Goal: Obtain resource: Obtain resource

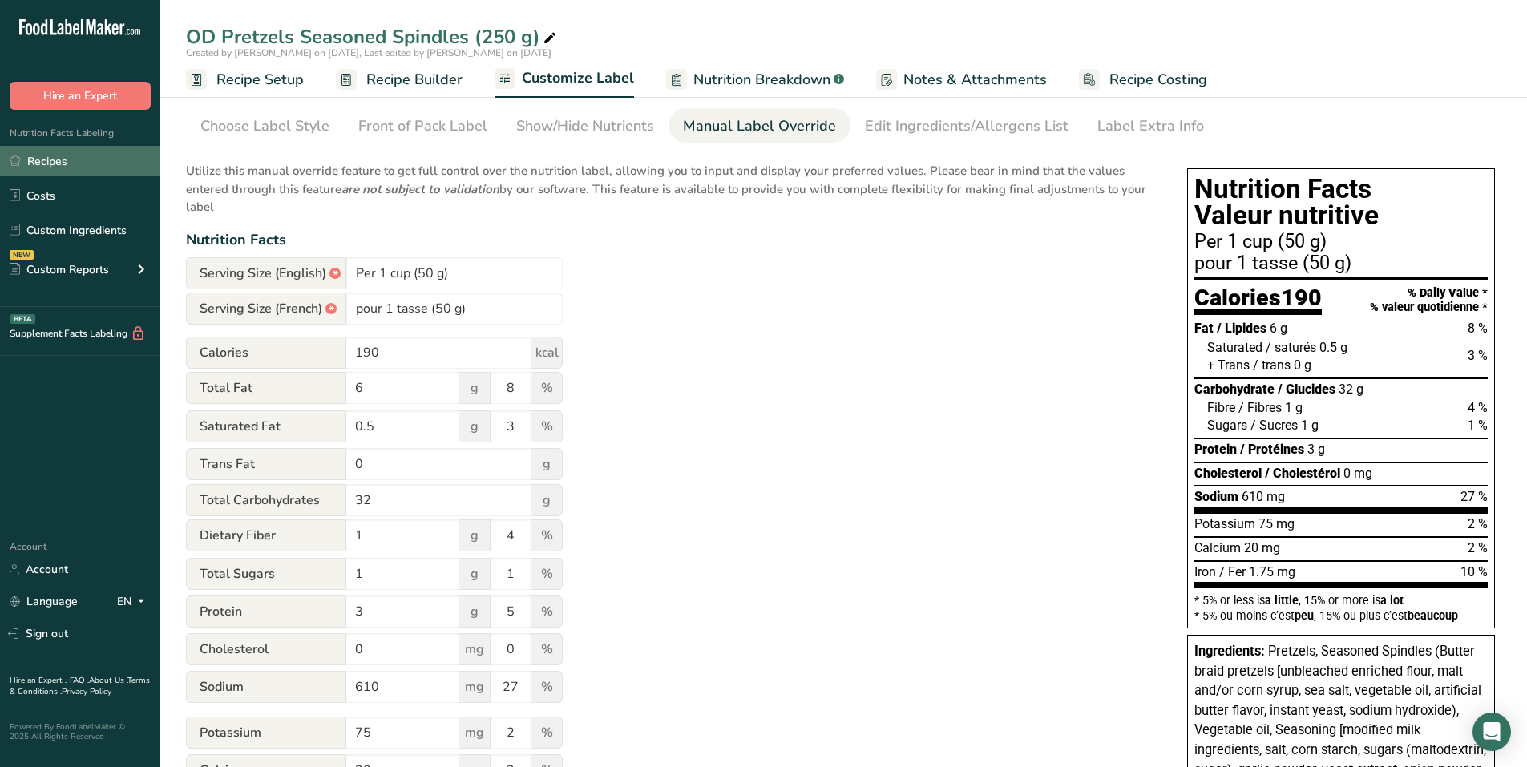
click at [55, 159] on link "Recipes" at bounding box center [80, 161] width 160 height 30
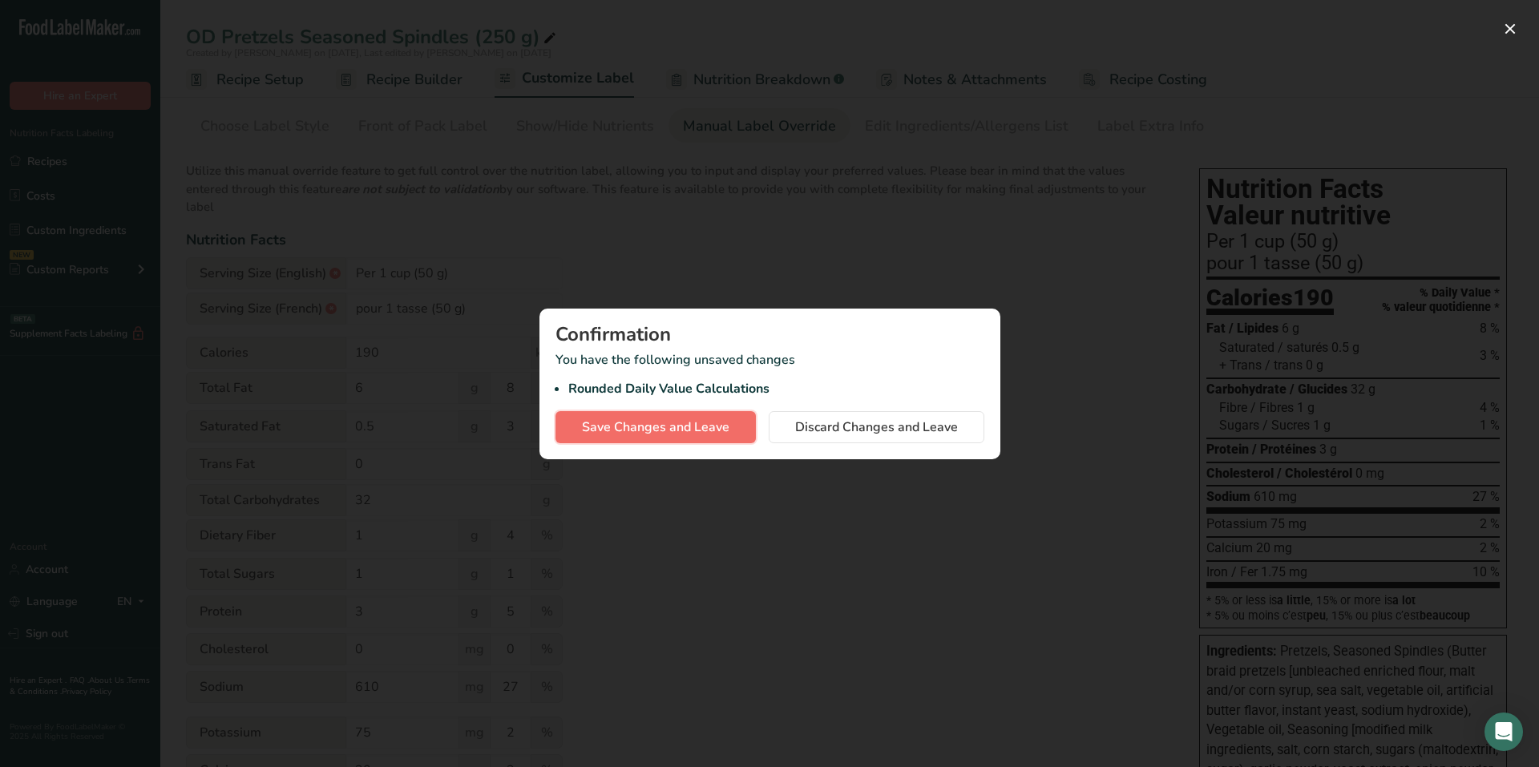
click at [652, 422] on span "Save Changes and Leave" at bounding box center [655, 427] width 147 height 19
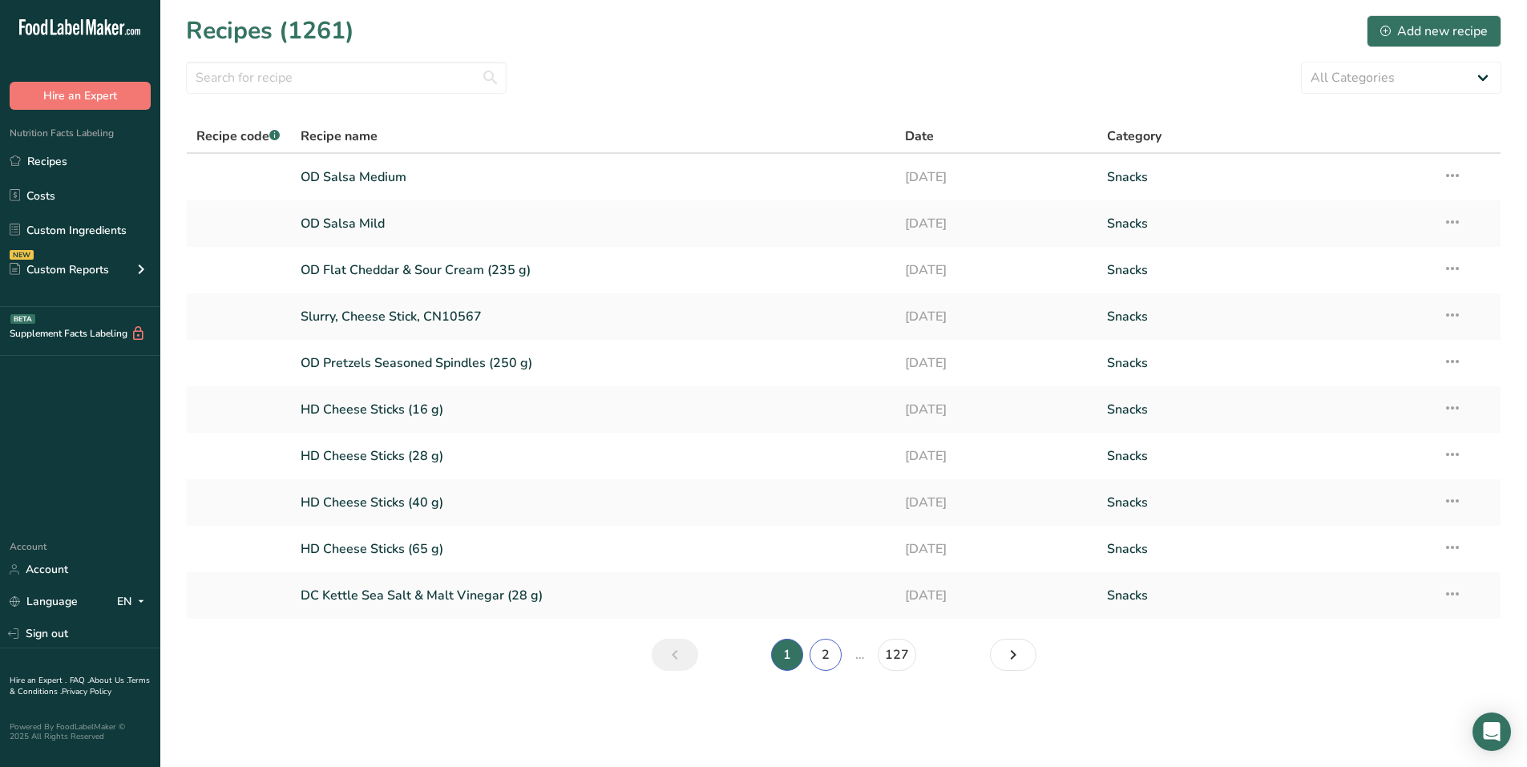
click at [755, 652] on link "2" at bounding box center [825, 655] width 32 height 32
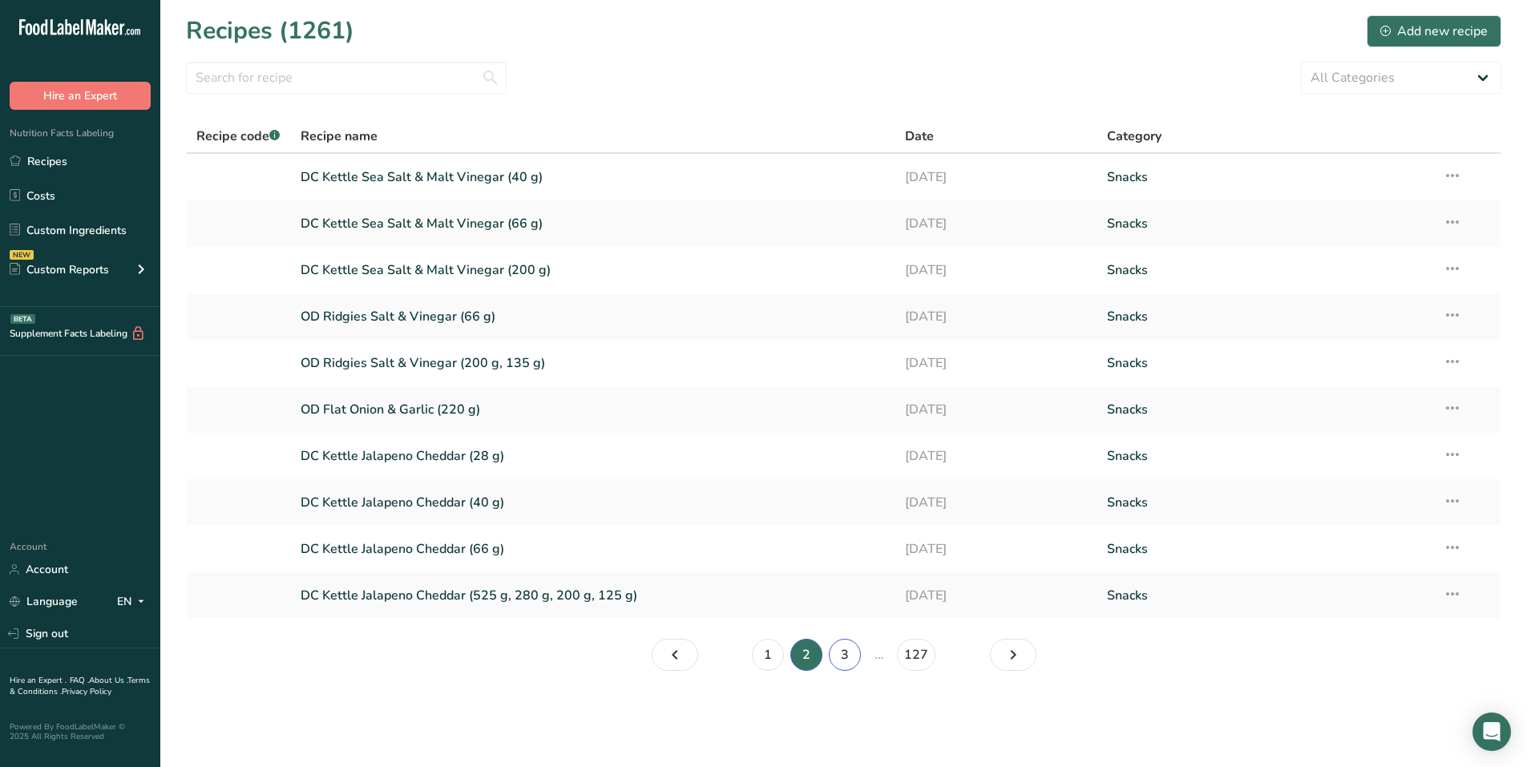
click at [755, 655] on link "3" at bounding box center [845, 655] width 32 height 32
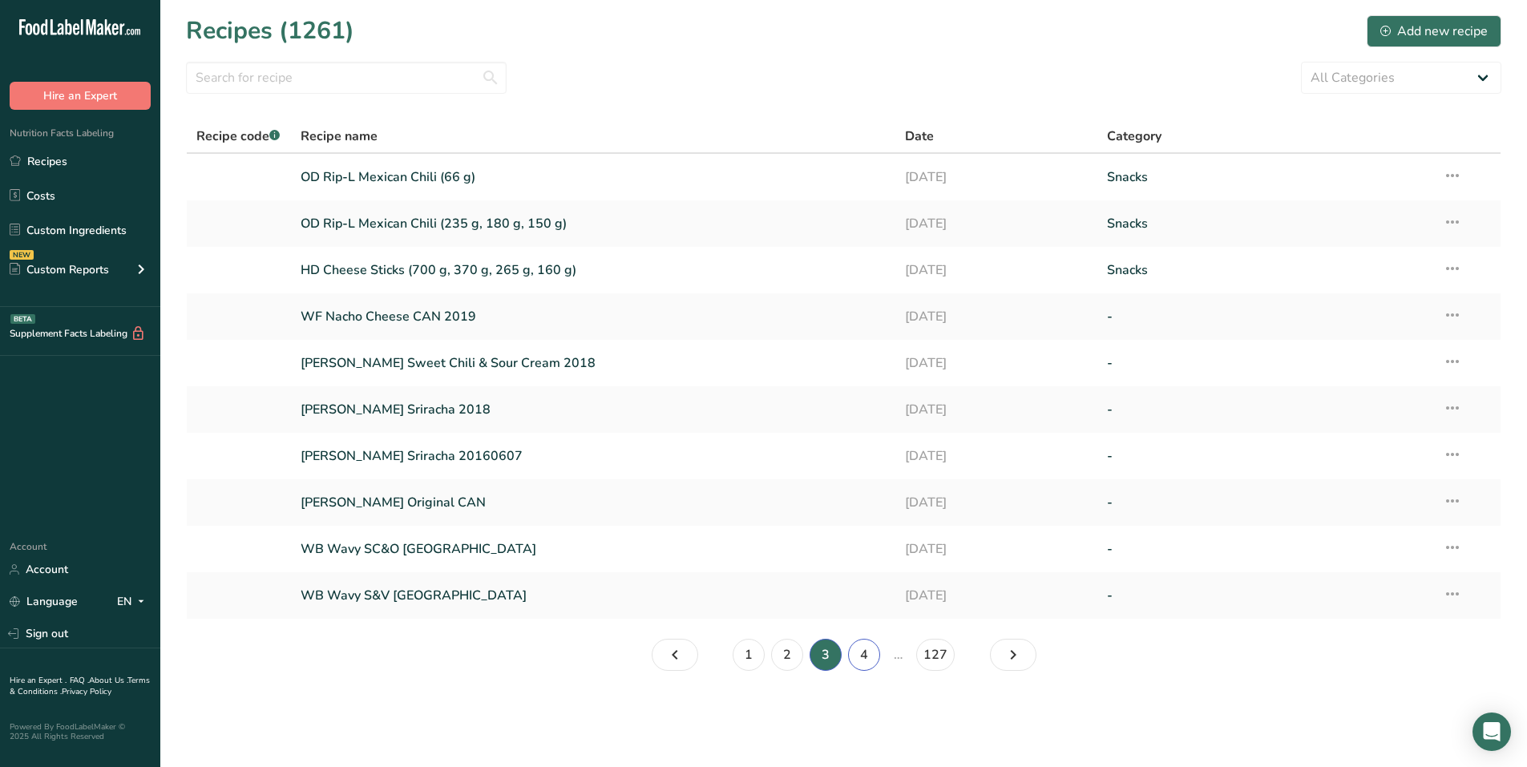
click at [755, 656] on link "4" at bounding box center [864, 655] width 32 height 32
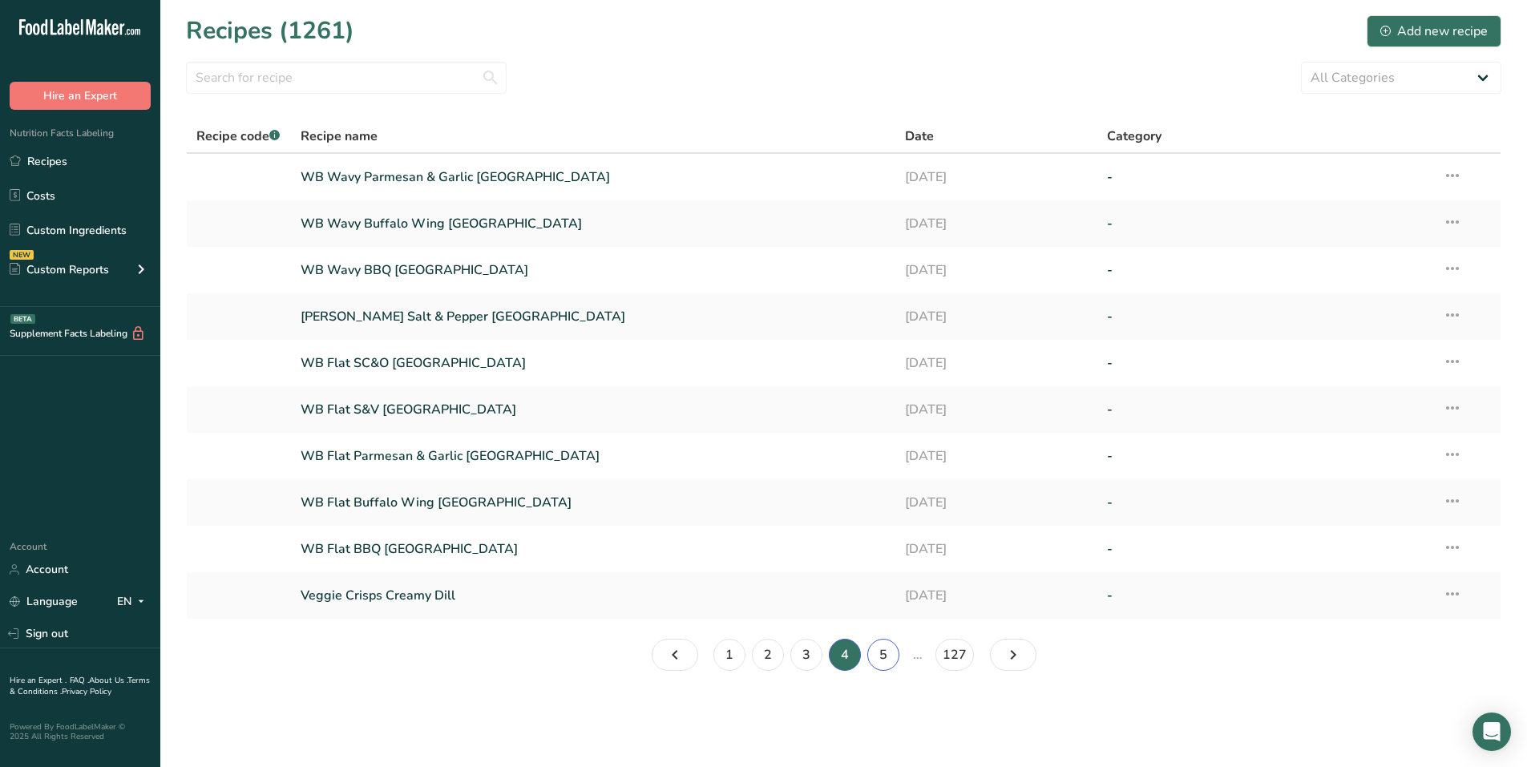
click at [755, 652] on link "5" at bounding box center [883, 655] width 32 height 32
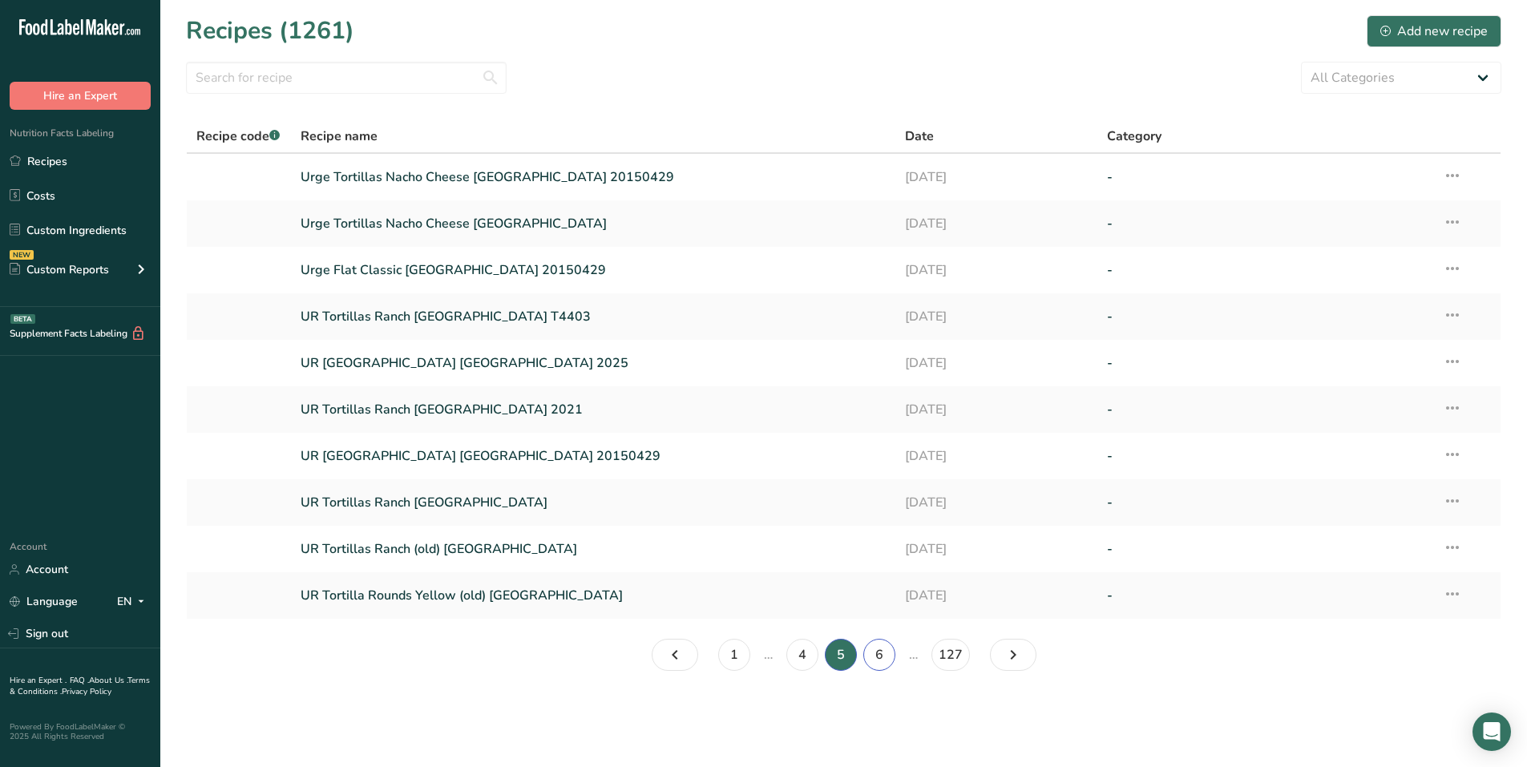
click at [755, 660] on link "6" at bounding box center [879, 655] width 32 height 32
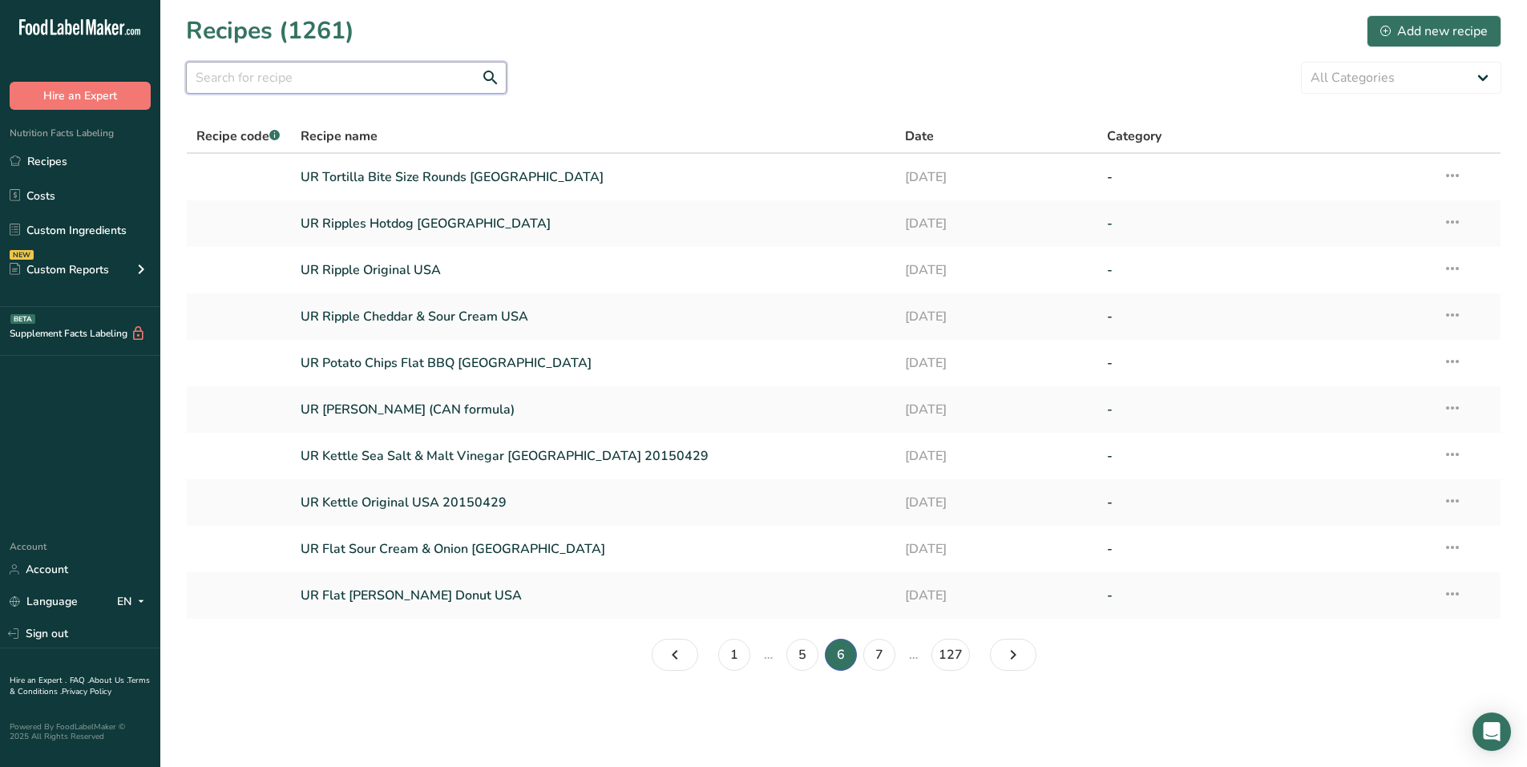
click at [340, 83] on input "text" at bounding box center [346, 78] width 321 height 32
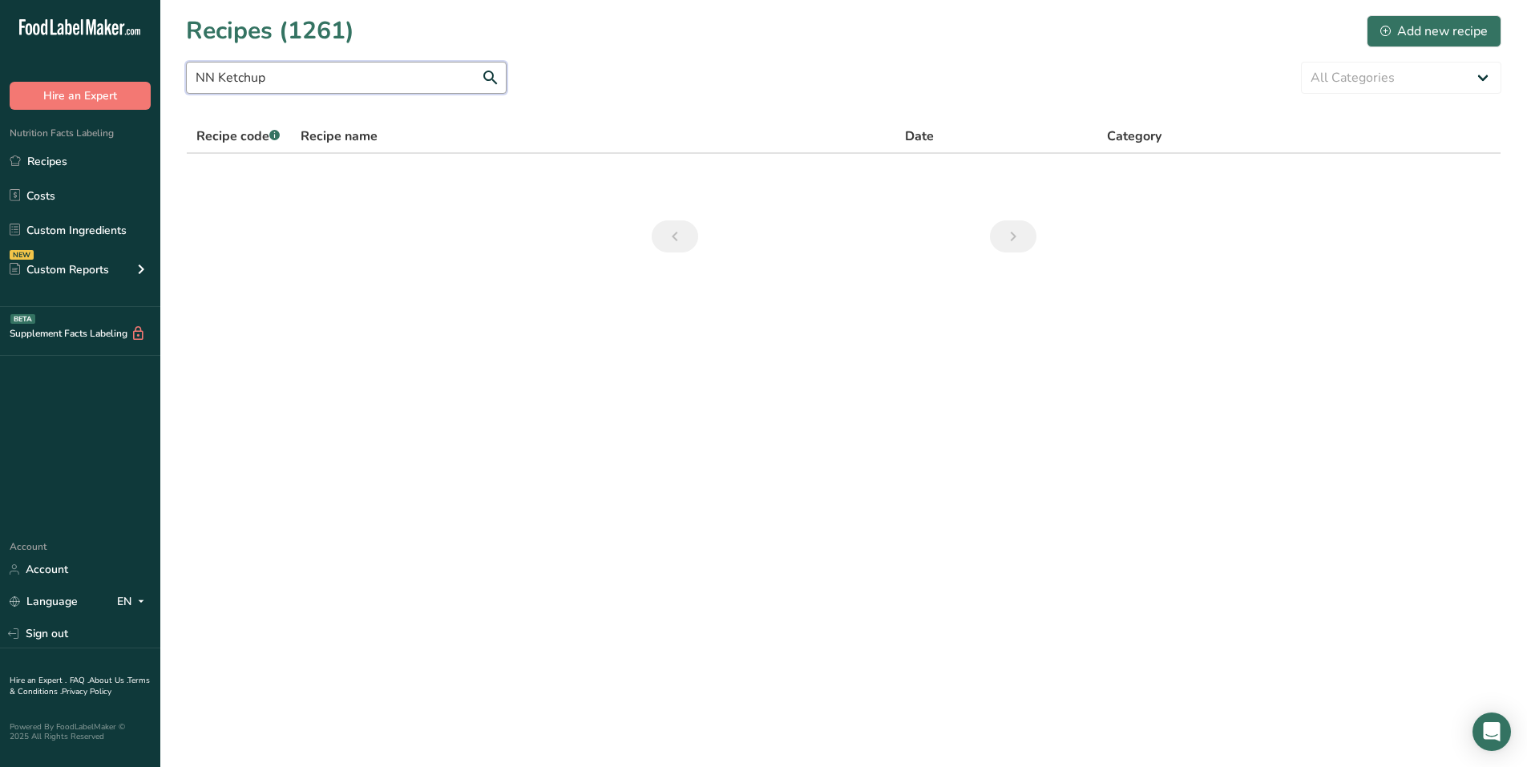
click at [217, 80] on input "NN Ketchup" at bounding box center [346, 78] width 321 height 32
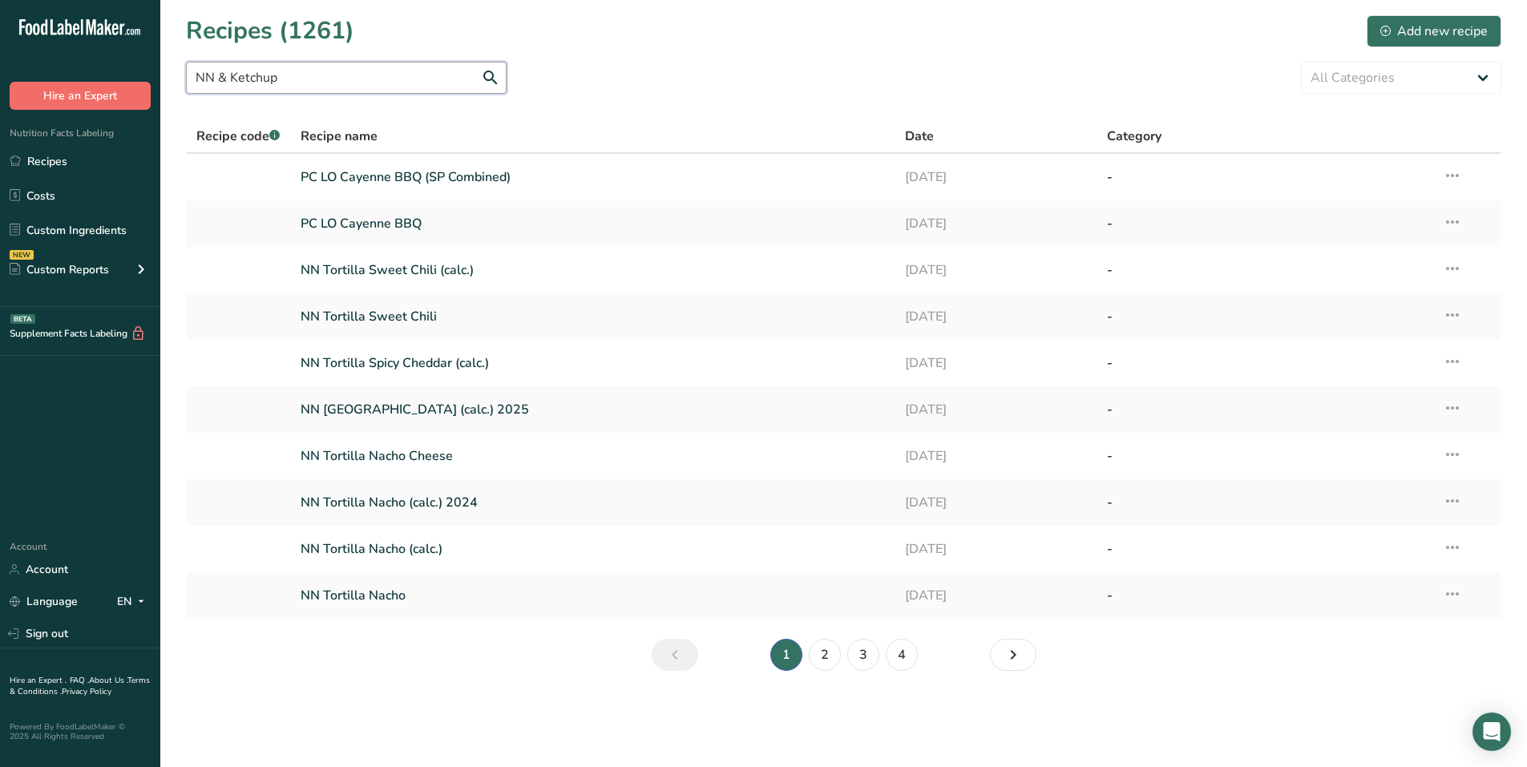
drag, startPoint x: 228, startPoint y: 77, endPoint x: 131, endPoint y: 82, distance: 96.3
click at [131, 82] on div ".a-20{fill:#fff;} Hire an Expert Nutrition Facts Labeling Recipes Costs Custom …" at bounding box center [763, 383] width 1527 height 767
type input "Ketchup"
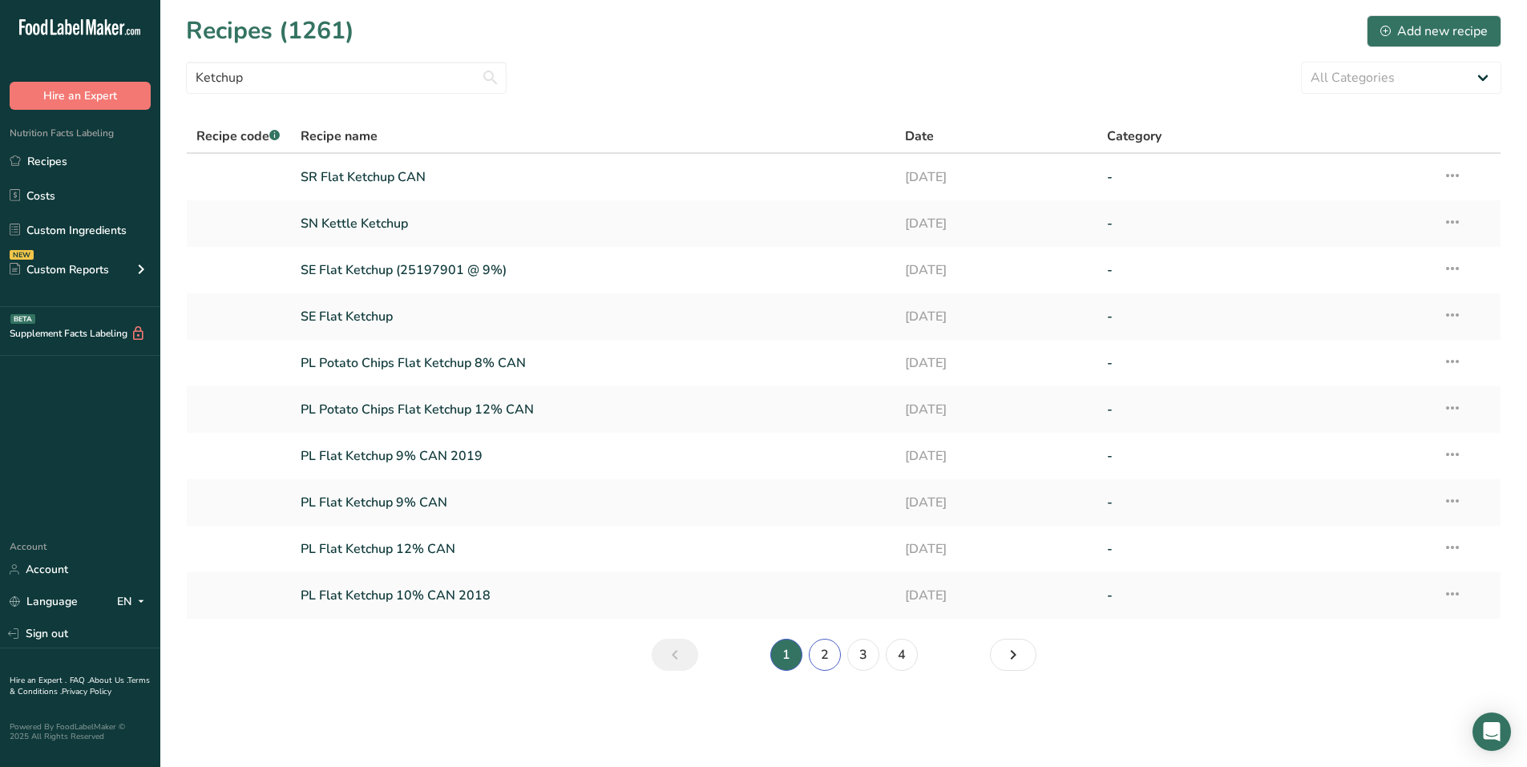
click at [755, 658] on link "2" at bounding box center [825, 655] width 32 height 32
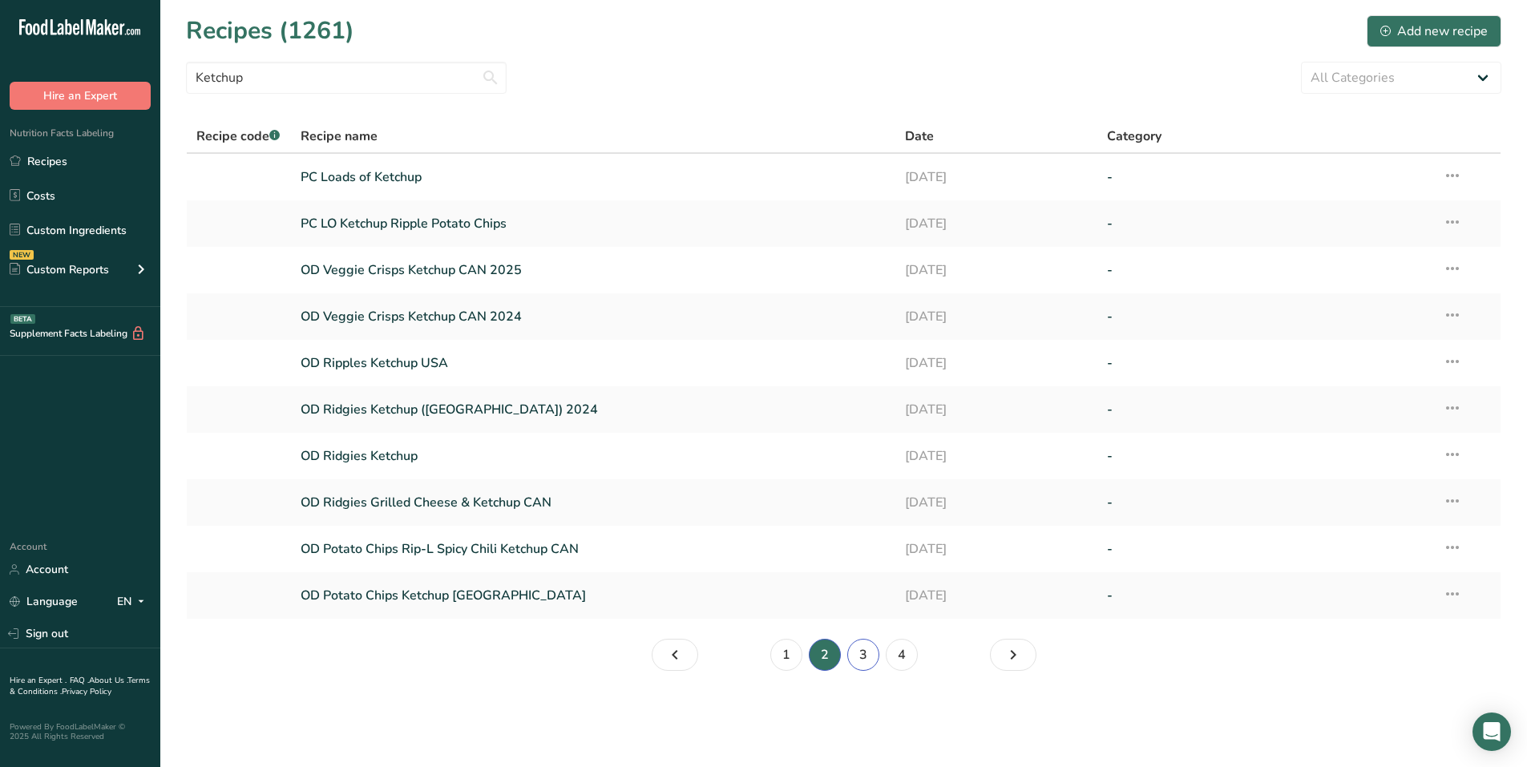
click at [755, 664] on link "3" at bounding box center [863, 655] width 32 height 32
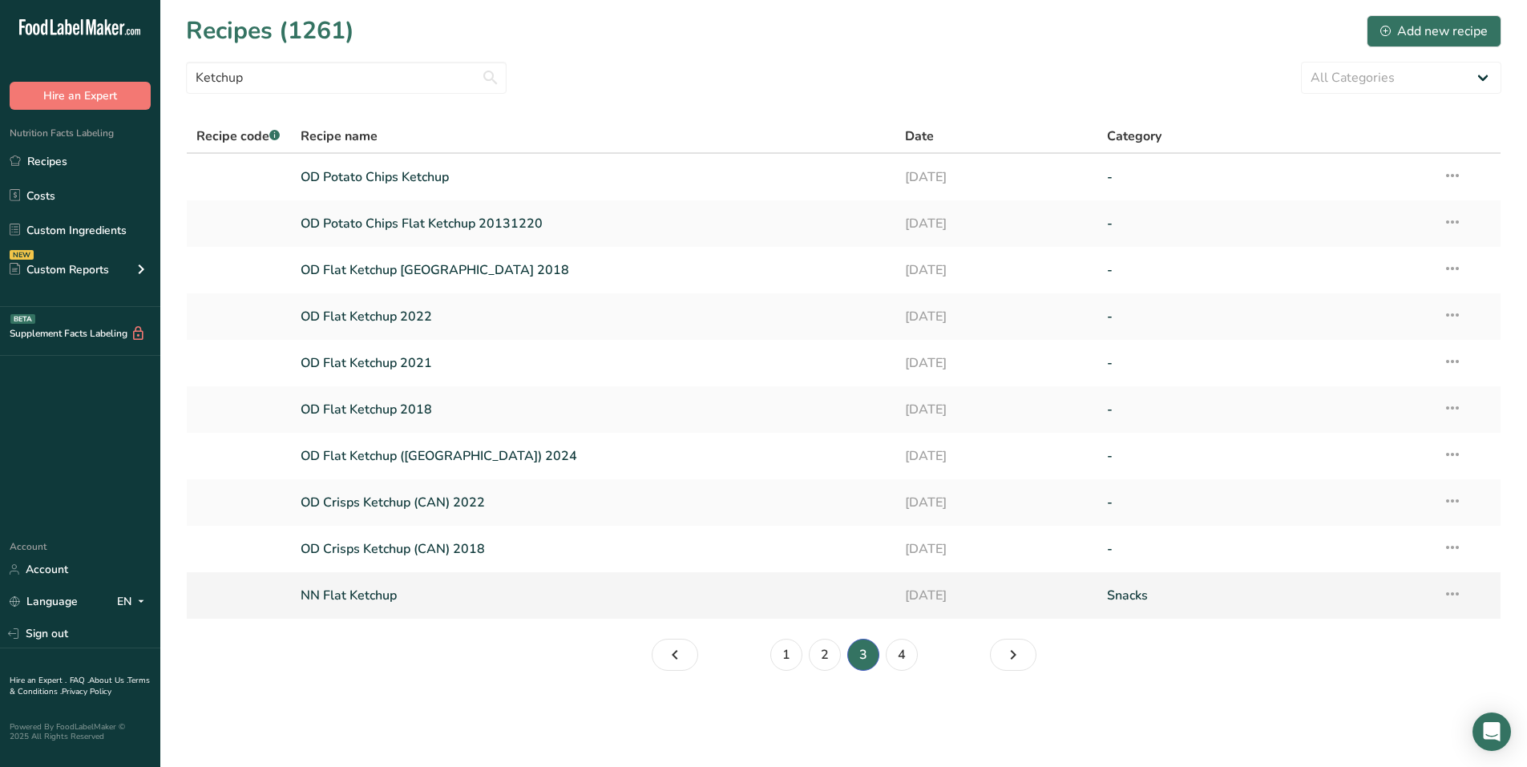
click at [350, 591] on link "NN Flat Ketchup" at bounding box center [594, 596] width 586 height 34
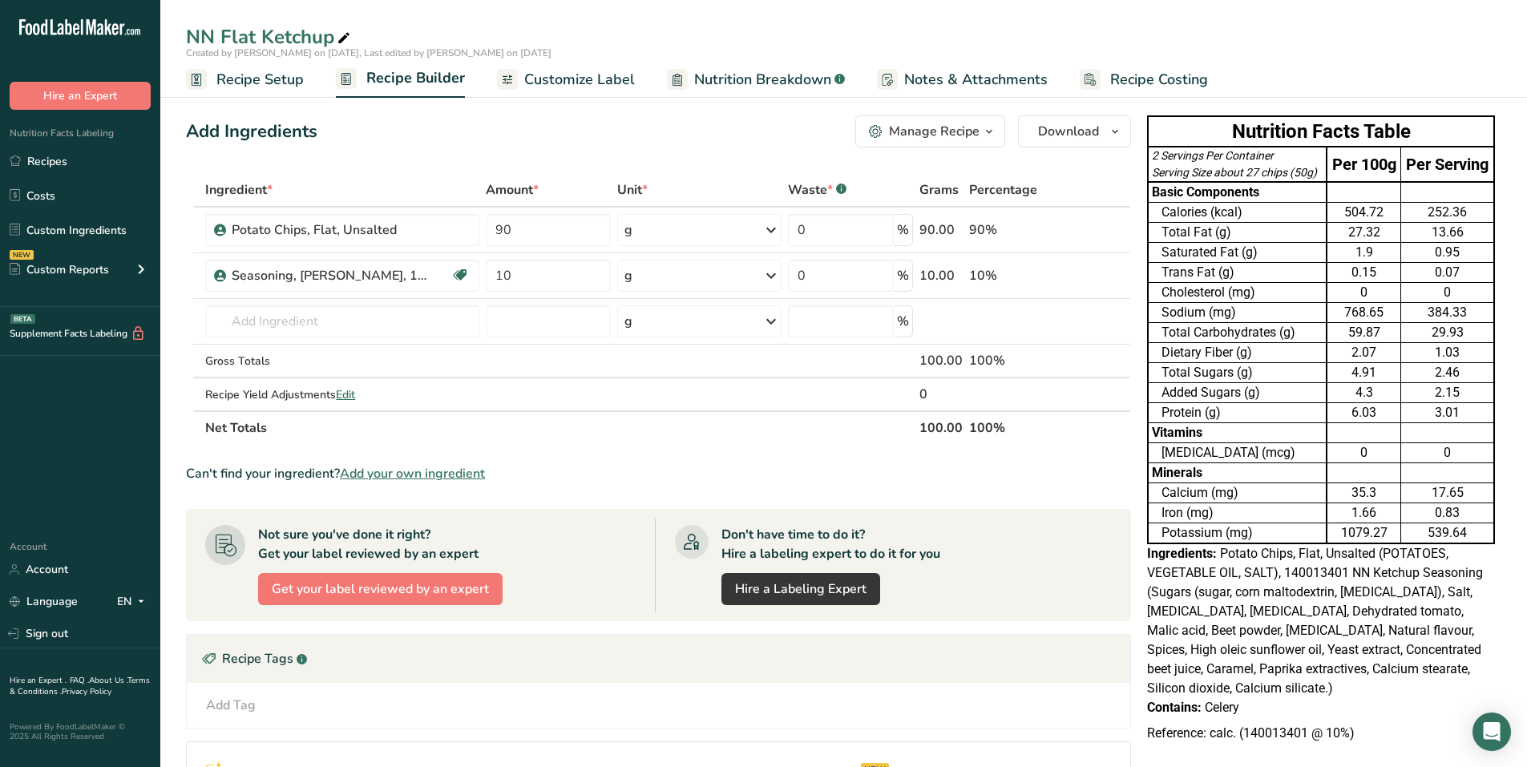
click at [585, 72] on span "Customize Label" at bounding box center [579, 80] width 111 height 22
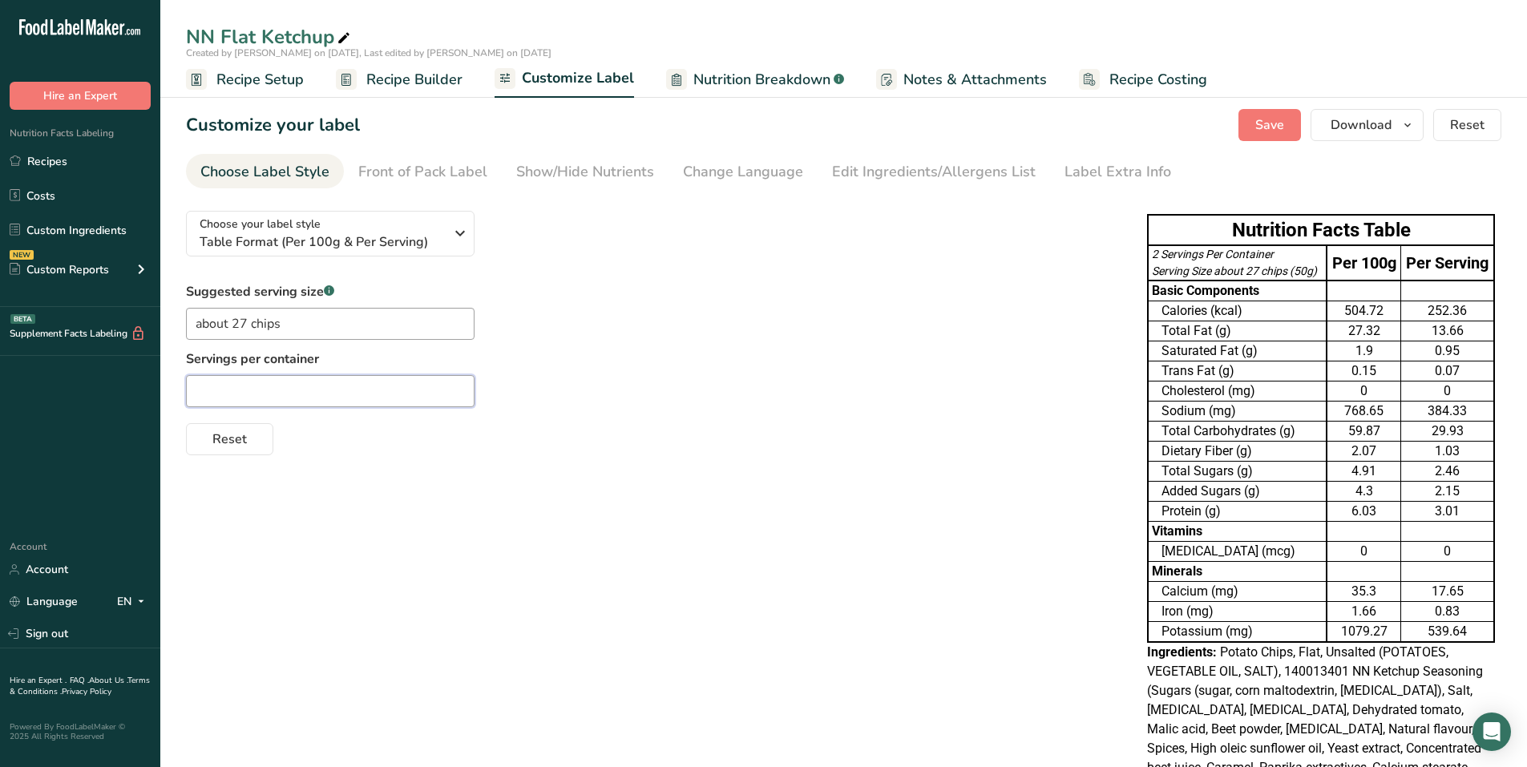
click at [327, 395] on input "text" at bounding box center [330, 391] width 289 height 32
type input "environ 27 croustilles"
click at [455, 229] on icon "button" at bounding box center [459, 233] width 19 height 29
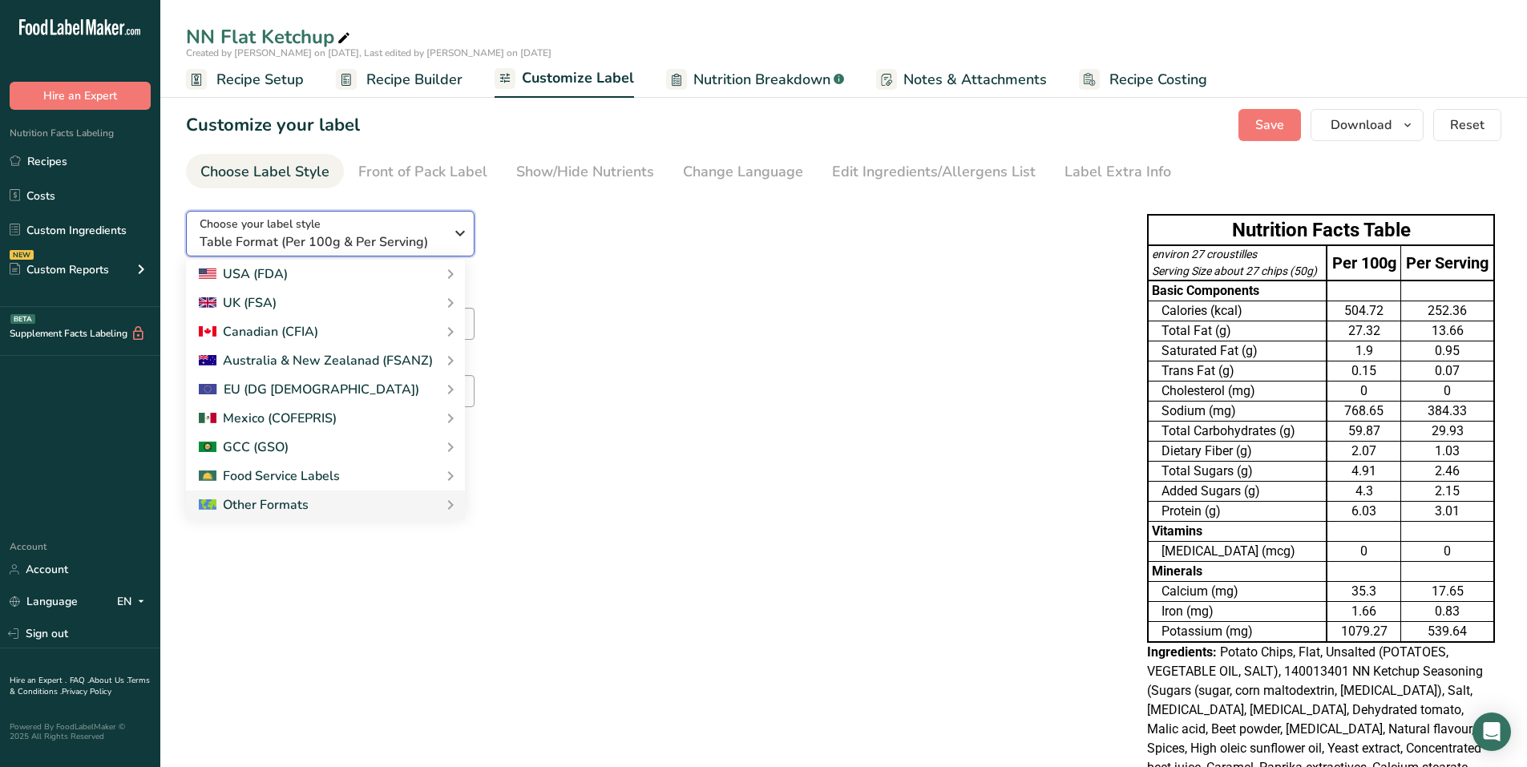
click at [455, 229] on icon "button" at bounding box center [459, 233] width 19 height 29
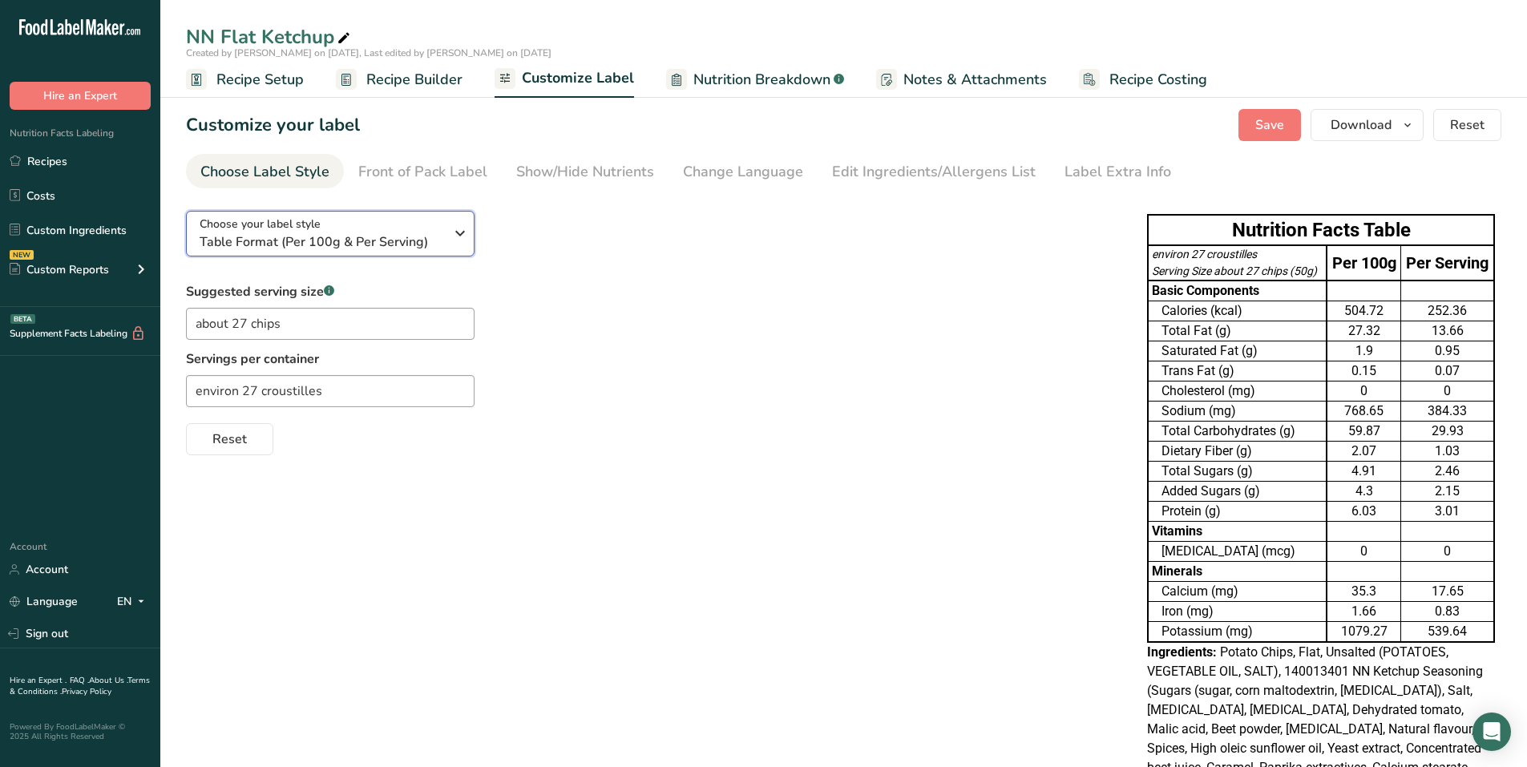
click at [460, 239] on icon "button" at bounding box center [459, 233] width 19 height 29
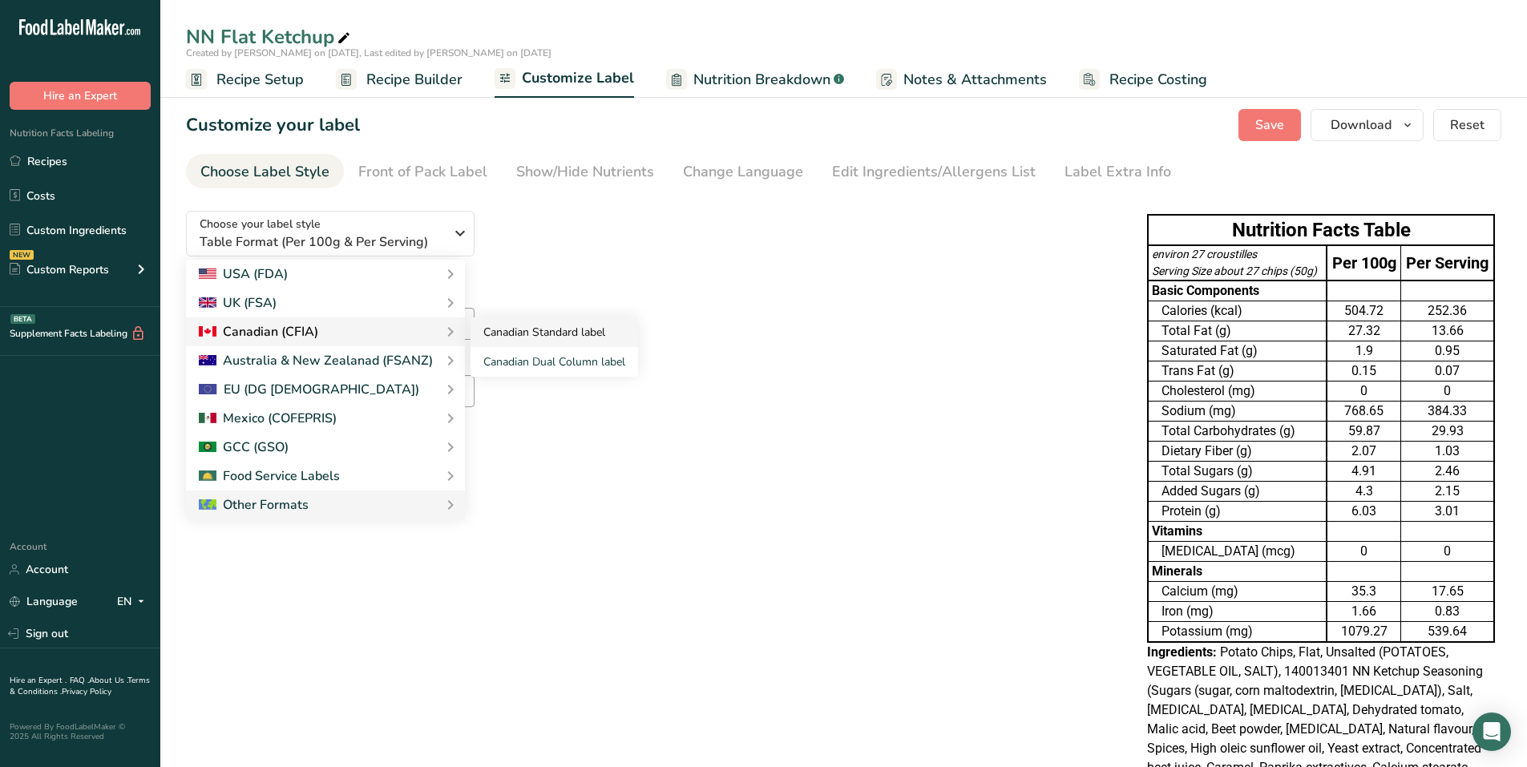
click at [530, 333] on link "Canadian Standard label" at bounding box center [553, 332] width 167 height 30
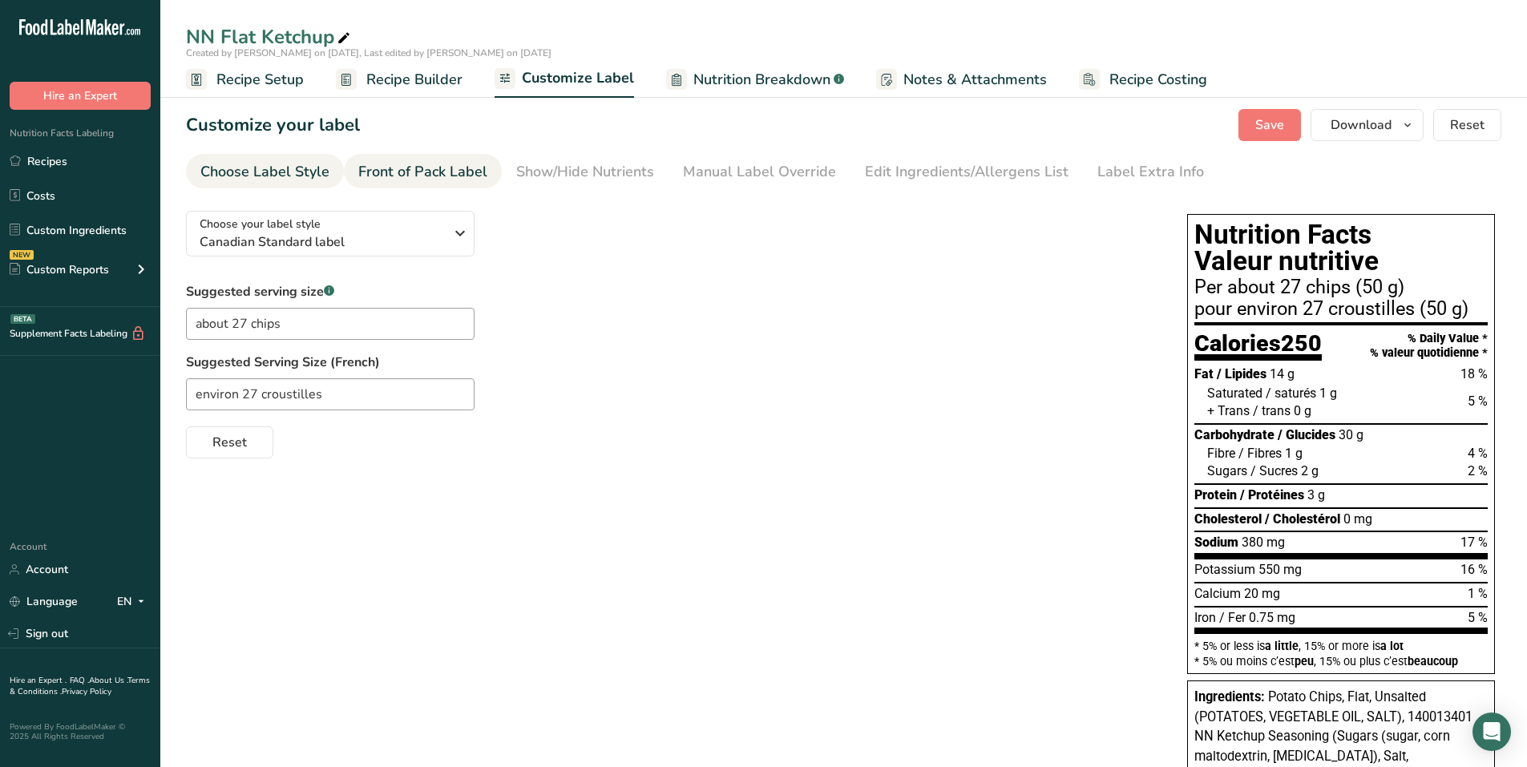
click at [439, 172] on div "Front of Pack Label" at bounding box center [422, 172] width 129 height 22
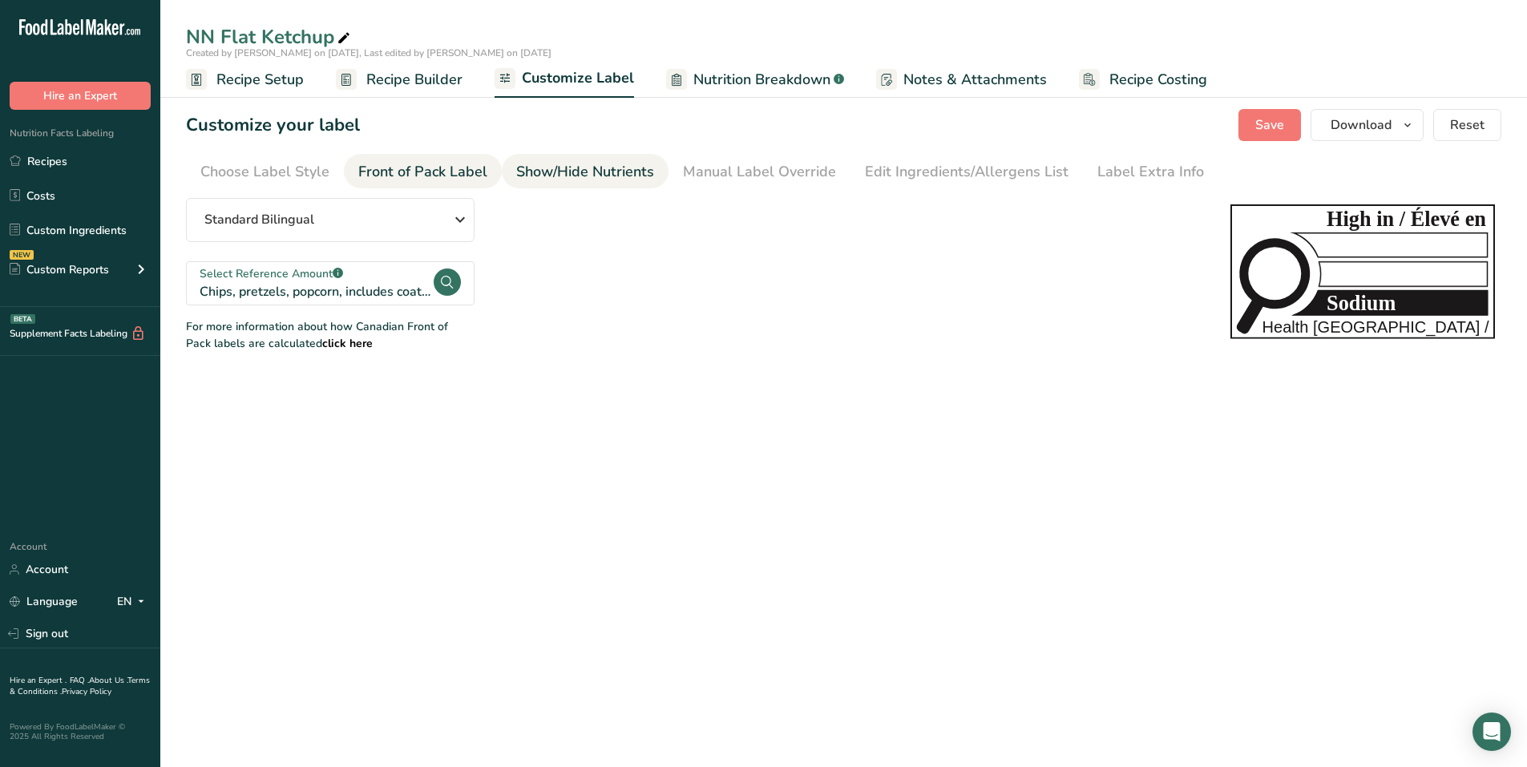
click at [529, 174] on div "Show/Hide Nutrients" at bounding box center [585, 172] width 138 height 22
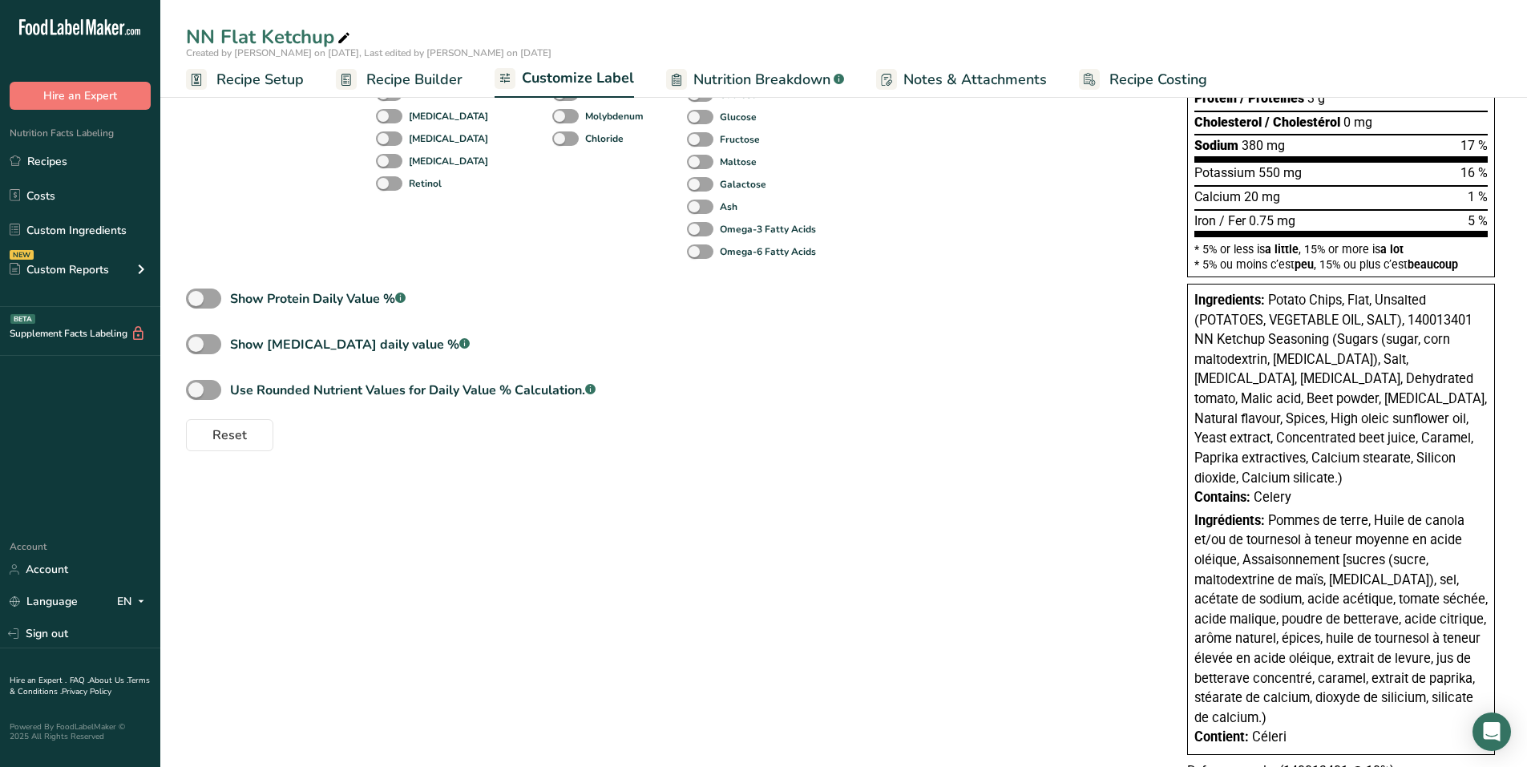
scroll to position [401, 0]
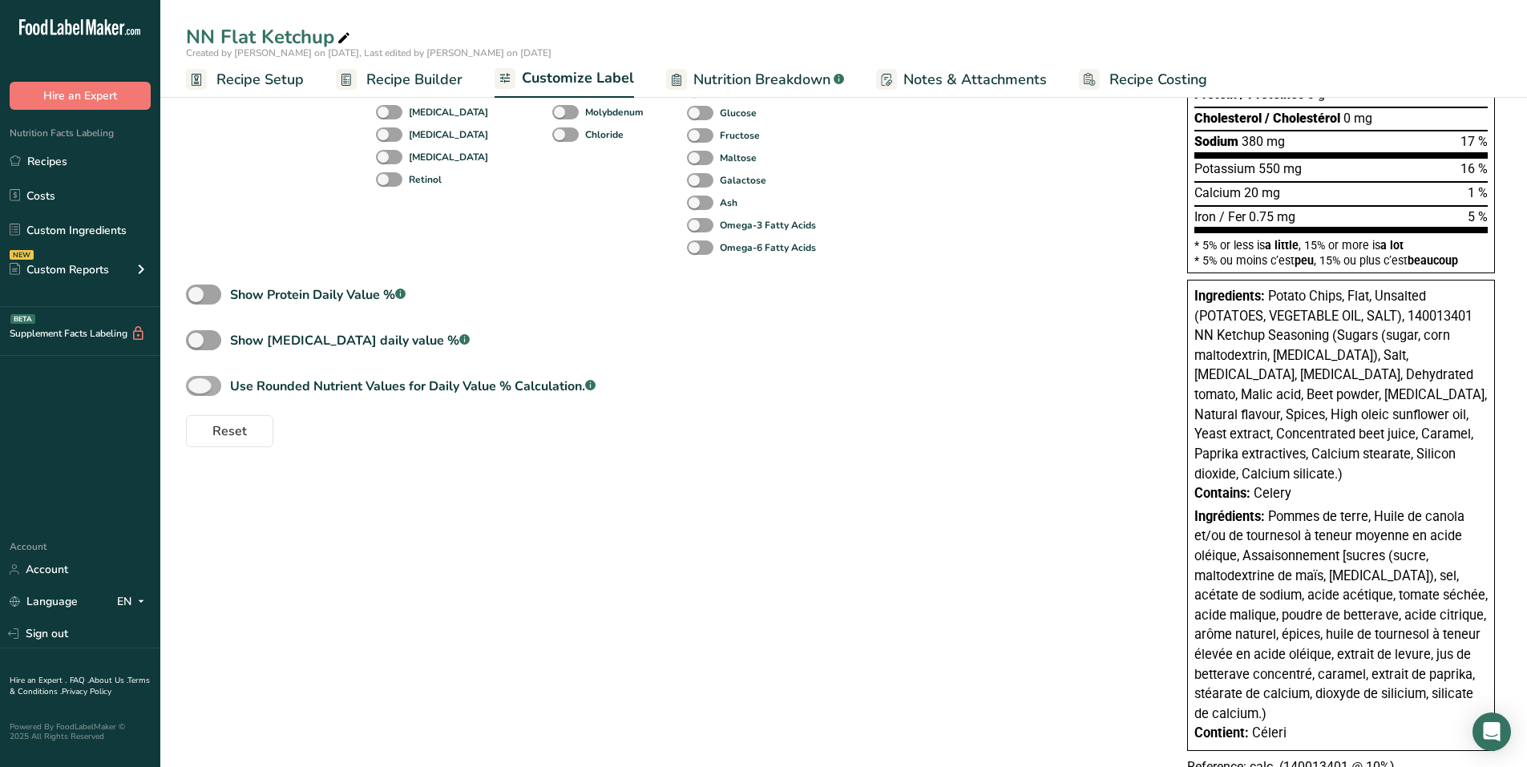
click at [216, 385] on span at bounding box center [203, 386] width 35 height 20
click at [196, 385] on input "Use Rounded Nutrient Values for Daily Value % Calculation. .a-a{fill:#347362;}.…" at bounding box center [191, 386] width 10 height 10
checkbox input "true"
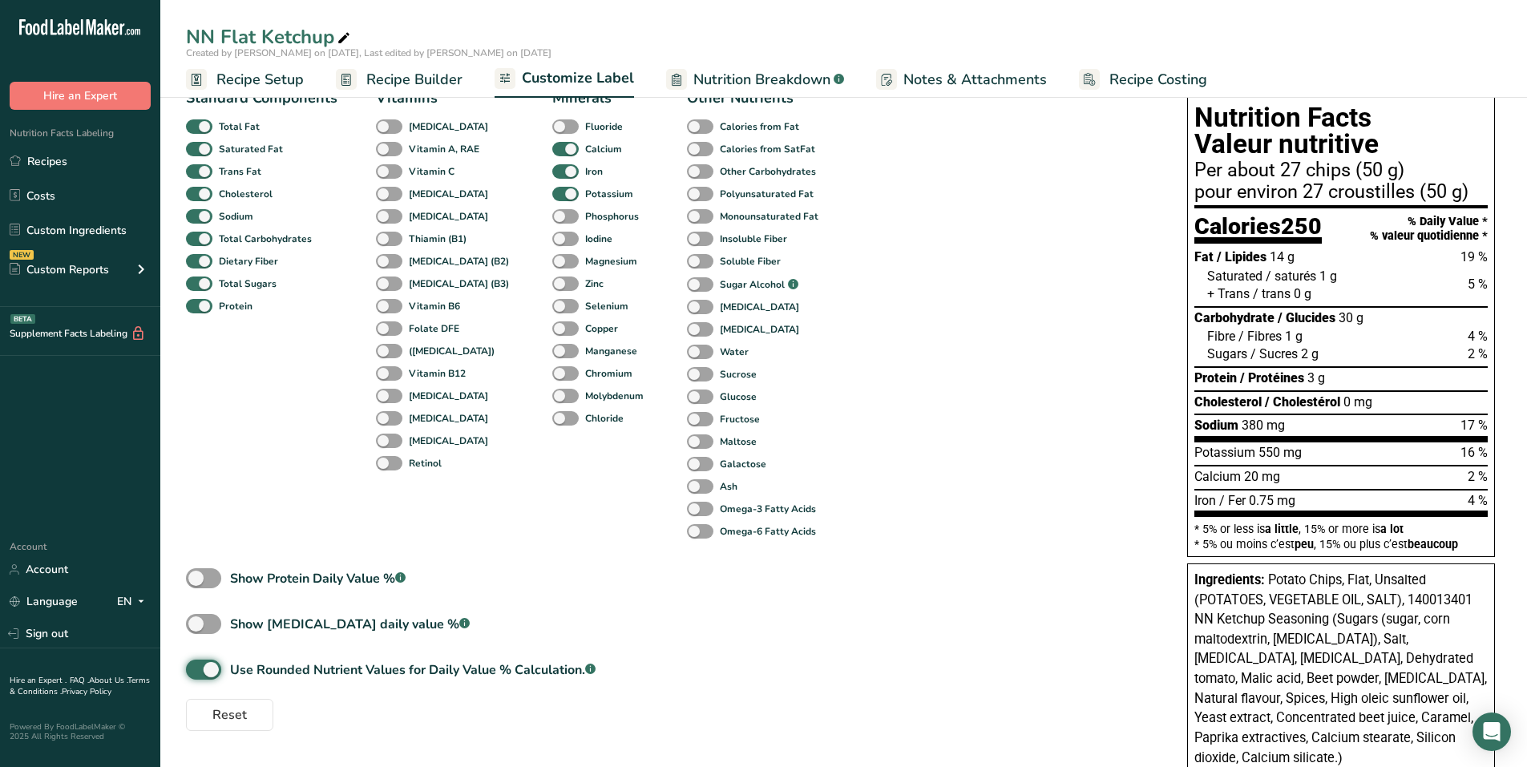
scroll to position [0, 0]
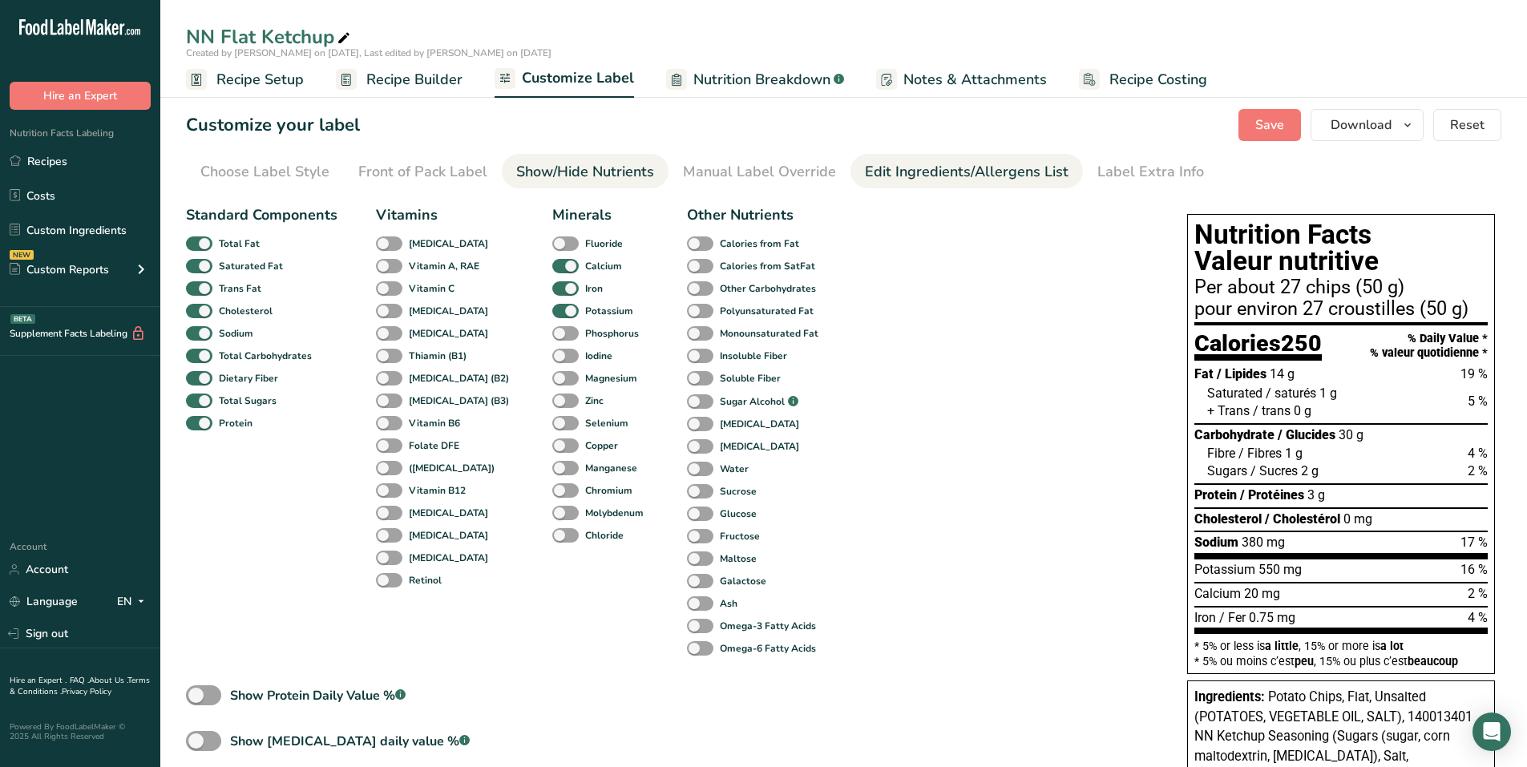
click at [755, 172] on div "Edit Ingredients/Allergens List" at bounding box center [967, 172] width 204 height 22
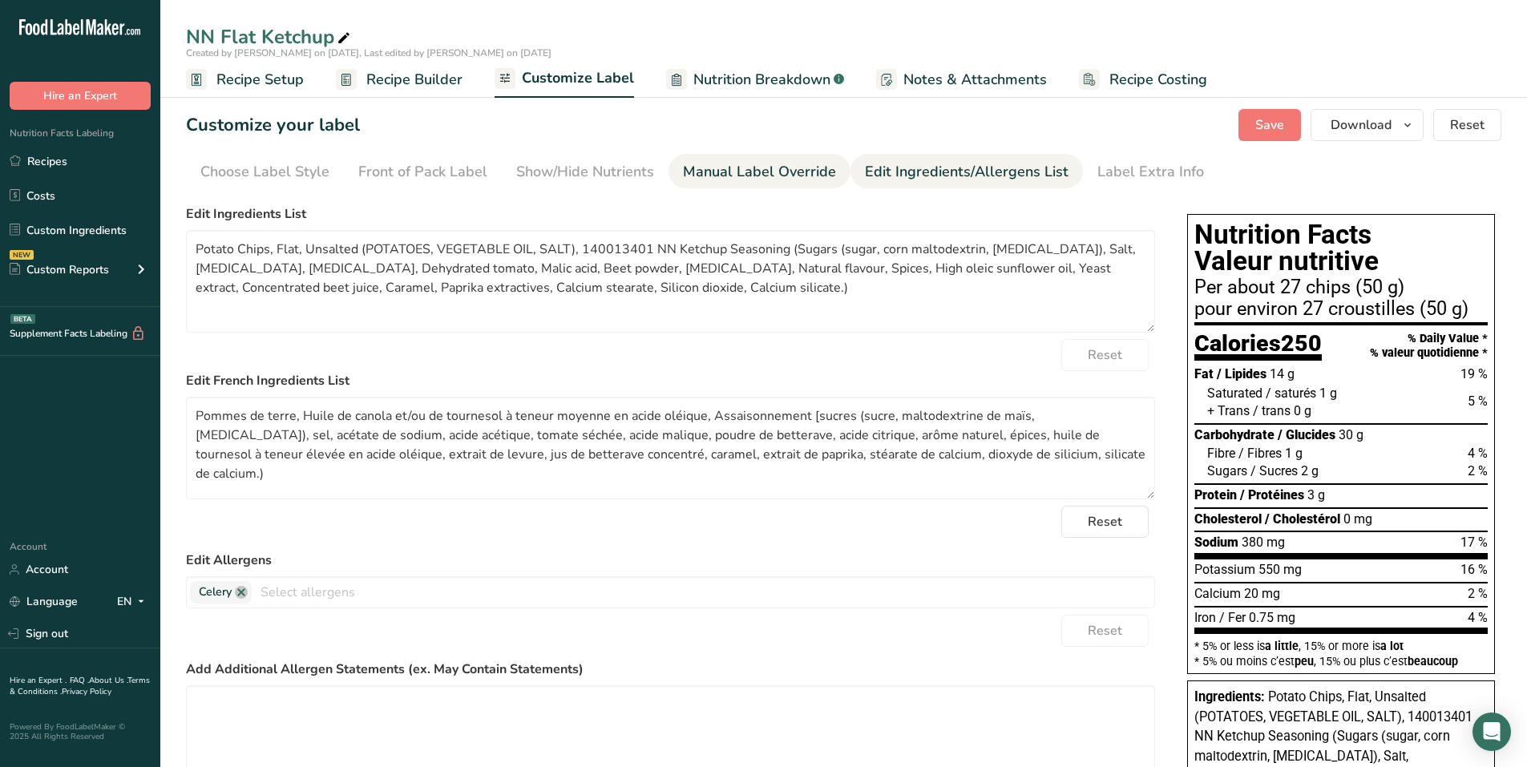
click at [755, 172] on div "Manual Label Override" at bounding box center [759, 172] width 153 height 22
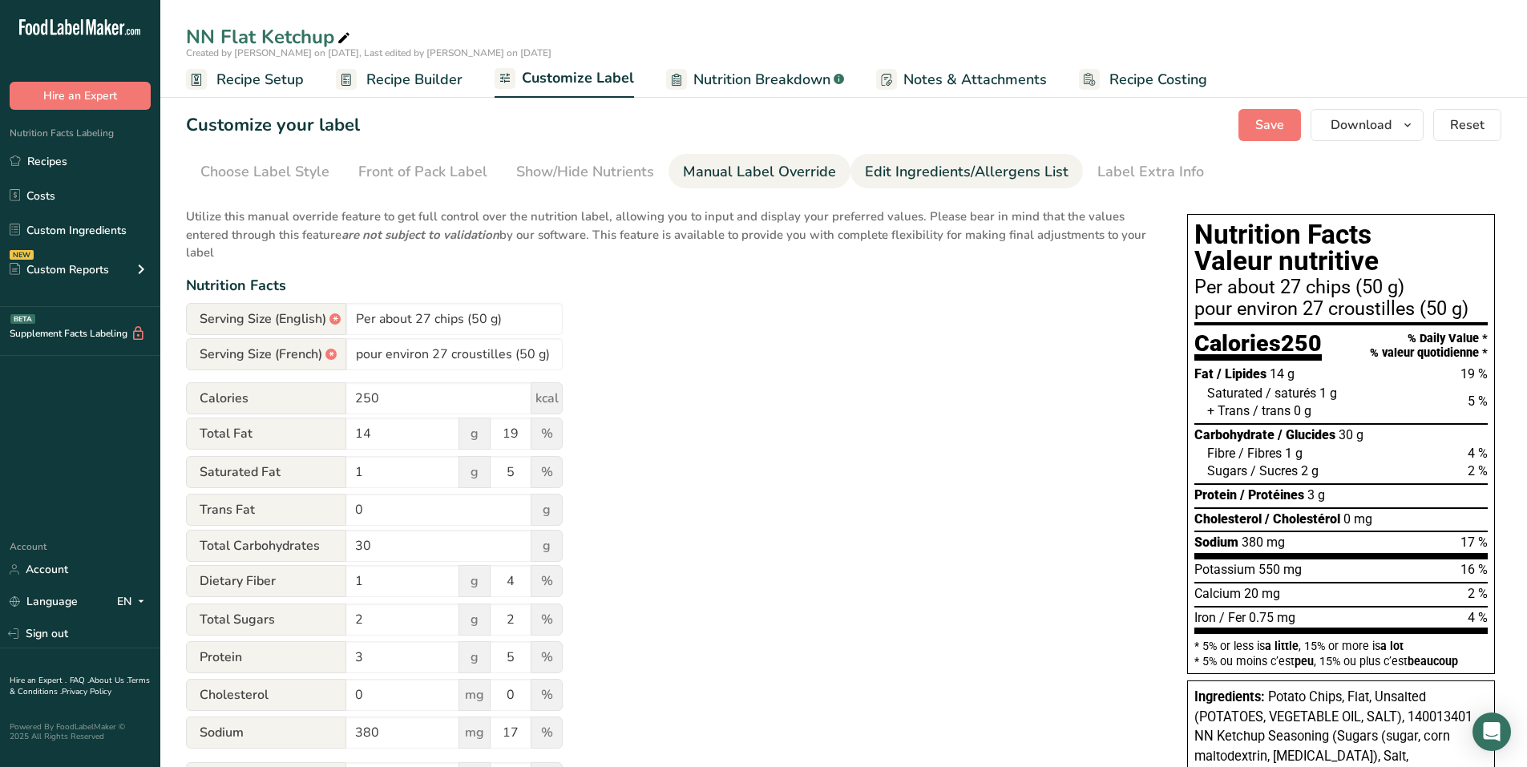
click at [755, 159] on link "Edit Ingredients/Allergens List" at bounding box center [967, 172] width 204 height 36
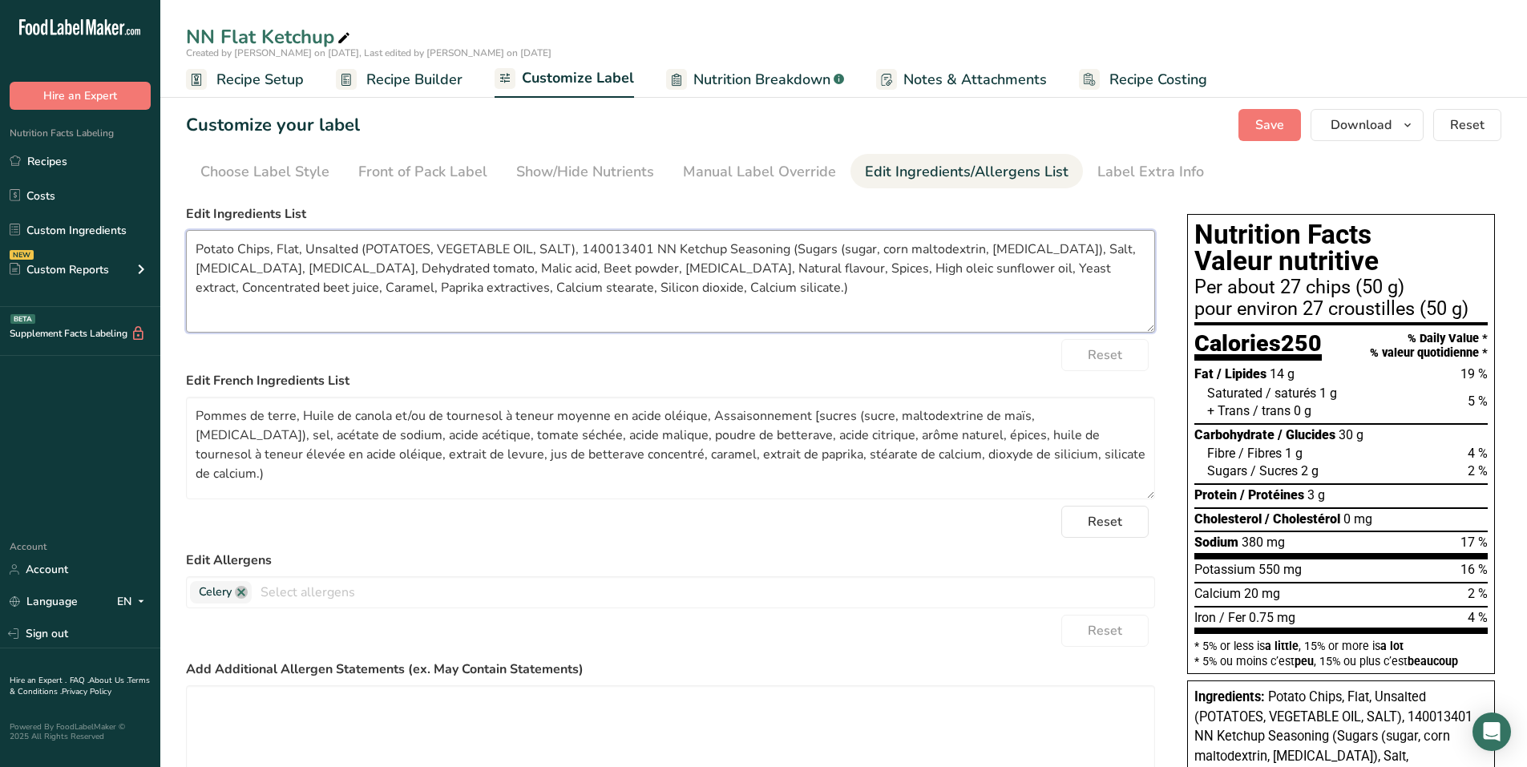
drag, startPoint x: 195, startPoint y: 244, endPoint x: 450, endPoint y: 248, distance: 254.9
click at [450, 248] on textarea "Potato Chips, Flat, Unsalted (POTATOES, VEGETABLE OIL, SALT), 140013401 NN Ketc…" at bounding box center [670, 281] width 969 height 103
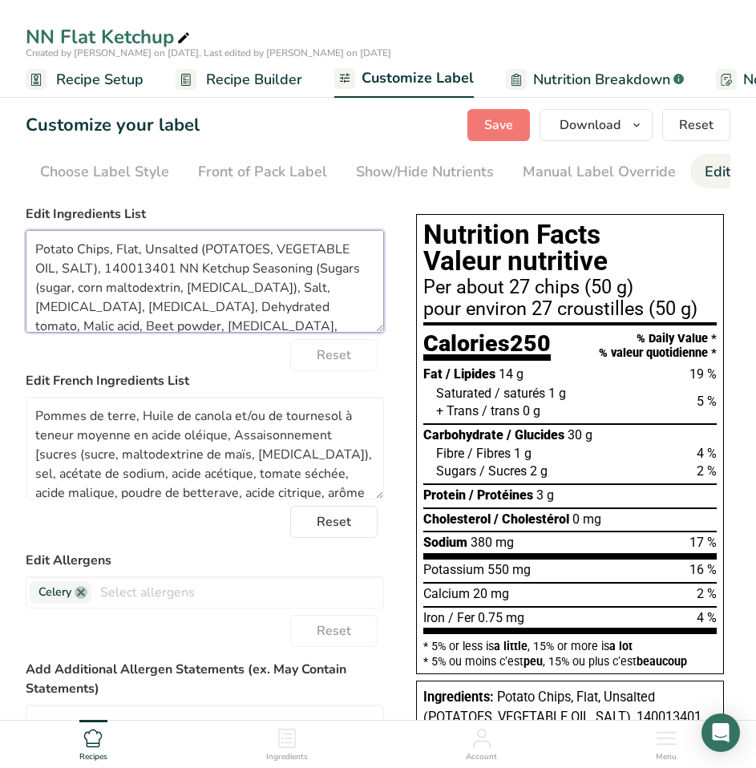
click at [157, 284] on textarea "Potato Chips, Flat, Unsalted (POTATOES, VEGETABLE OIL, SALT), 140013401 NN Ketc…" at bounding box center [205, 281] width 358 height 103
click at [168, 273] on textarea "Potato Chips, Flat, Unsalted (POTATOES, VEGETABLE OIL, SALT), 140013401 NN Ketc…" at bounding box center [205, 281] width 358 height 103
drag, startPoint x: 26, startPoint y: 255, endPoint x: 241, endPoint y: 267, distance: 215.1
click at [241, 267] on textarea "Potato Chips, Flat, Unsalted (POTATOES, VEGETABLE OIL, SALT), 140013401 NN Ketc…" at bounding box center [205, 281] width 358 height 103
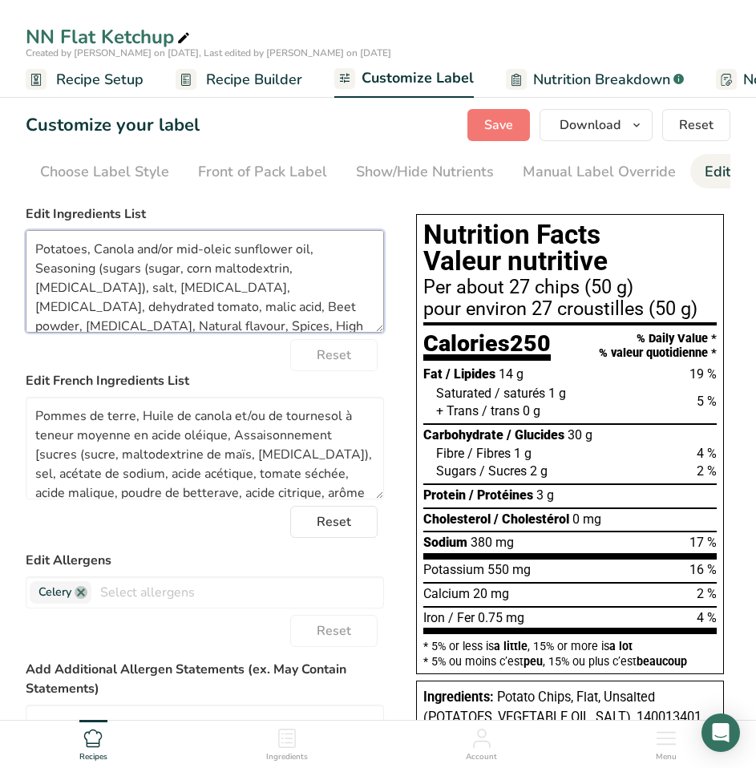
click at [250, 296] on textarea "Potatoes, Canola and/or mid-oleic sunflower oil, Seasoning (sugars (sugar, corn…" at bounding box center [205, 281] width 358 height 103
click at [50, 305] on textarea "Potatoes, Canola and/or mid-oleic sunflower oil, Seasoning (sugars (sugar, corn…" at bounding box center [205, 281] width 358 height 103
click at [38, 314] on textarea "Potatoes, Canola and/or mid-oleic sunflower oil, Seasoning (sugars (sugar, corn…" at bounding box center [205, 281] width 358 height 103
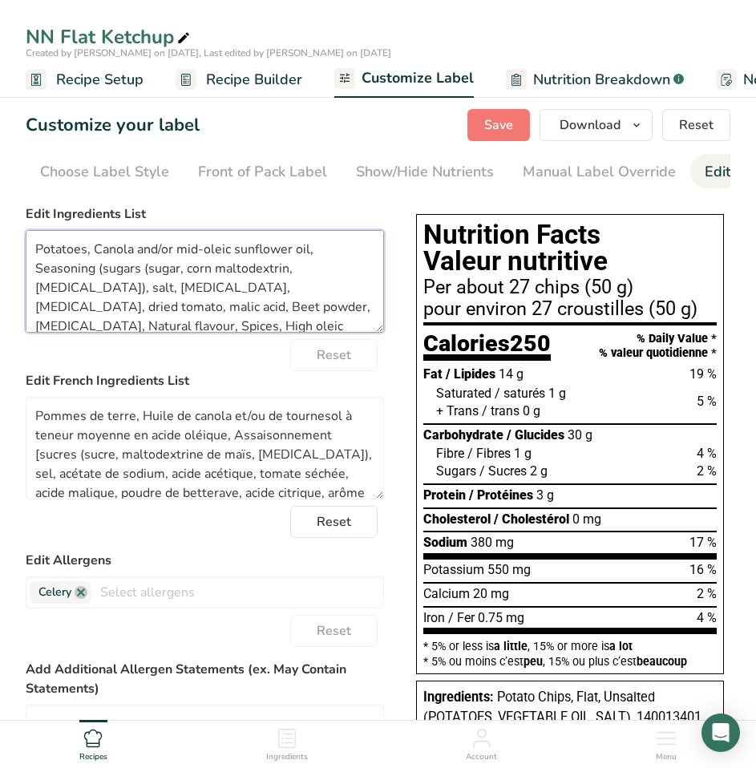
click at [45, 314] on textarea "Potatoes, Canola and/or mid-oleic sunflower oil, Seasoning (sugars (sugar, corn…" at bounding box center [205, 281] width 358 height 103
click at [119, 311] on textarea "Potatoes, Canola and/or mid-oleic sunflower oil, Seasoning (sugars (sugar, corn…" at bounding box center [205, 281] width 358 height 103
click at [180, 309] on textarea "Potatoes, Canola and/or mid-oleic sunflower oil, Seasoning (sugars (sugar, corn…" at bounding box center [205, 281] width 358 height 103
click at [268, 313] on textarea "Potatoes, Canola and/or mid-oleic sunflower oil, Seasoning (sugars (sugar, corn…" at bounding box center [205, 281] width 358 height 103
click at [311, 309] on textarea "Potatoes, Canola and/or mid-oleic sunflower oil, Seasoning (sugars (sugar, corn…" at bounding box center [205, 281] width 358 height 103
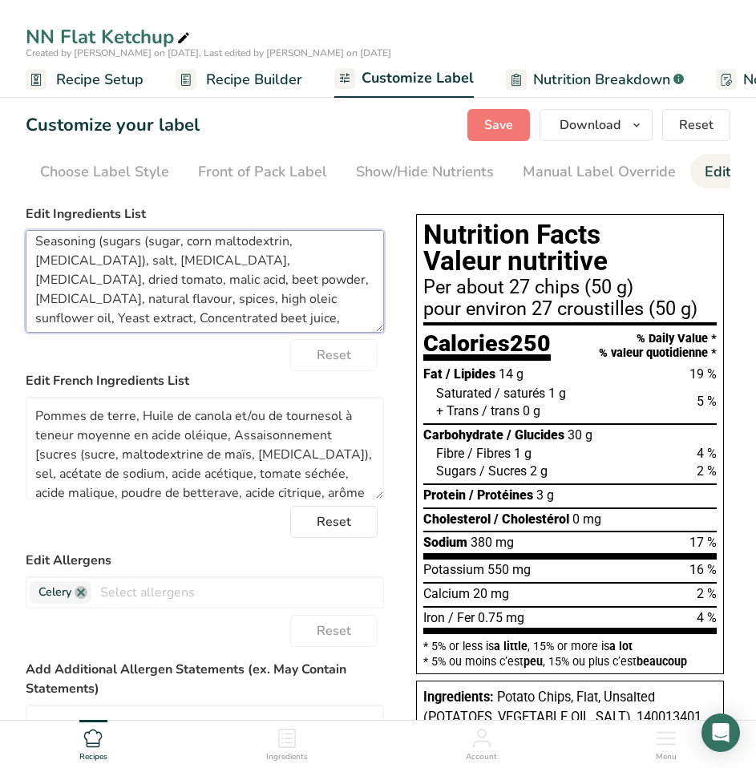
scroll to position [51, 0]
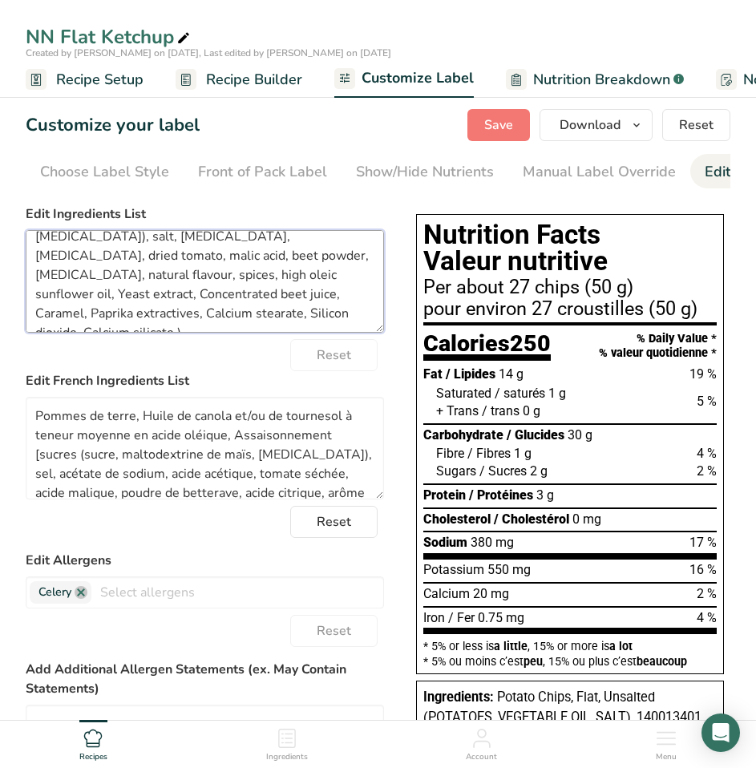
click at [122, 276] on textarea "Potatoes, Canola and/or mid-oleic sunflower oil, Seasoning (sugars (sugar, corn…" at bounding box center [205, 281] width 358 height 103
click at [202, 277] on textarea "Potatoes, Canola and/or mid-oleic sunflower oil, Seasoning (sugars (sugar, corn…" at bounding box center [205, 281] width 358 height 103
drag, startPoint x: 41, startPoint y: 288, endPoint x: 38, endPoint y: 297, distance: 9.4
click at [41, 291] on textarea "Potatoes, Canola and/or mid-oleic sunflower oil, Seasoning (sugars (sugar, corn…" at bounding box center [205, 281] width 358 height 103
click at [37, 300] on textarea "Potatoes, Canola and/or mid-oleic sunflower oil, Seasoning (sugars (sugar, corn…" at bounding box center [205, 281] width 358 height 103
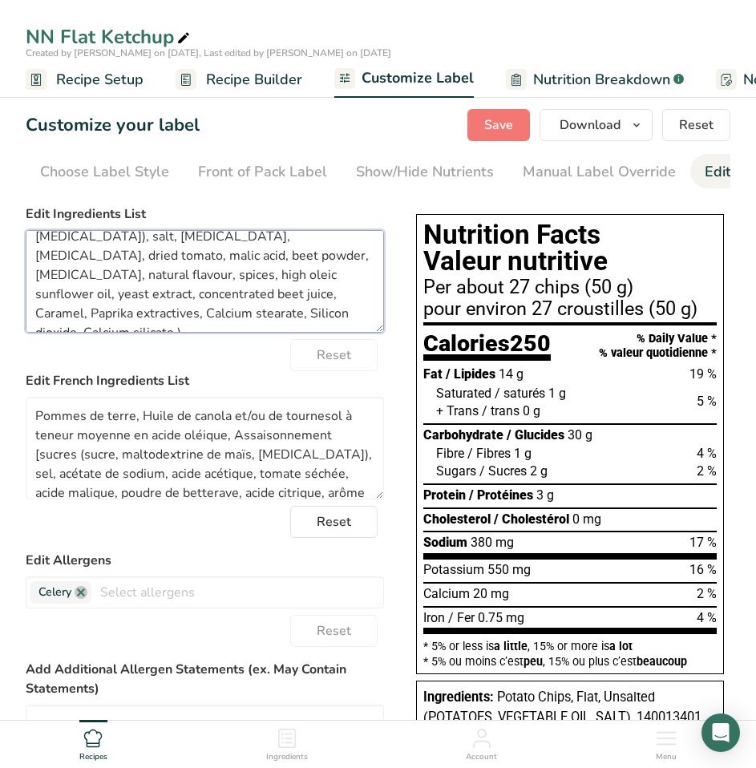
click at [41, 303] on textarea "Potatoes, Canola and/or mid-oleic sunflower oil, Seasoning (sugars (sugar, corn…" at bounding box center [205, 281] width 358 height 103
click at [92, 298] on textarea "Potatoes, Canola and/or mid-oleic sunflower oil, Seasoning (sugars (sugar, corn…" at bounding box center [205, 281] width 358 height 103
click at [173, 299] on textarea "Potatoes, Canola and/or mid-oleic sunflower oil, Seasoning (sugars (sugar, corn…" at bounding box center [205, 281] width 358 height 103
click at [187, 299] on textarea "Potatoes, Canola and/or mid-oleic sunflower oil, Seasoning (sugars (sugar, corn…" at bounding box center [205, 281] width 358 height 103
click at [280, 295] on textarea "Potatoes, Canola and/or mid-oleic sunflower oil, Seasoning (sugars (sugar, corn…" at bounding box center [205, 281] width 358 height 103
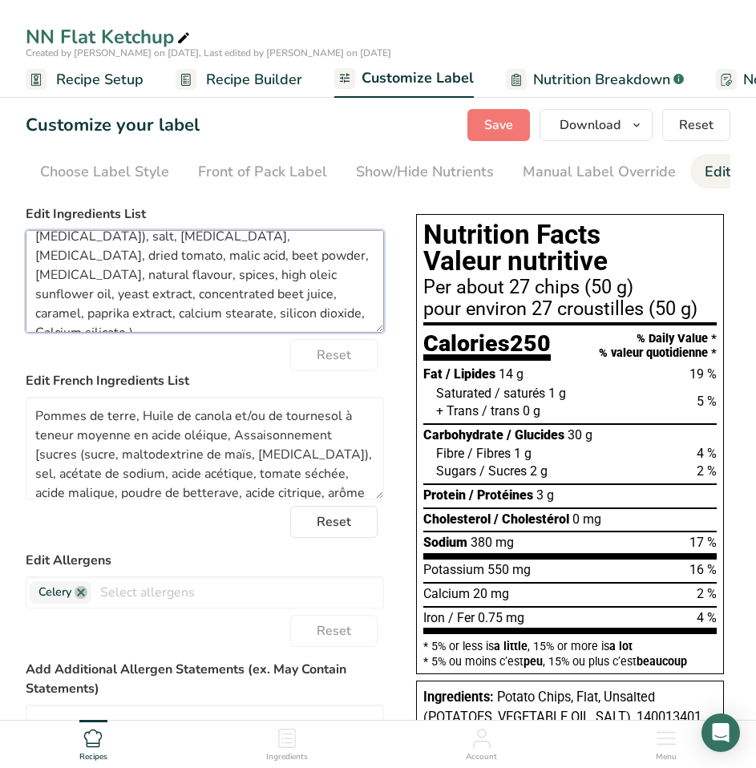
click at [86, 314] on textarea "Potatoes, Canola and/or mid-oleic sunflower oil, Seasoning (sugars (sugar, corn…" at bounding box center [205, 281] width 358 height 103
type textarea "Potatoes, Canola and/or mid-oleic sunflower oil, Seasoning (sugars (sugar, corn…"
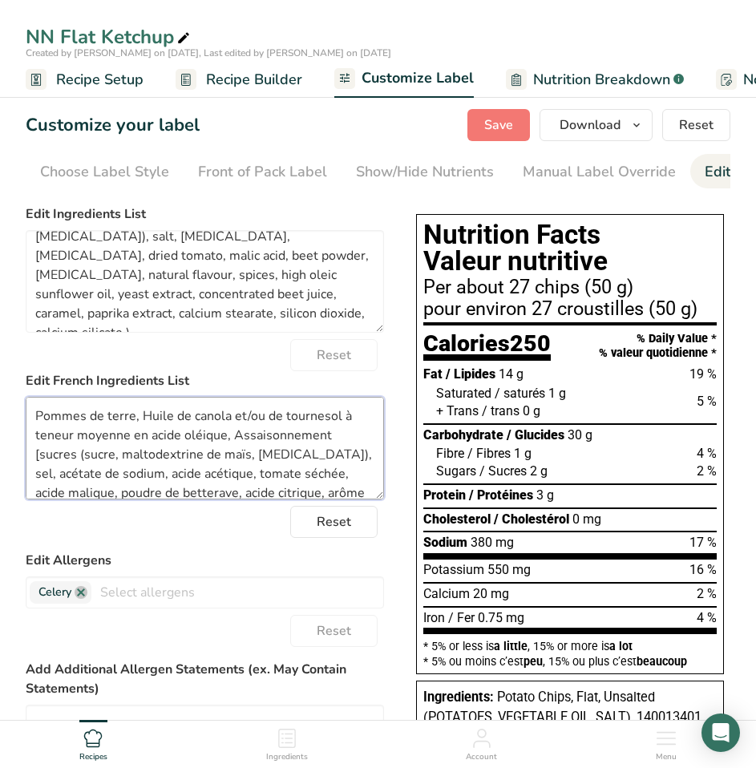
click at [180, 449] on textarea "Pommes de terre, Huile de canola et/ou de tournesol à teneur moyenne en acide o…" at bounding box center [205, 448] width 358 height 103
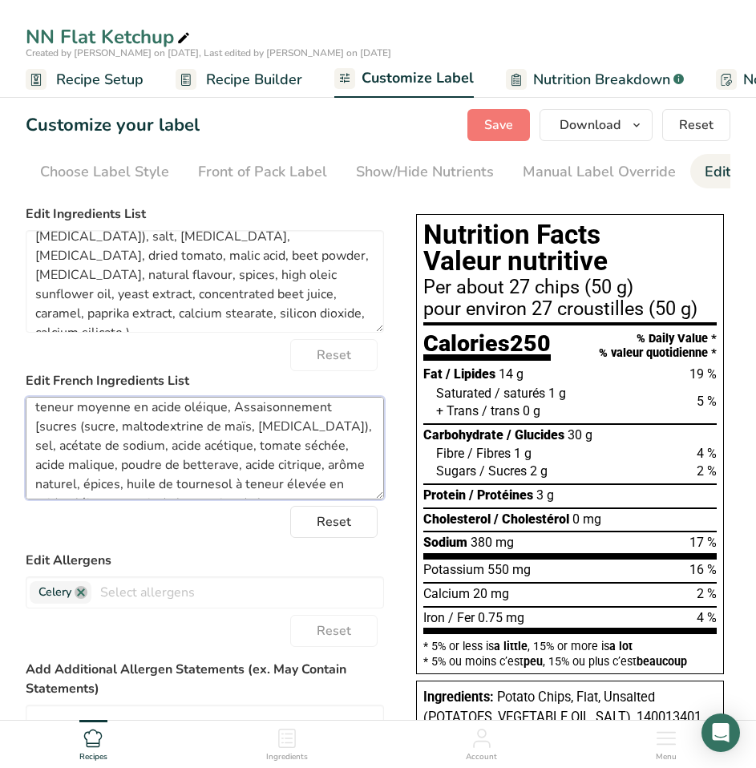
scroll to position [0, 0]
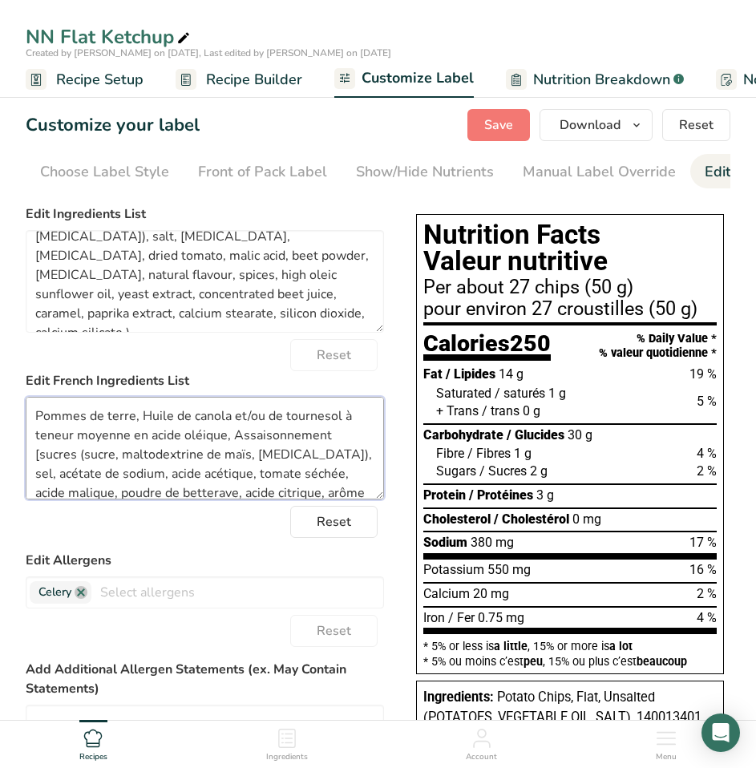
click at [280, 475] on textarea "Pommes de terre, Huile de canola et/ou de tournesol à teneur moyenne en acide o…" at bounding box center [205, 448] width 358 height 103
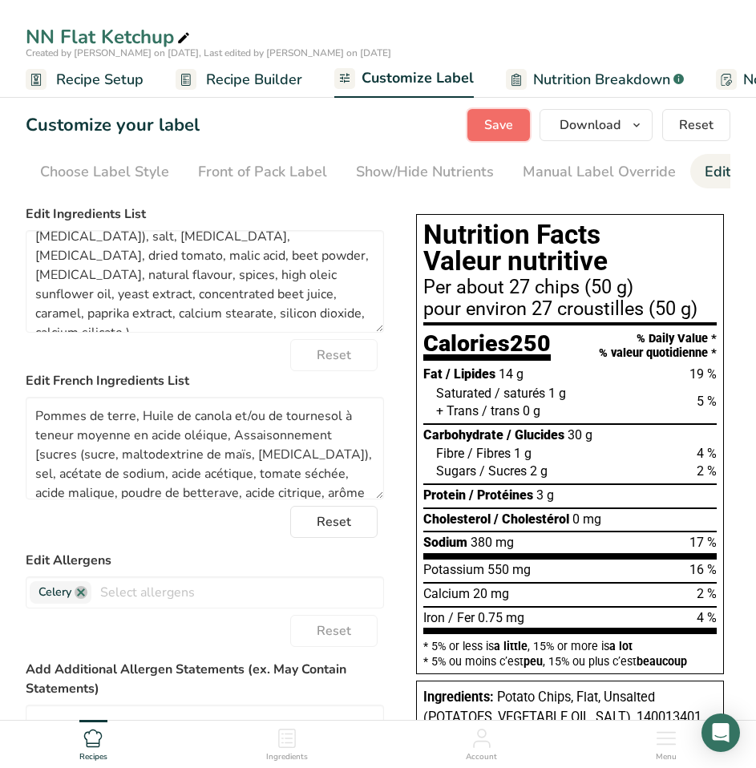
click at [502, 126] on span "Save" at bounding box center [498, 124] width 29 height 19
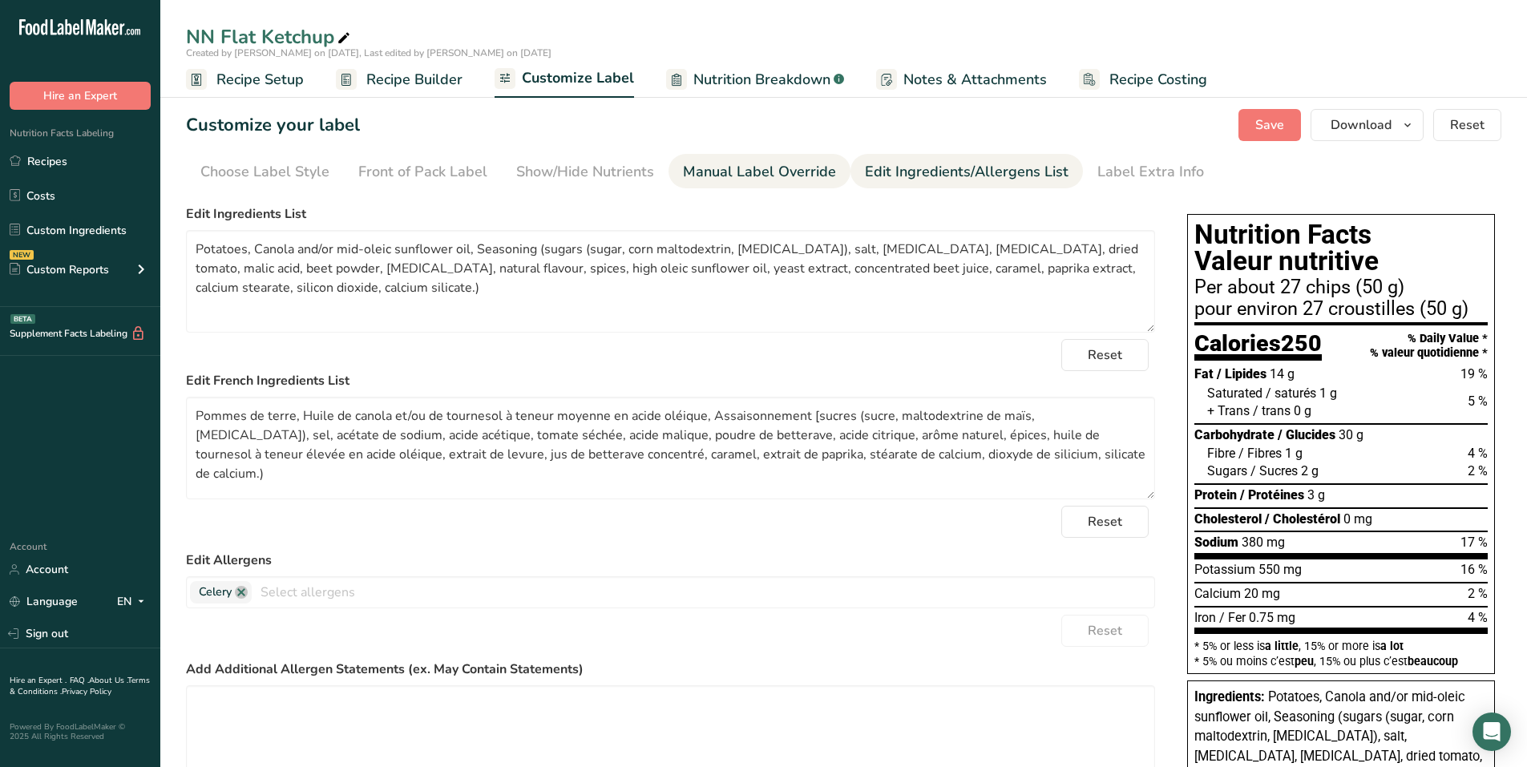
click at [734, 176] on div "Manual Label Override" at bounding box center [759, 172] width 153 height 22
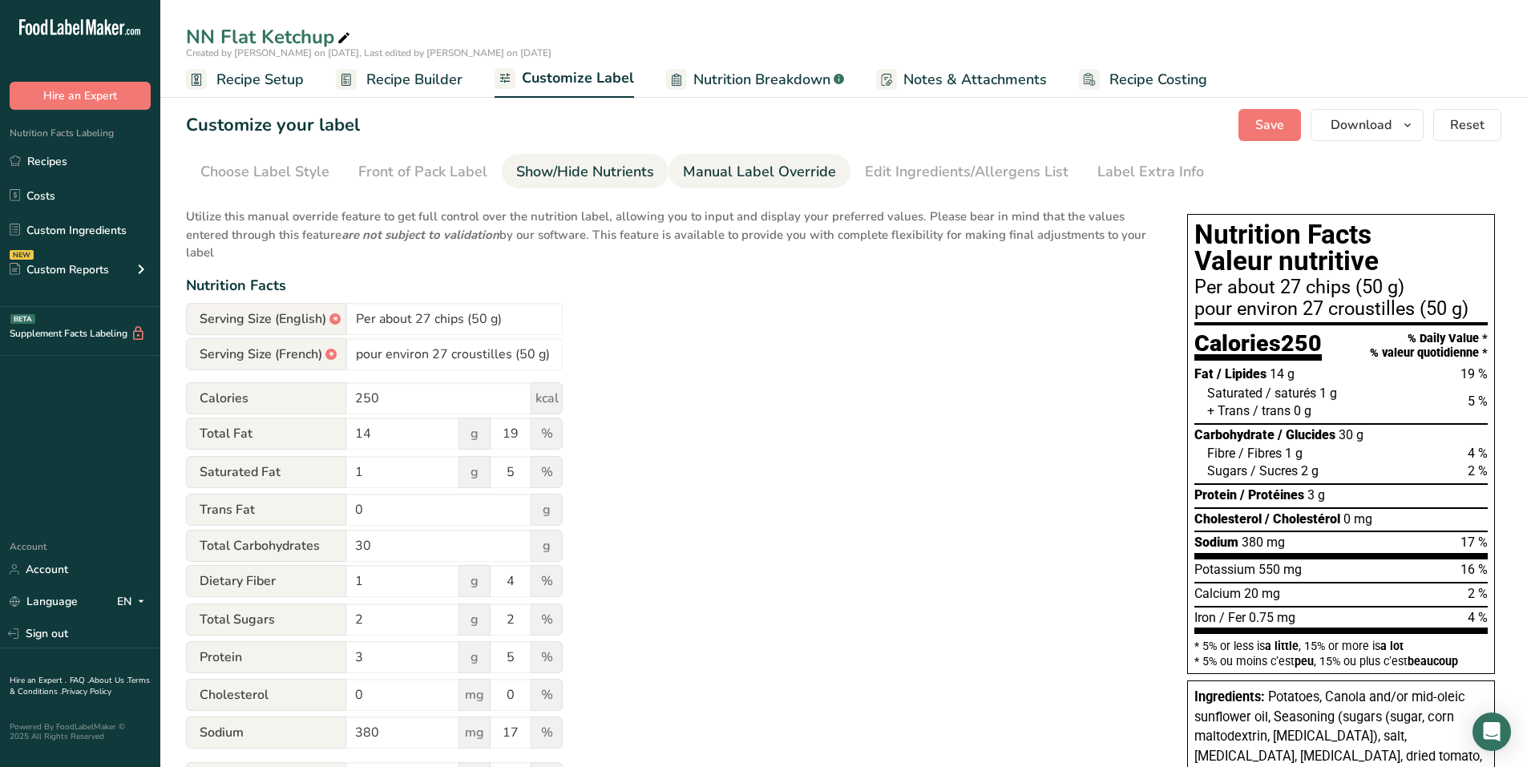
click at [610, 177] on div "Show/Hide Nutrients" at bounding box center [585, 172] width 138 height 22
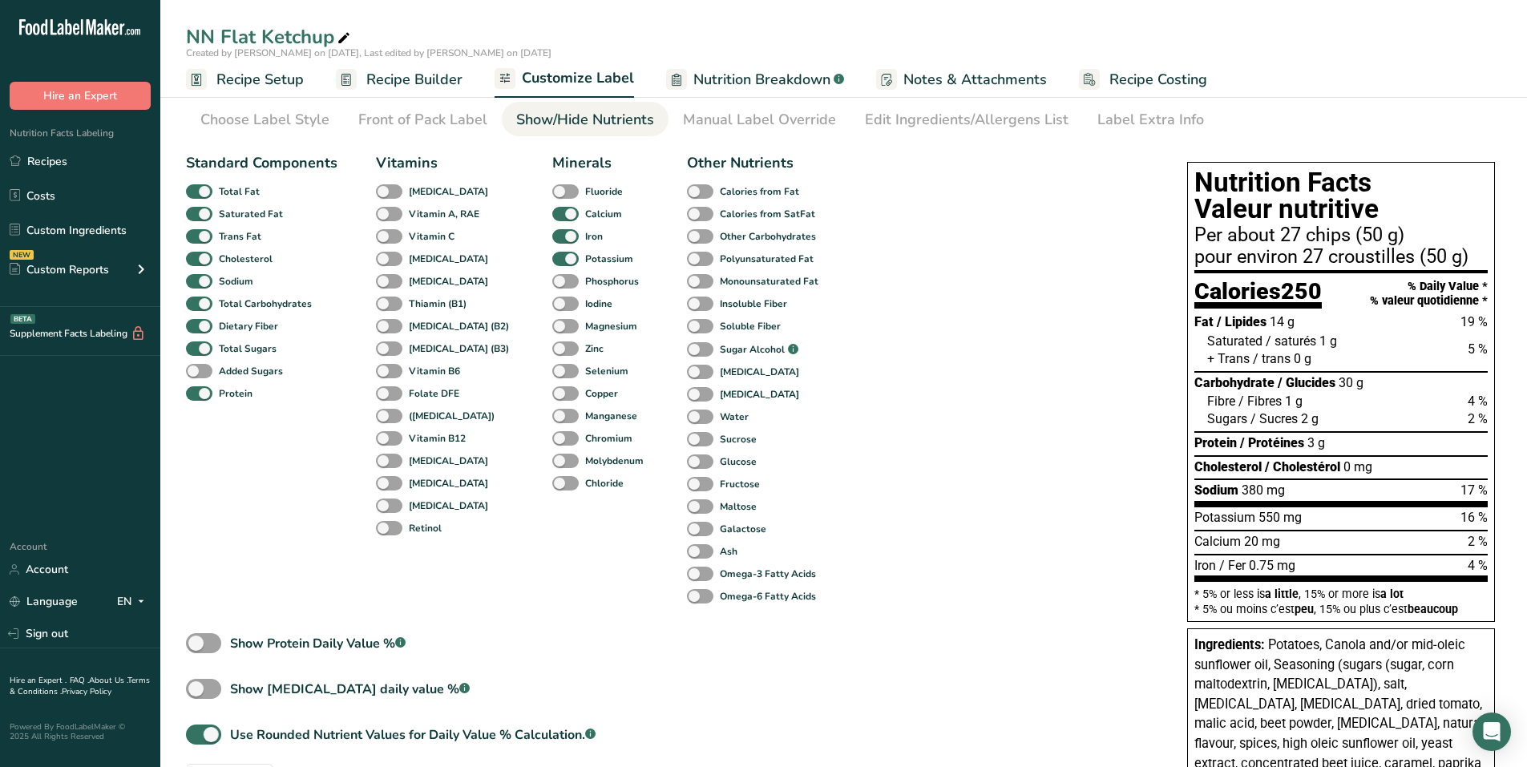
scroll to position [80, 0]
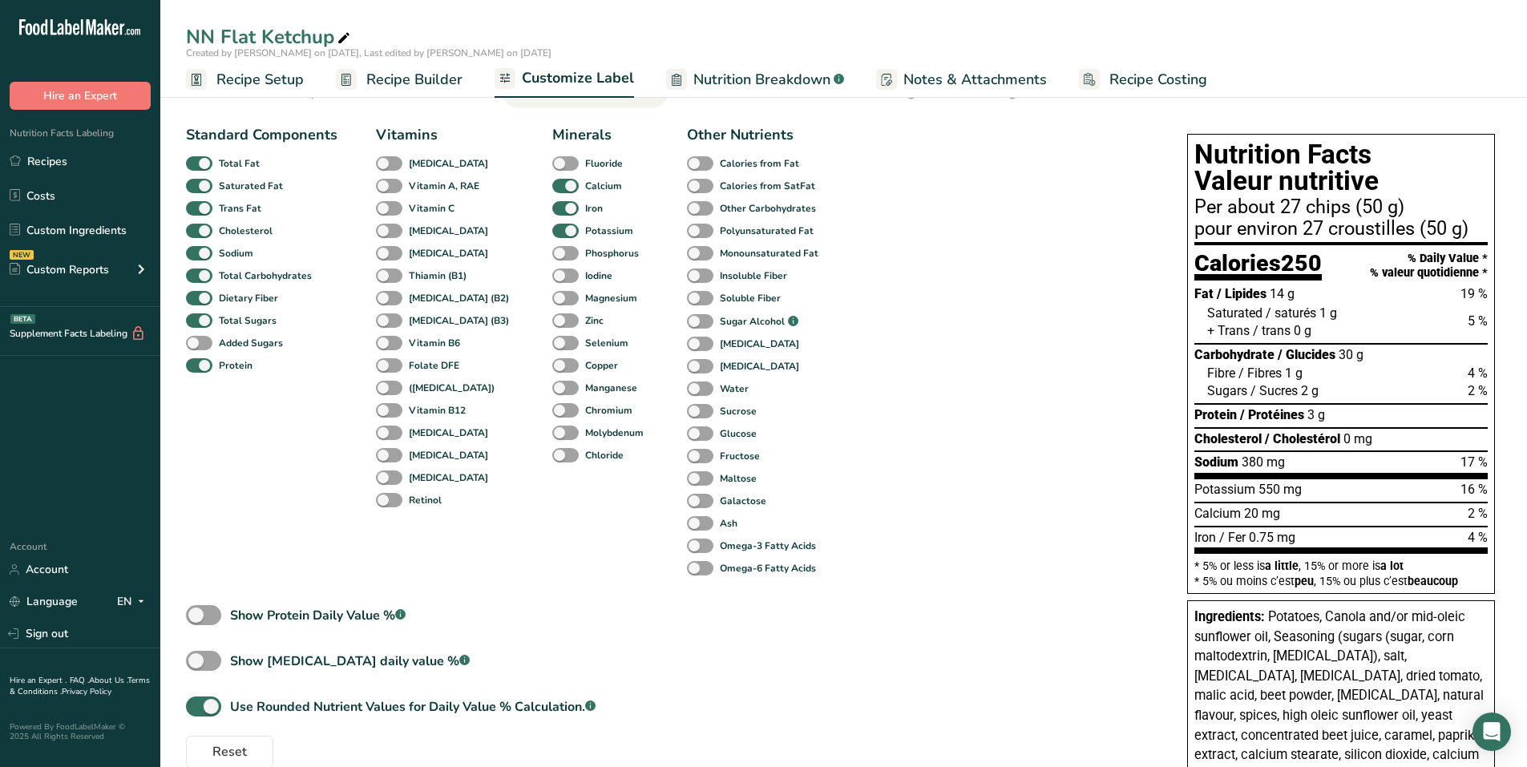
click at [755, 192] on div "Standard Components Total Fat Saturated Fat Trans Fat [MEDICAL_DATA] Sodium Tot…" at bounding box center [670, 443] width 969 height 650
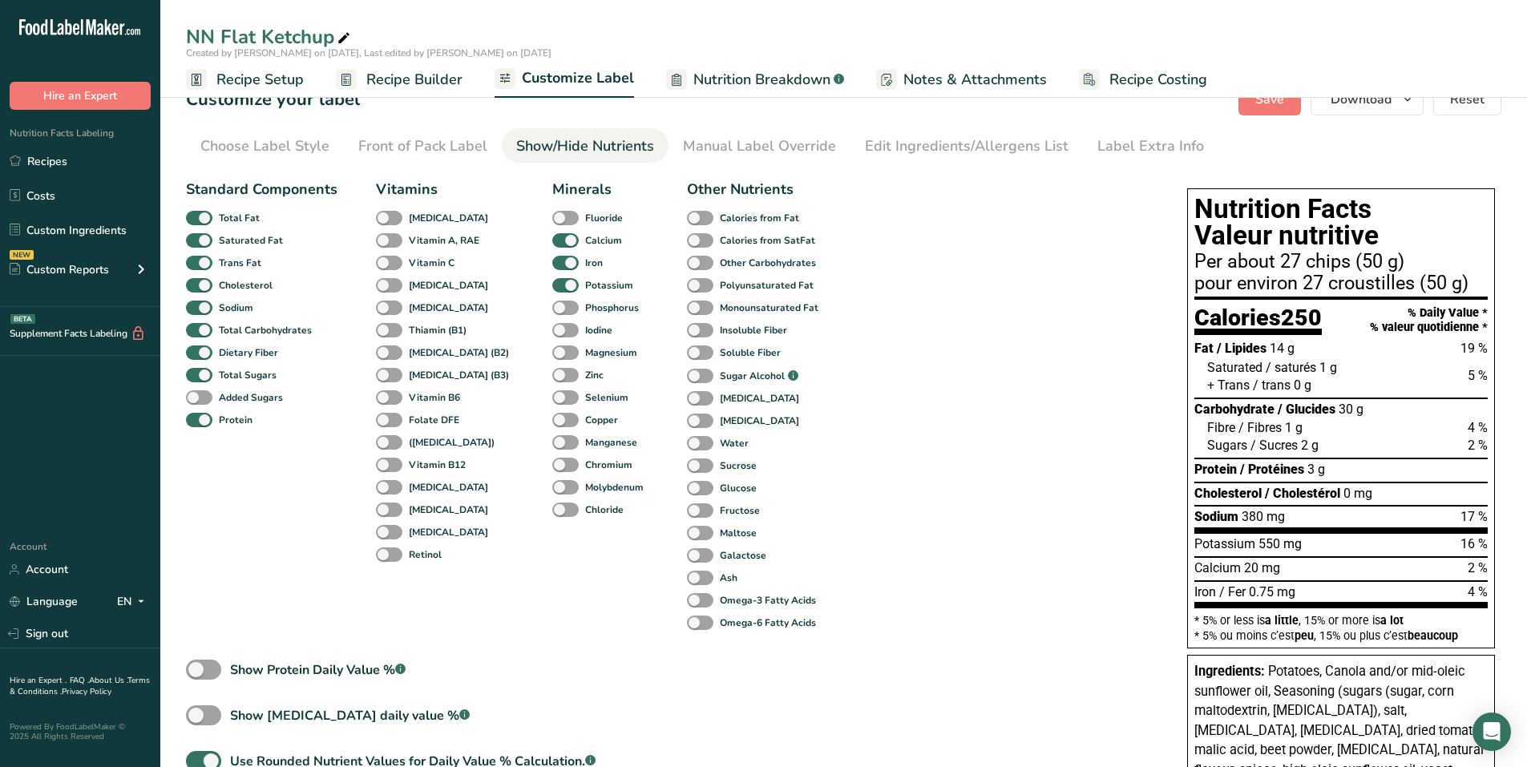
scroll to position [0, 0]
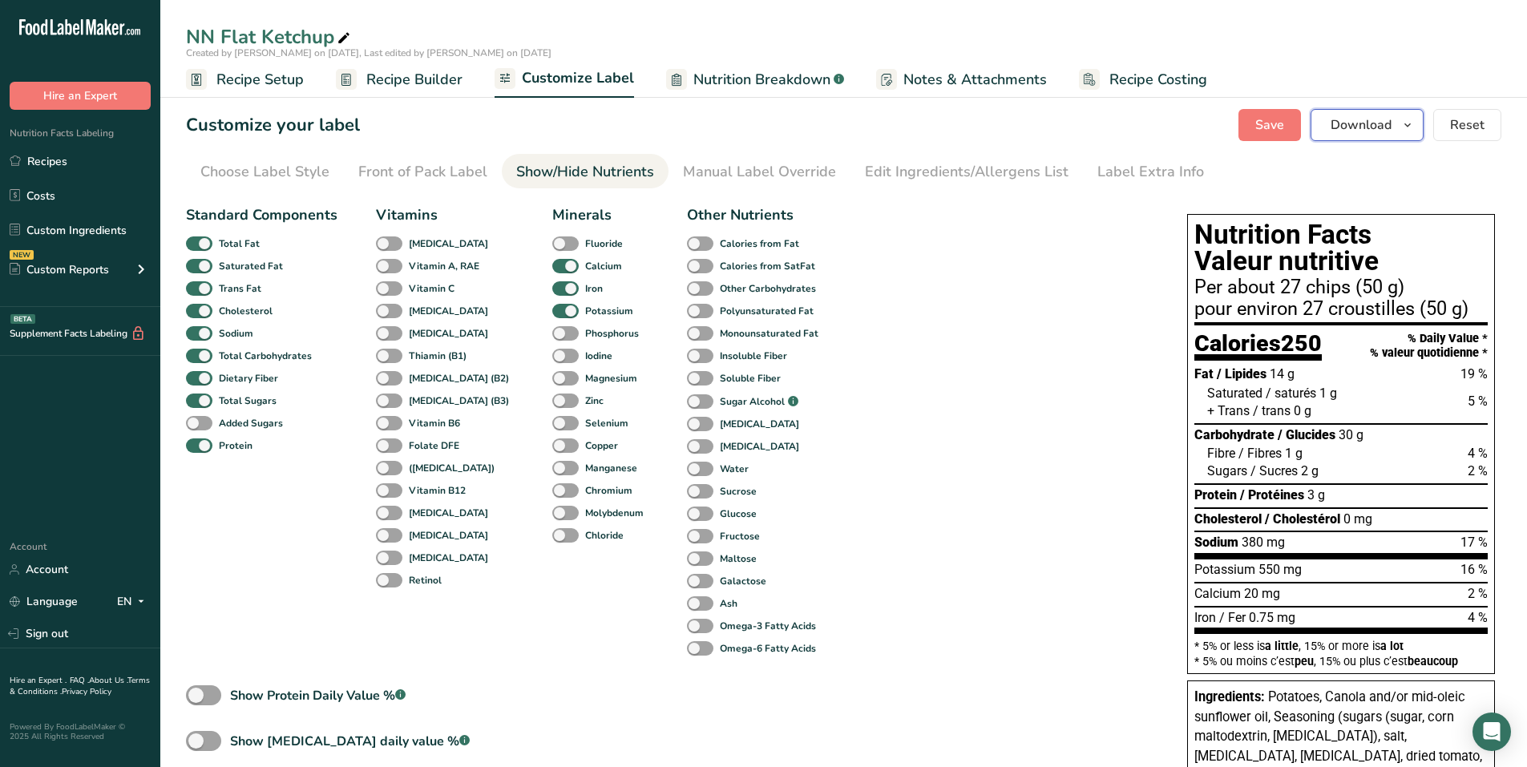
click at [755, 120] on span "Download" at bounding box center [1360, 124] width 61 height 19
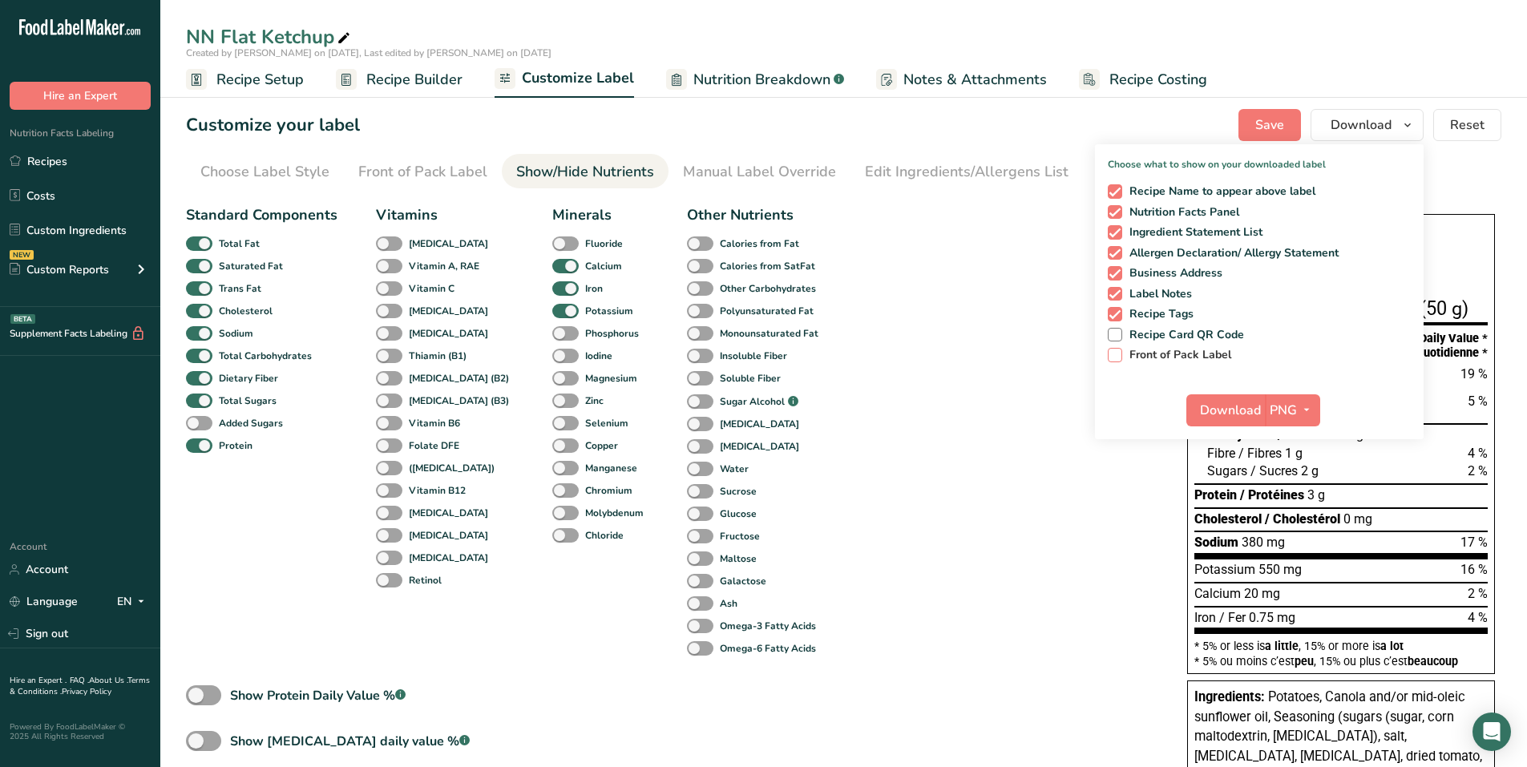
click at [755, 355] on span at bounding box center [1115, 355] width 14 height 14
click at [755, 355] on input "Front of Pack Label" at bounding box center [1113, 354] width 10 height 10
checkbox input "true"
click at [755, 410] on icon "button" at bounding box center [1306, 410] width 13 height 20
click at [755, 516] on link "PDF" at bounding box center [1294, 522] width 51 height 26
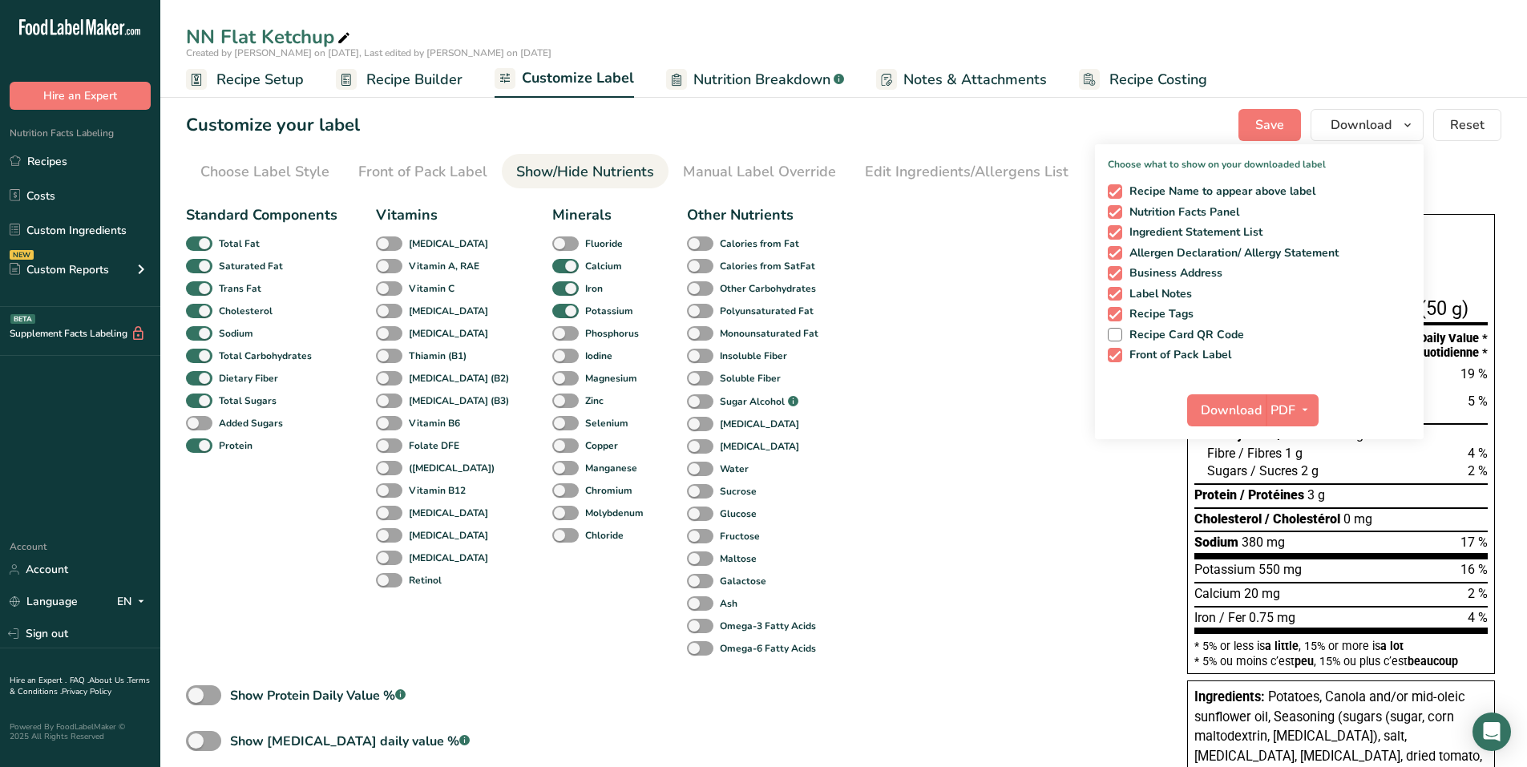
click at [404, 83] on span "Recipe Builder" at bounding box center [414, 80] width 96 height 22
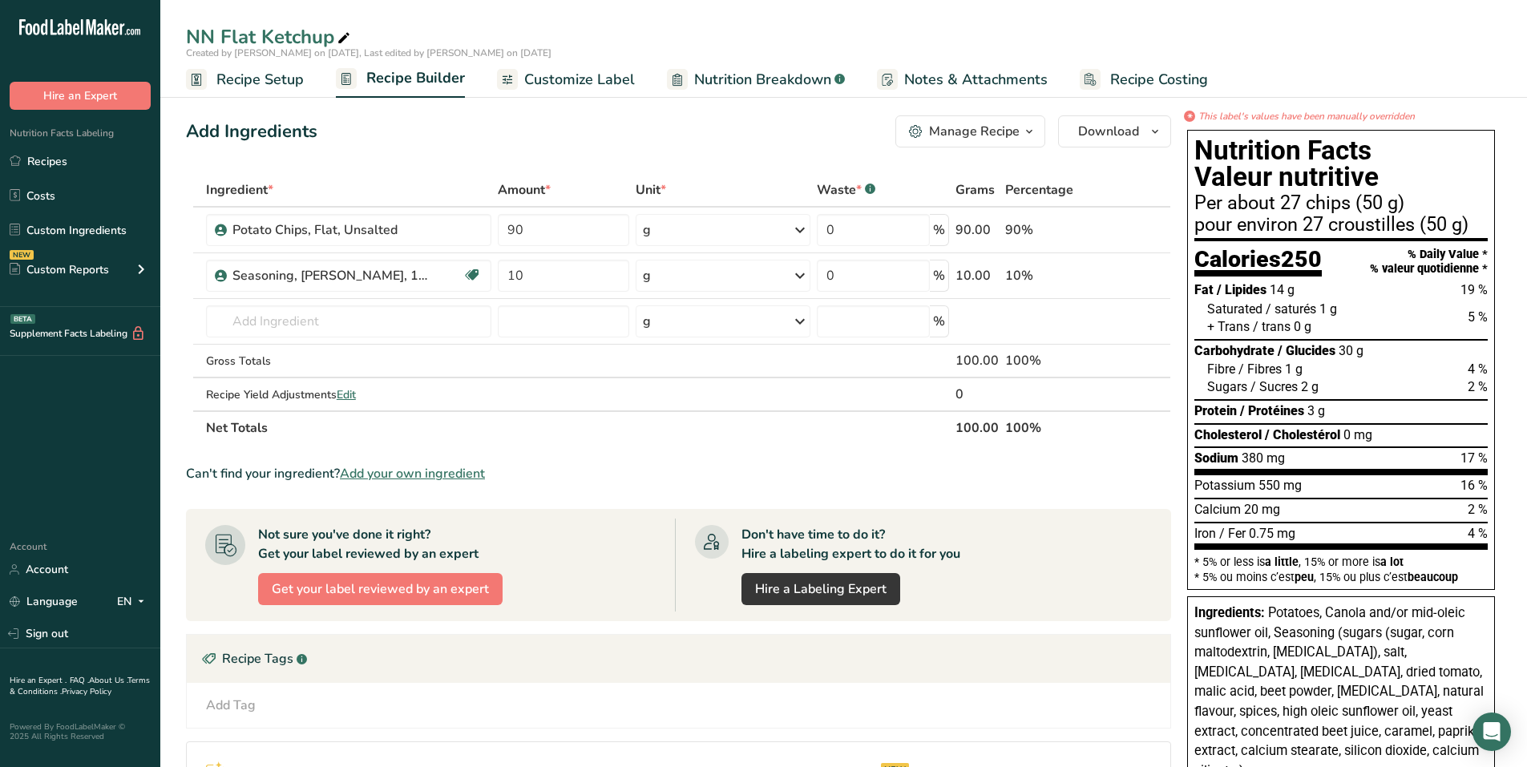
click at [240, 75] on span "Recipe Setup" at bounding box center [259, 80] width 87 height 22
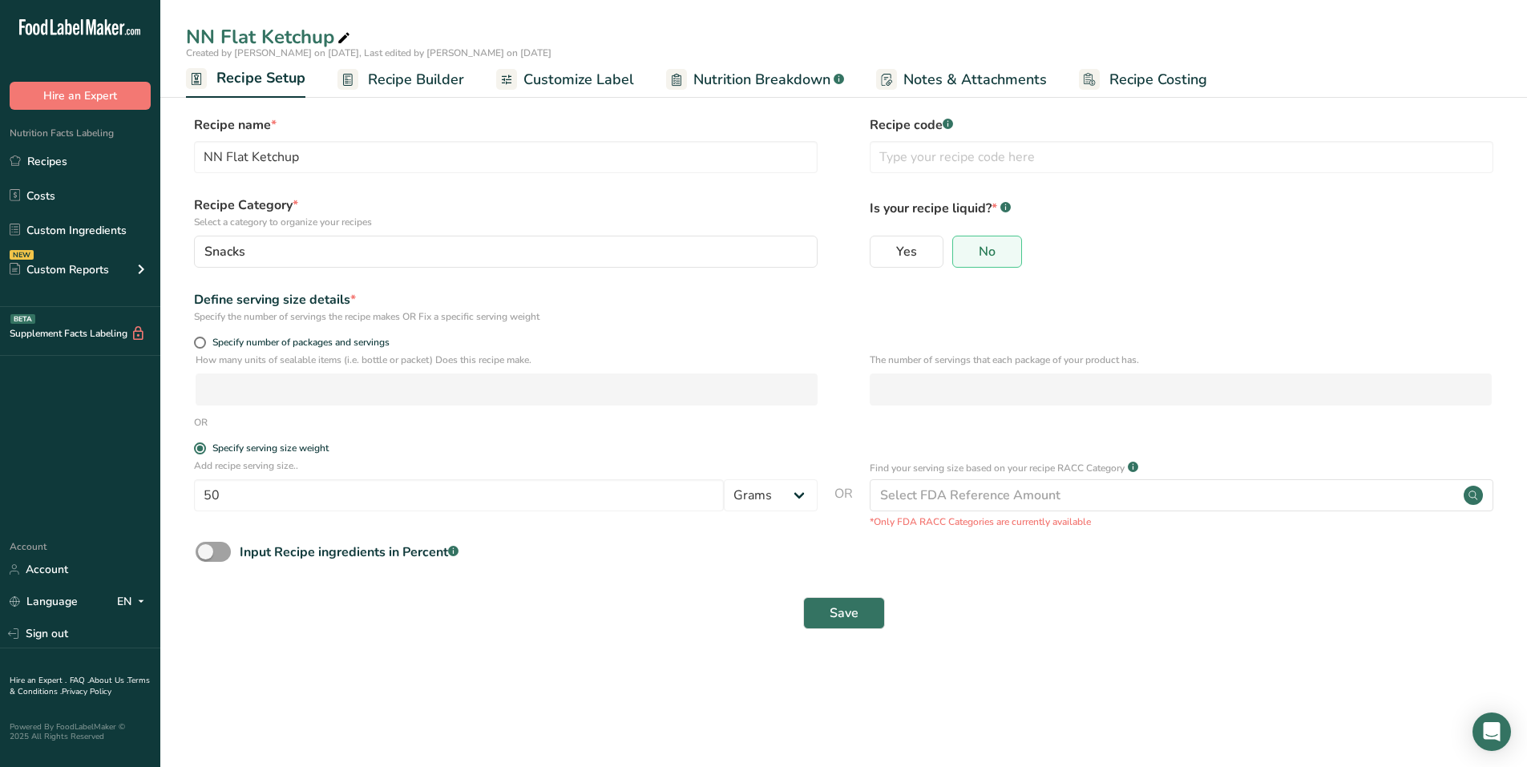
click at [547, 72] on span "Customize Label" at bounding box center [578, 80] width 111 height 22
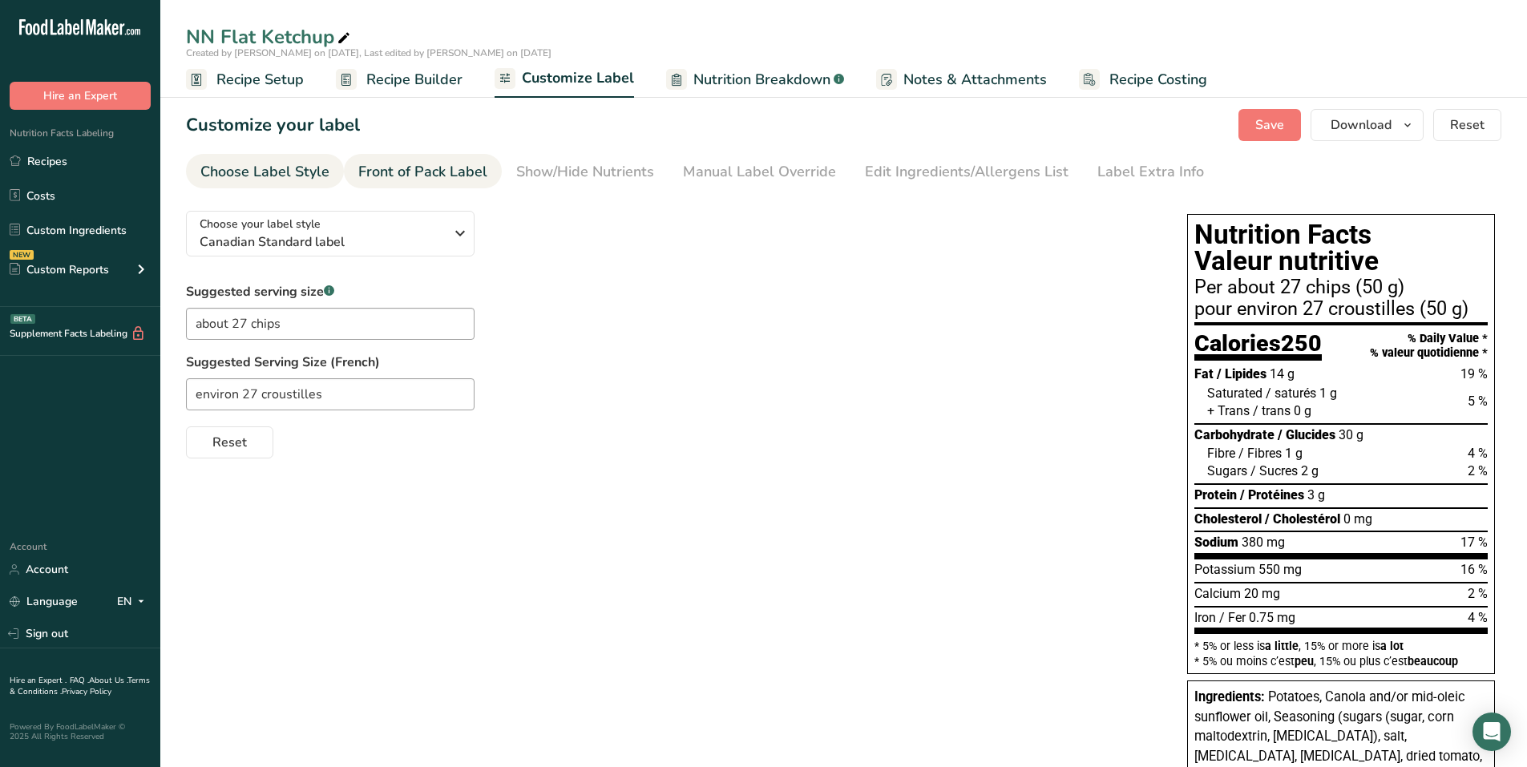
click at [393, 181] on div "Front of Pack Label" at bounding box center [422, 172] width 129 height 22
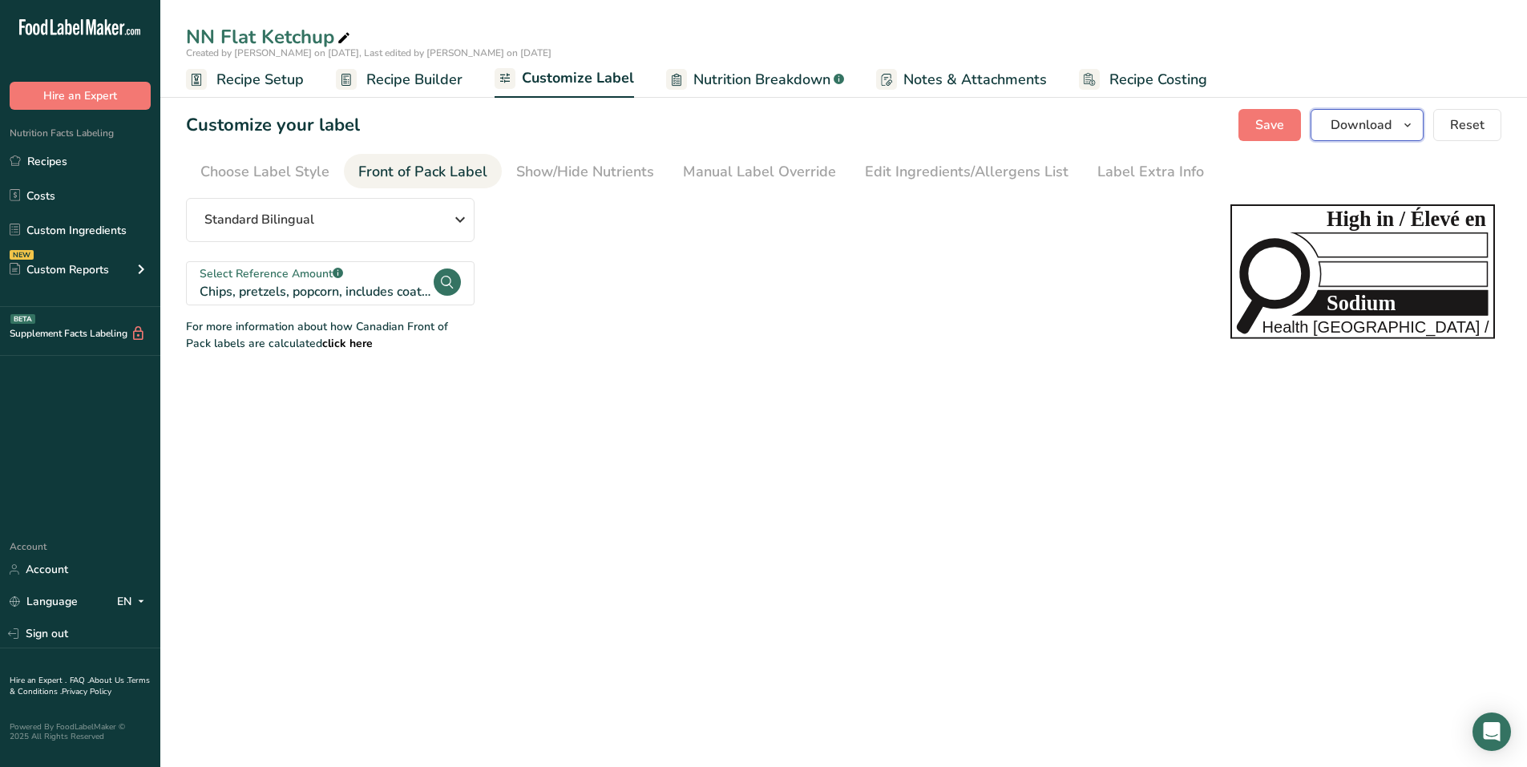
click at [755, 128] on icon "button" at bounding box center [1407, 125] width 13 height 20
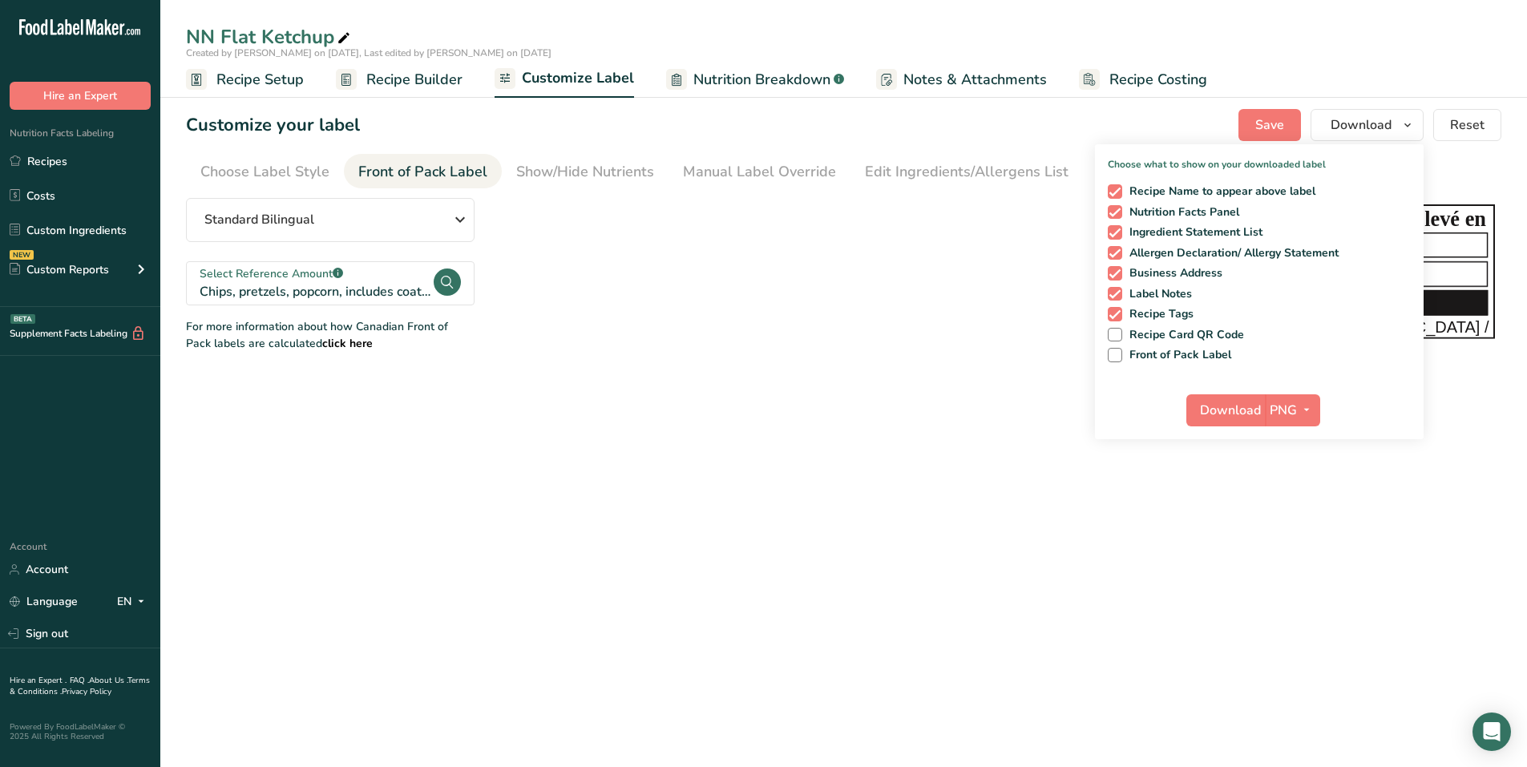
click at [731, 86] on span "Nutrition Breakdown" at bounding box center [761, 80] width 137 height 22
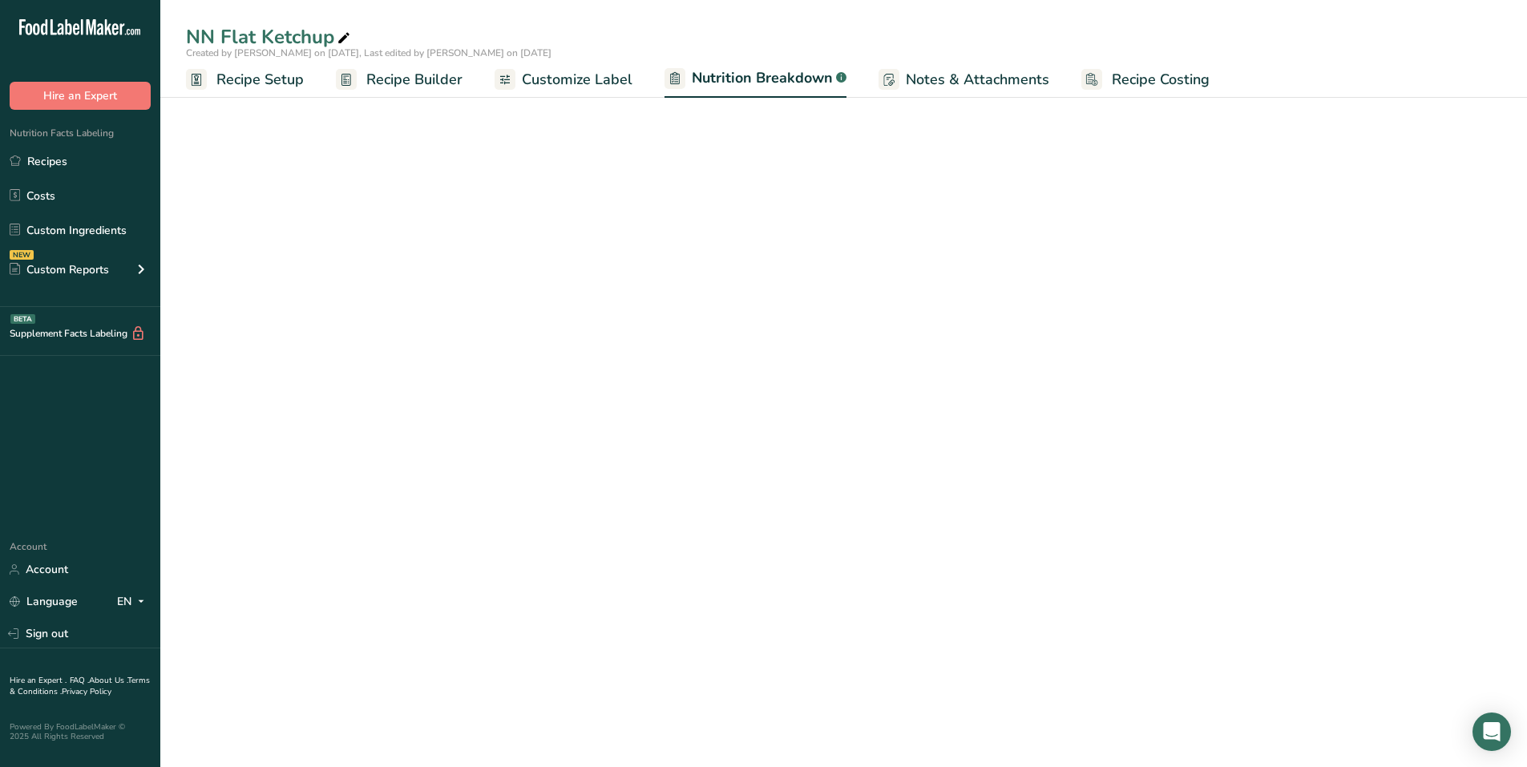
select select "Calories"
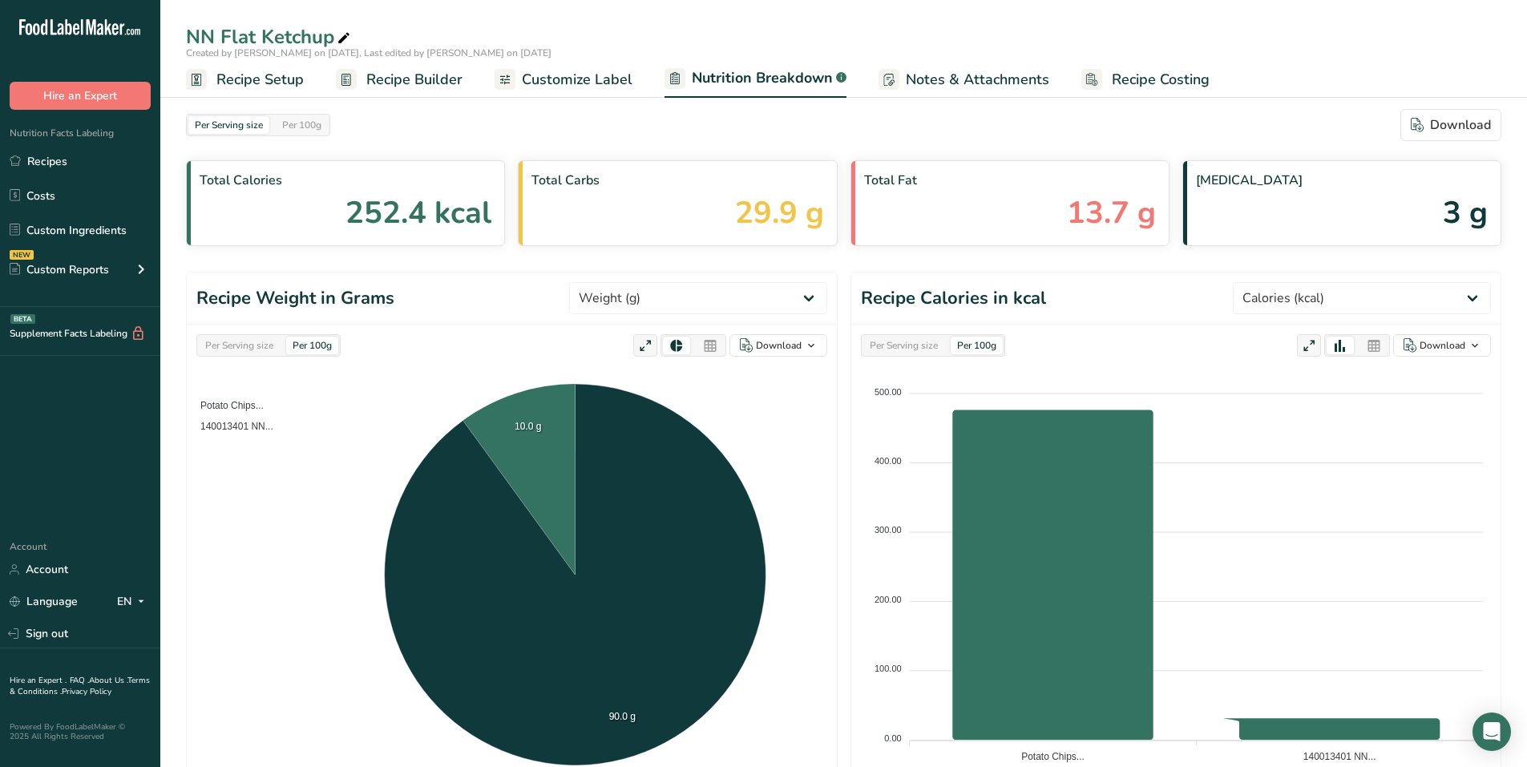
click at [555, 77] on span "Customize Label" at bounding box center [577, 80] width 111 height 22
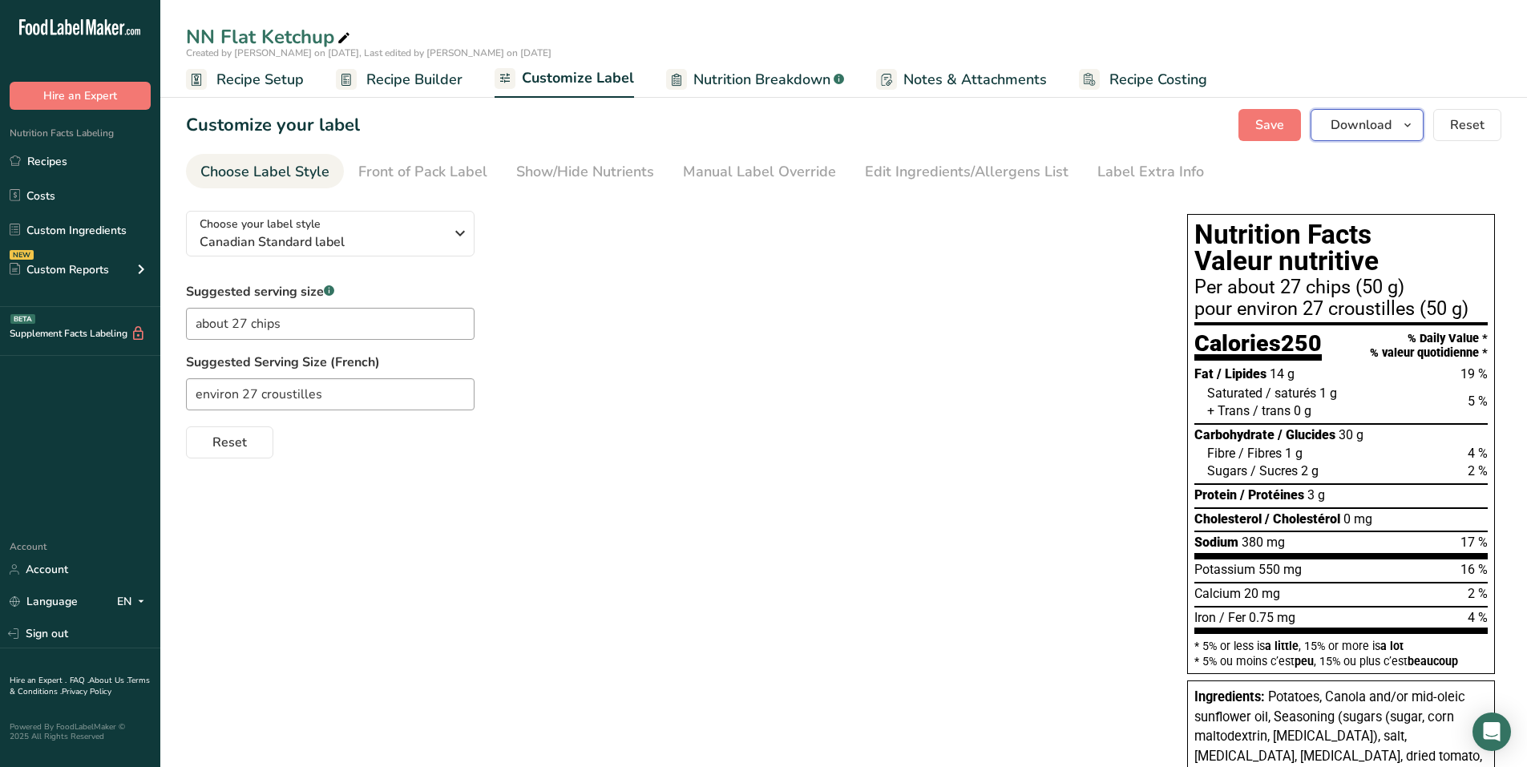
click at [755, 122] on button "Download" at bounding box center [1366, 125] width 113 height 32
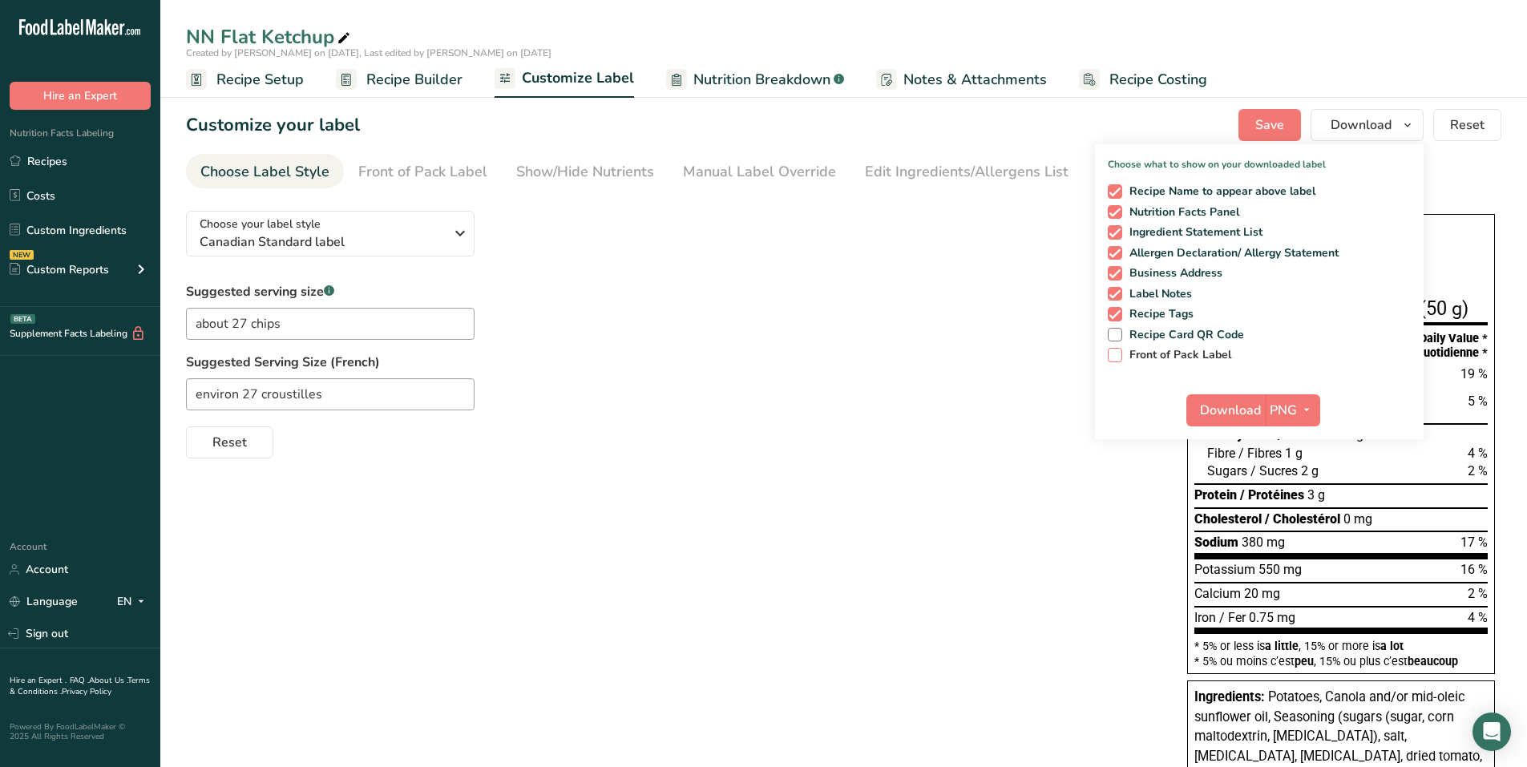
click at [755, 357] on span "Front of Pack Label" at bounding box center [1177, 355] width 110 height 14
click at [755, 357] on input "Front of Pack Label" at bounding box center [1113, 354] width 10 height 10
checkbox input "true"
click at [755, 410] on span "button" at bounding box center [1306, 410] width 19 height 19
click at [755, 521] on link "PDF" at bounding box center [1294, 522] width 51 height 26
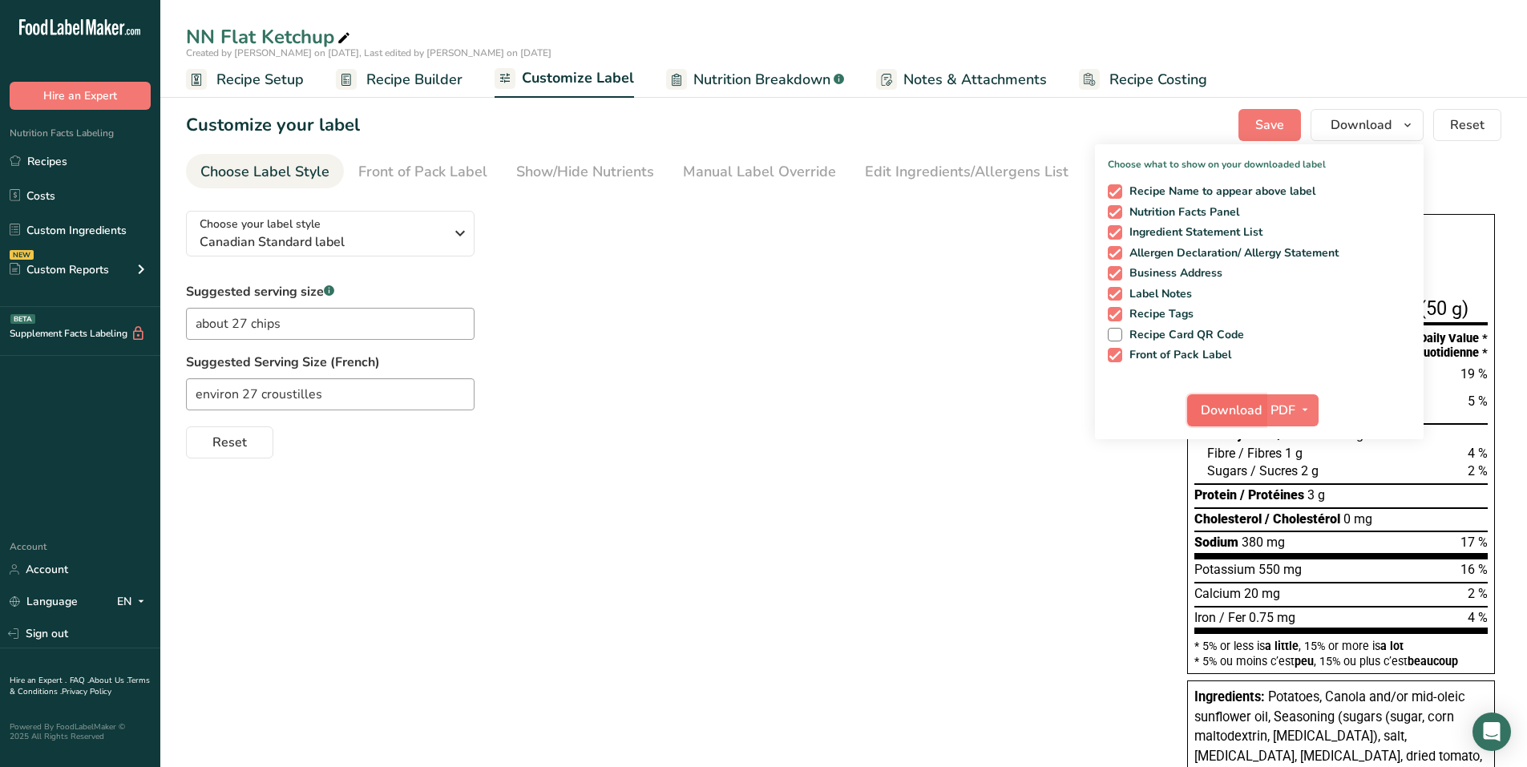
click at [755, 396] on button "Download" at bounding box center [1226, 410] width 79 height 32
click at [30, 167] on link "Recipes" at bounding box center [80, 161] width 160 height 30
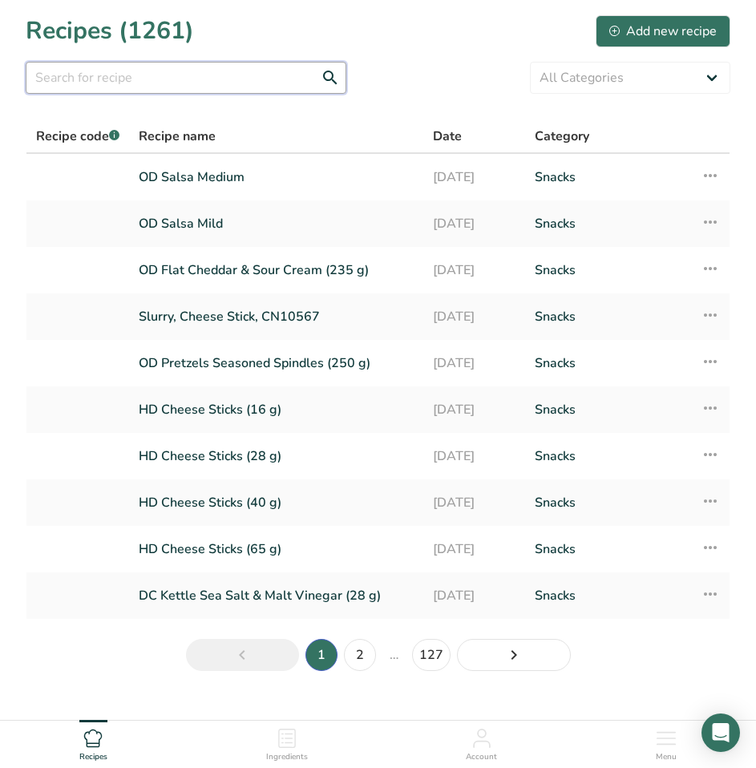
click at [155, 81] on input "text" at bounding box center [186, 78] width 321 height 32
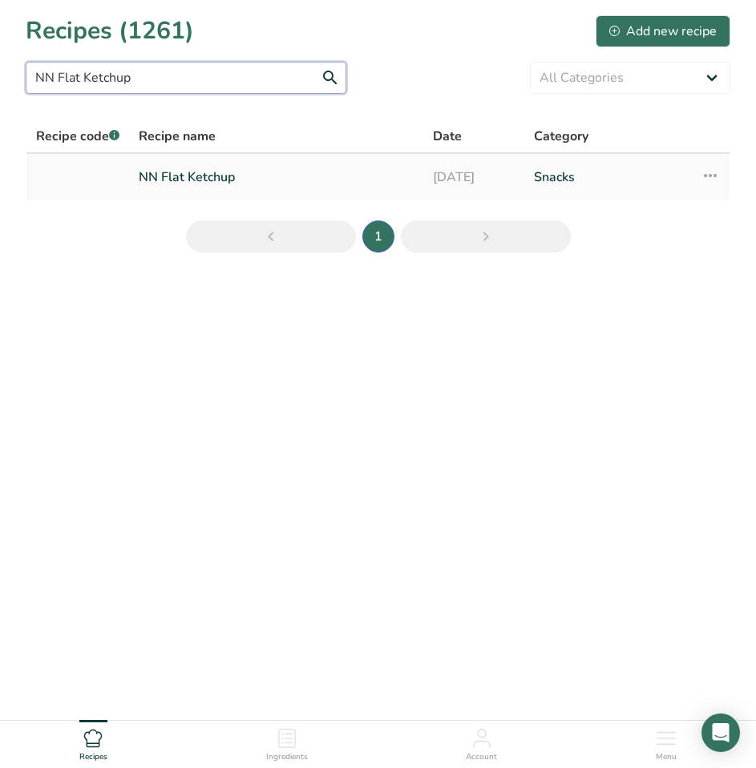
type input "NN Flat Ketchup"
click at [172, 170] on link "NN Flat Ketchup" at bounding box center [276, 177] width 275 height 34
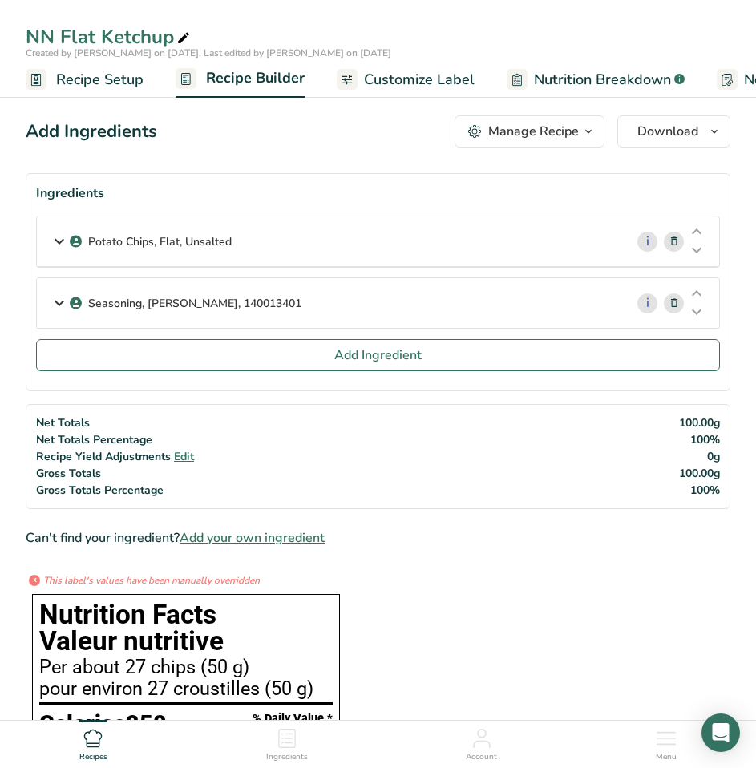
click at [410, 77] on span "Customize Label" at bounding box center [419, 80] width 111 height 22
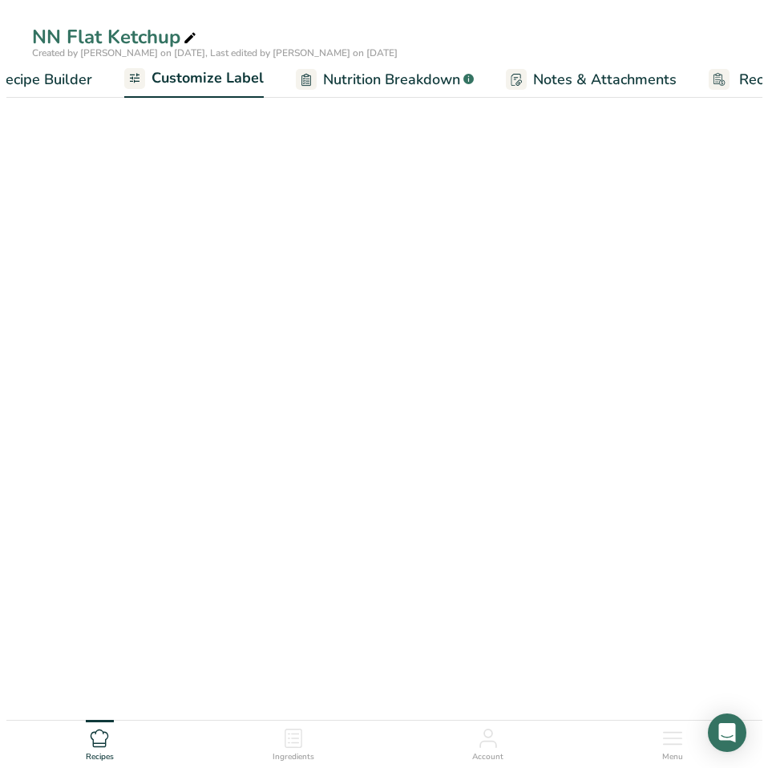
scroll to position [0, 313]
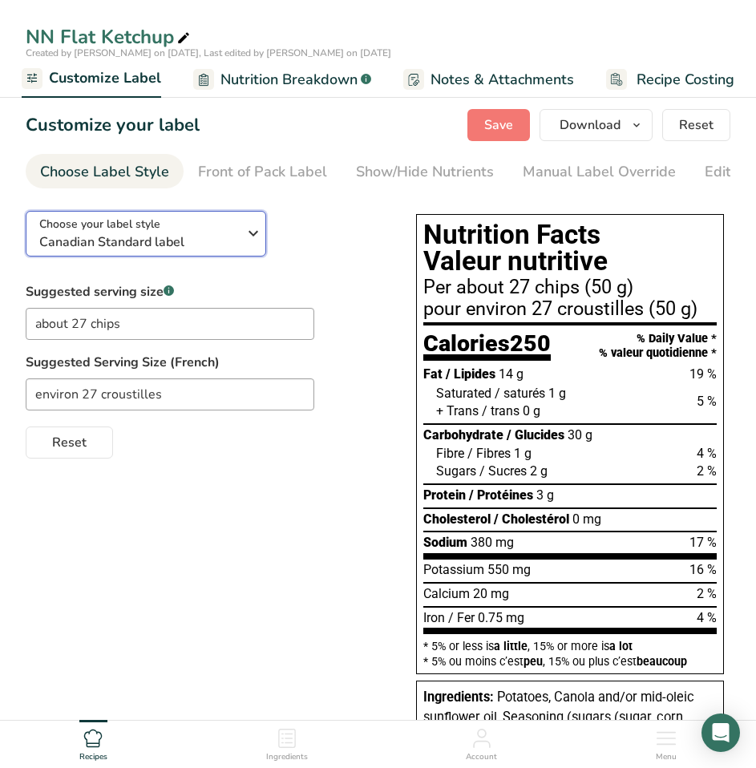
click at [244, 234] on icon "button" at bounding box center [253, 233] width 19 height 29
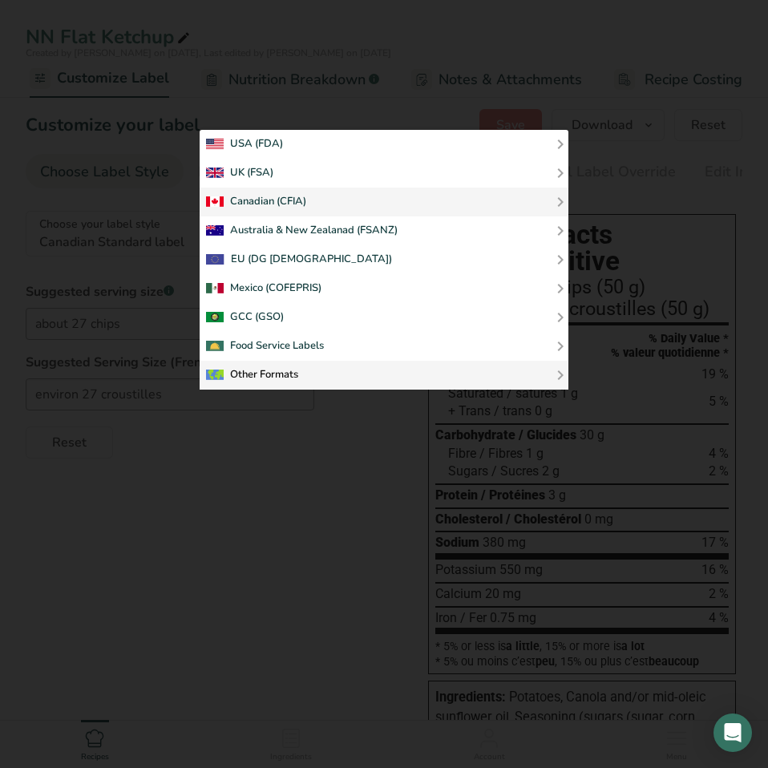
click at [288, 366] on div "Other Formats" at bounding box center [252, 374] width 92 height 19
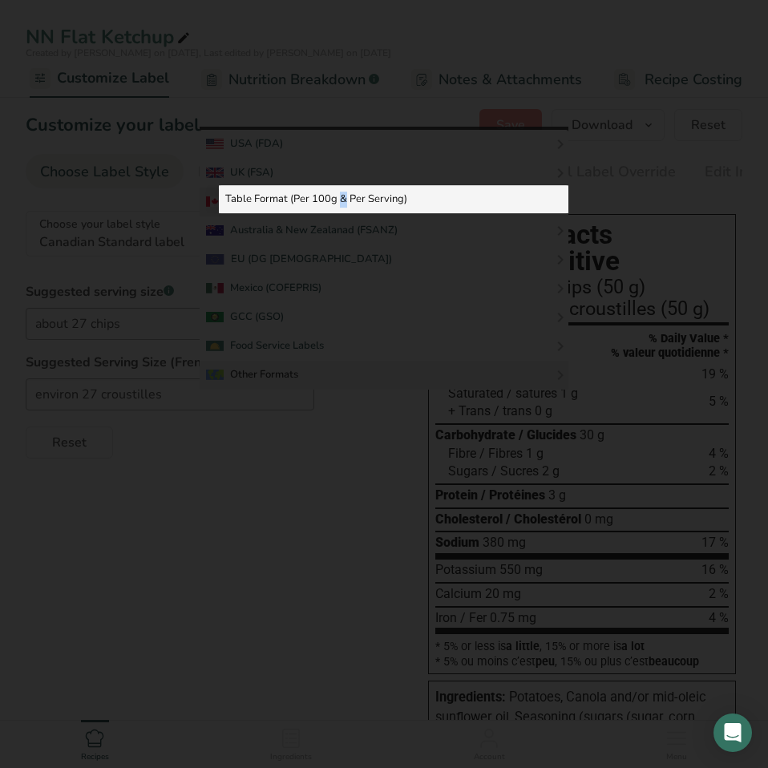
click at [296, 199] on link "Table Format (Per 100g & Per Serving)" at bounding box center [393, 199] width 349 height 29
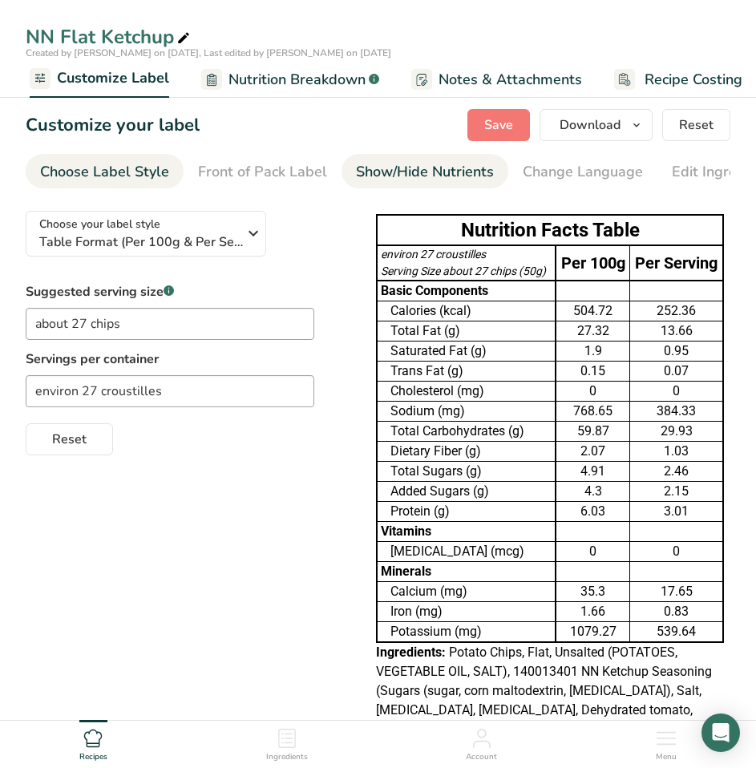
click at [364, 165] on div "Show/Hide Nutrients" at bounding box center [425, 172] width 138 height 22
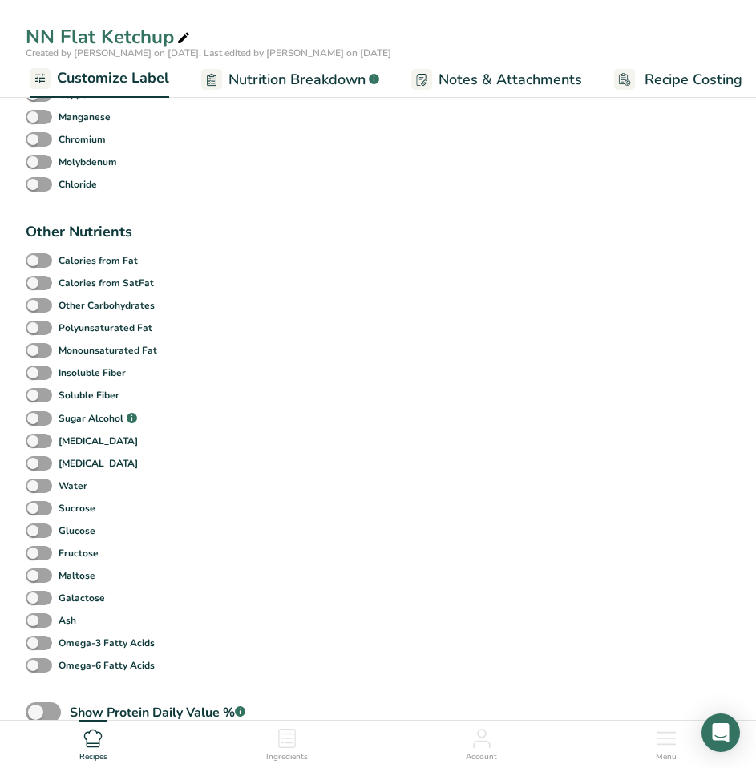
scroll to position [1122, 0]
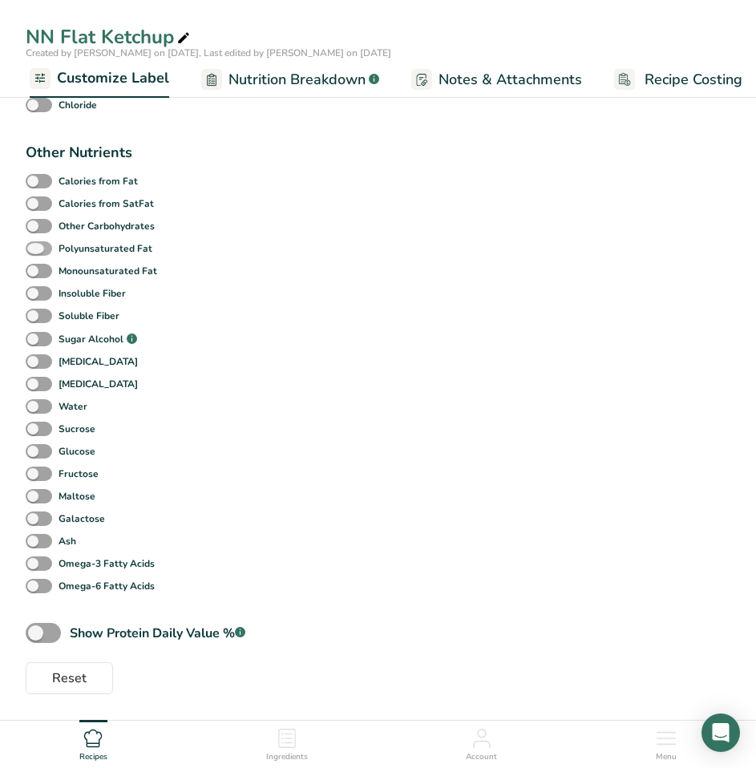
click at [38, 252] on span at bounding box center [39, 248] width 26 height 15
click at [36, 252] on input "Polyunsaturated Fat" at bounding box center [31, 248] width 10 height 10
checkbox input "true"
click at [40, 272] on span at bounding box center [39, 271] width 26 height 15
click at [36, 272] on input "Monounsaturated Fat" at bounding box center [31, 270] width 10 height 10
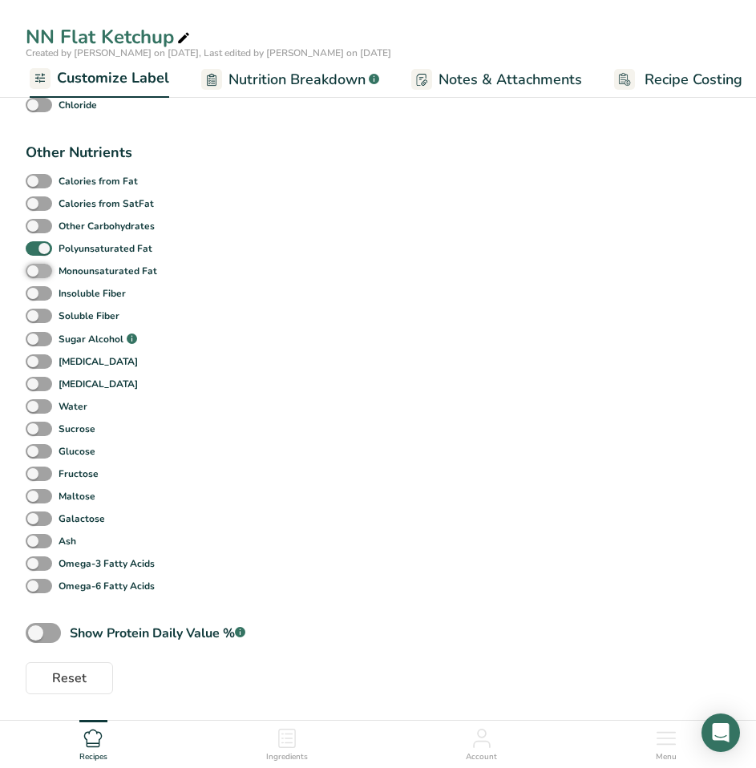
checkbox input "true"
drag, startPoint x: 40, startPoint y: 570, endPoint x: 42, endPoint y: 580, distance: 10.7
click at [41, 570] on span at bounding box center [39, 563] width 26 height 15
click at [36, 568] on input "Omega-3 Fatty Acids" at bounding box center [31, 563] width 10 height 10
checkbox input "true"
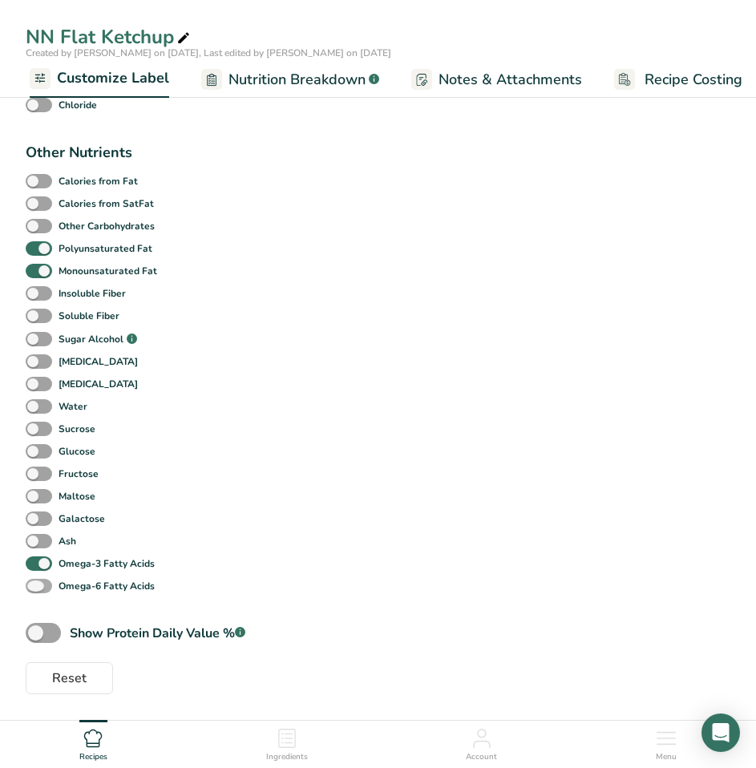
click at [44, 587] on span at bounding box center [39, 586] width 26 height 15
click at [36, 587] on input "Omega-6 Fatty Acids" at bounding box center [31, 585] width 10 height 10
checkbox input "true"
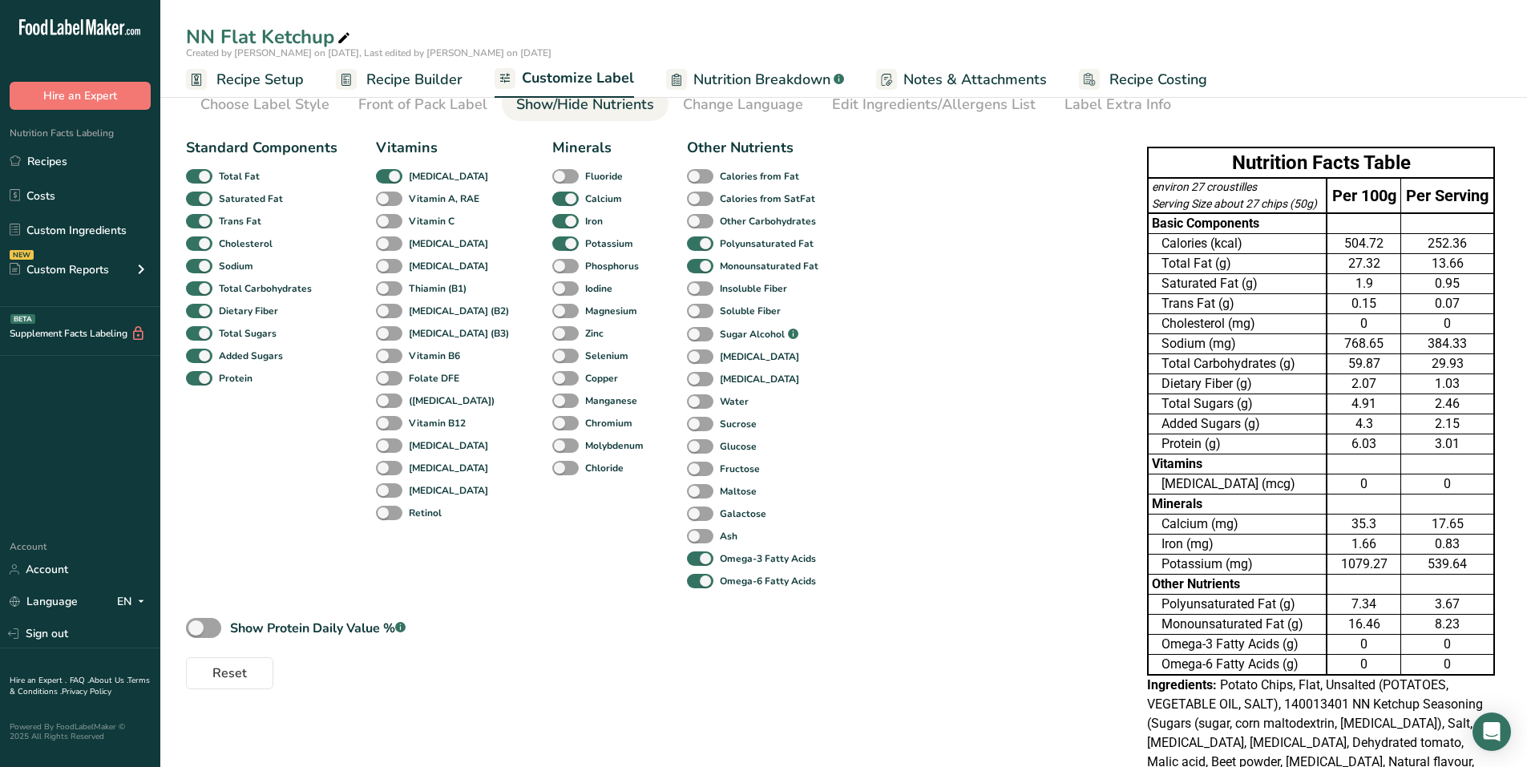
scroll to position [59, 0]
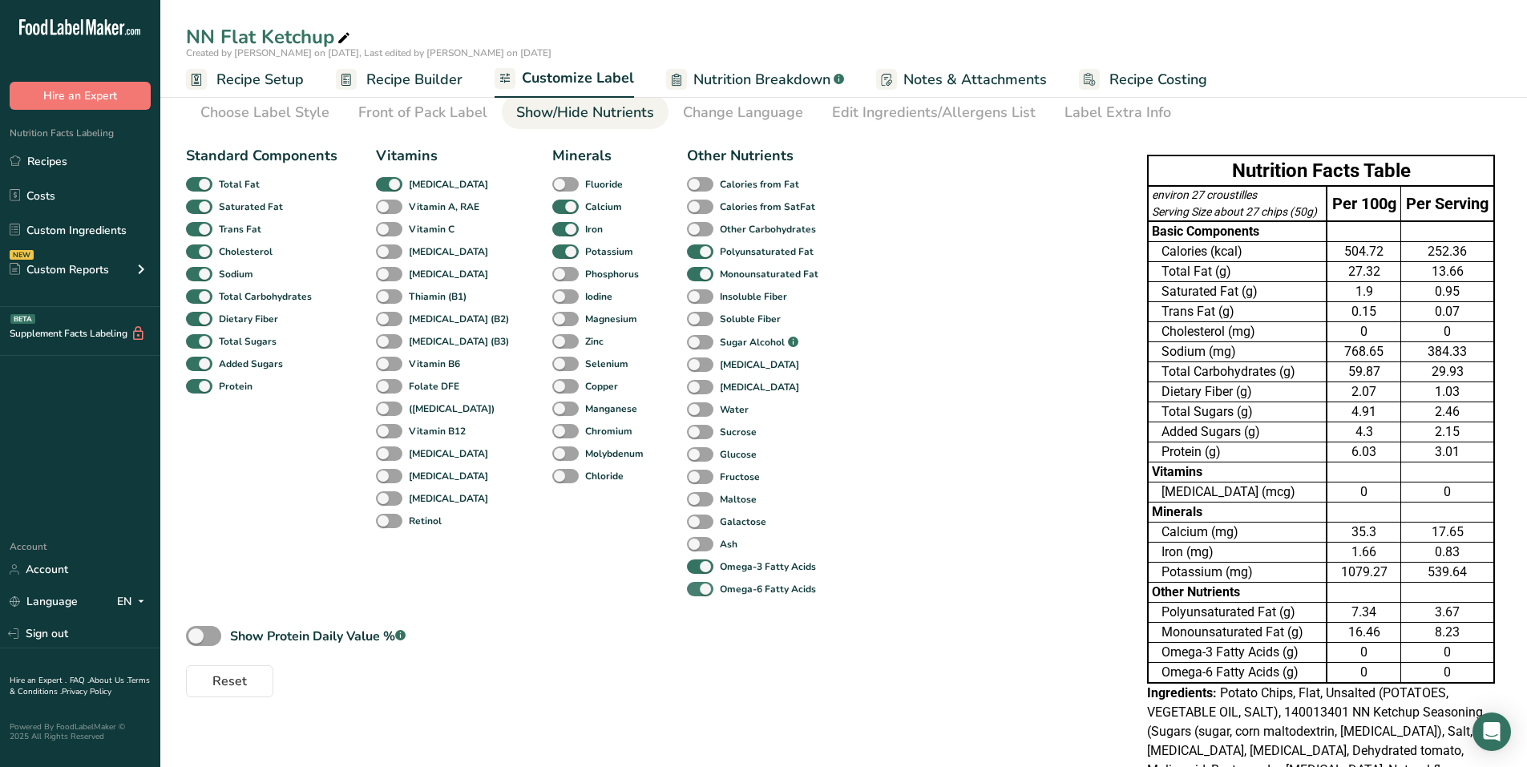
click at [687, 589] on span at bounding box center [700, 589] width 26 height 15
click at [687, 589] on input "Omega-6 Fatty Acids" at bounding box center [692, 588] width 10 height 10
checkbox input "false"
click at [687, 572] on span at bounding box center [700, 566] width 26 height 15
click at [687, 571] on input "Omega-3 Fatty Acids" at bounding box center [692, 566] width 10 height 10
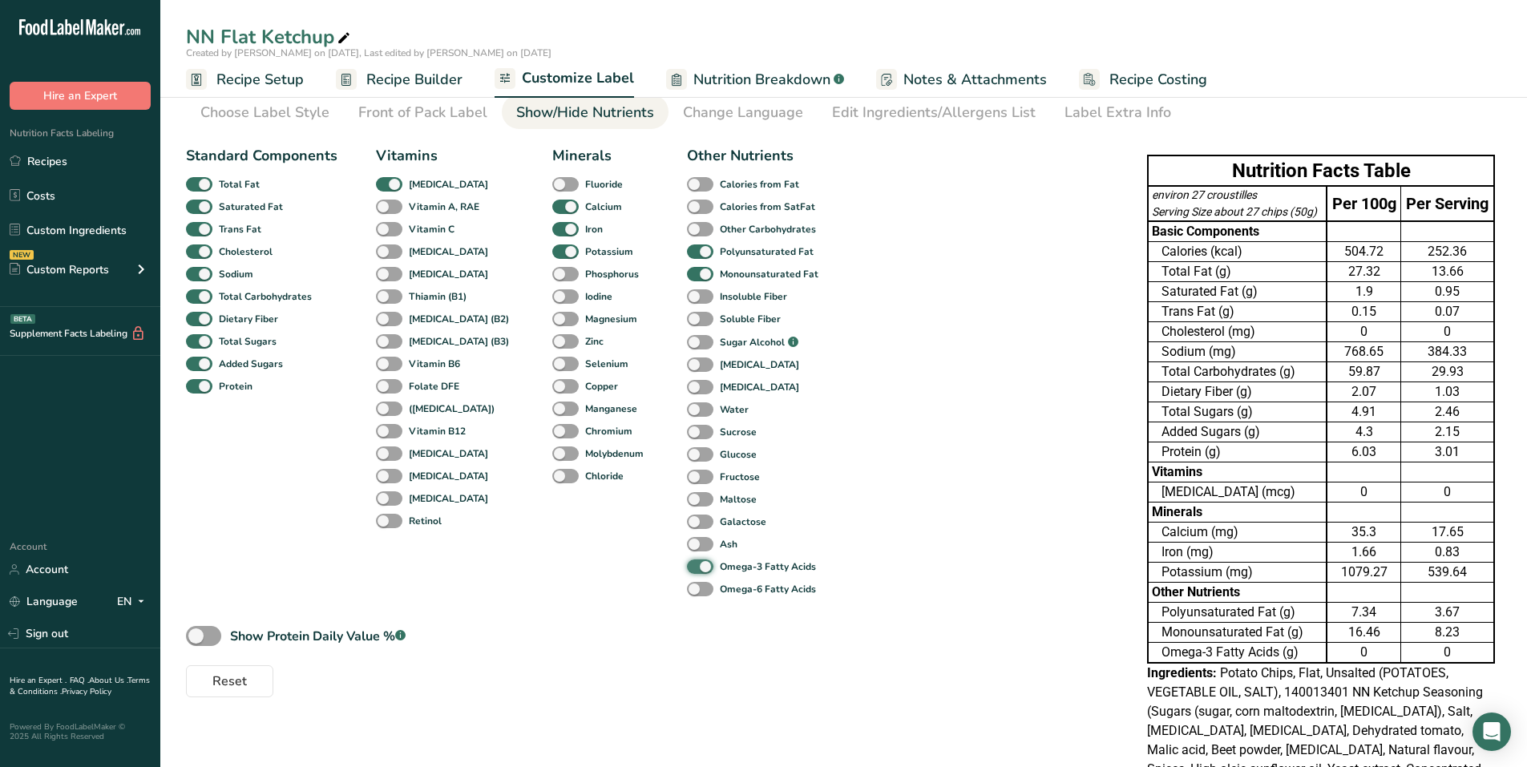
checkbox input "false"
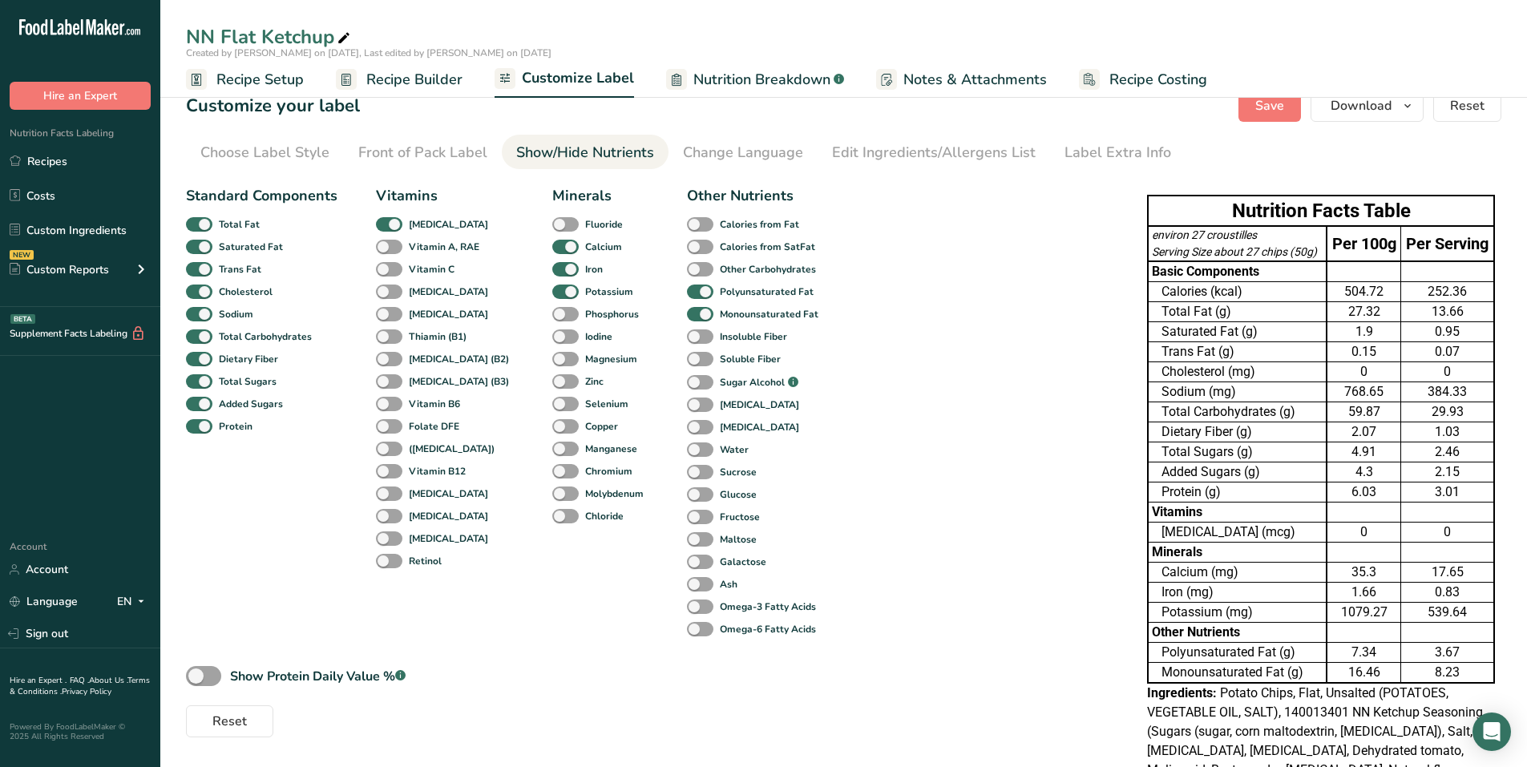
scroll to position [0, 0]
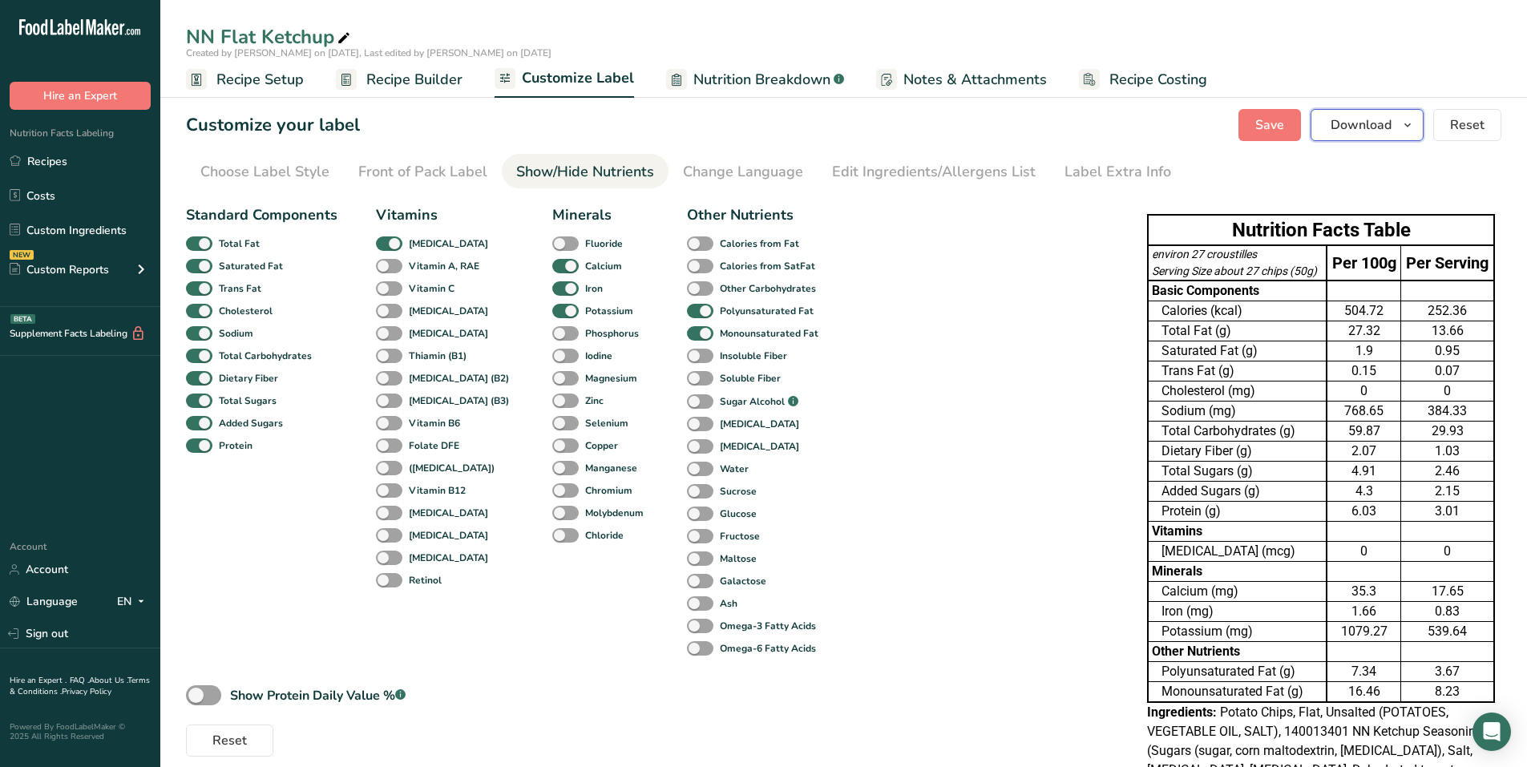
click at [755, 130] on icon "button" at bounding box center [1407, 125] width 13 height 20
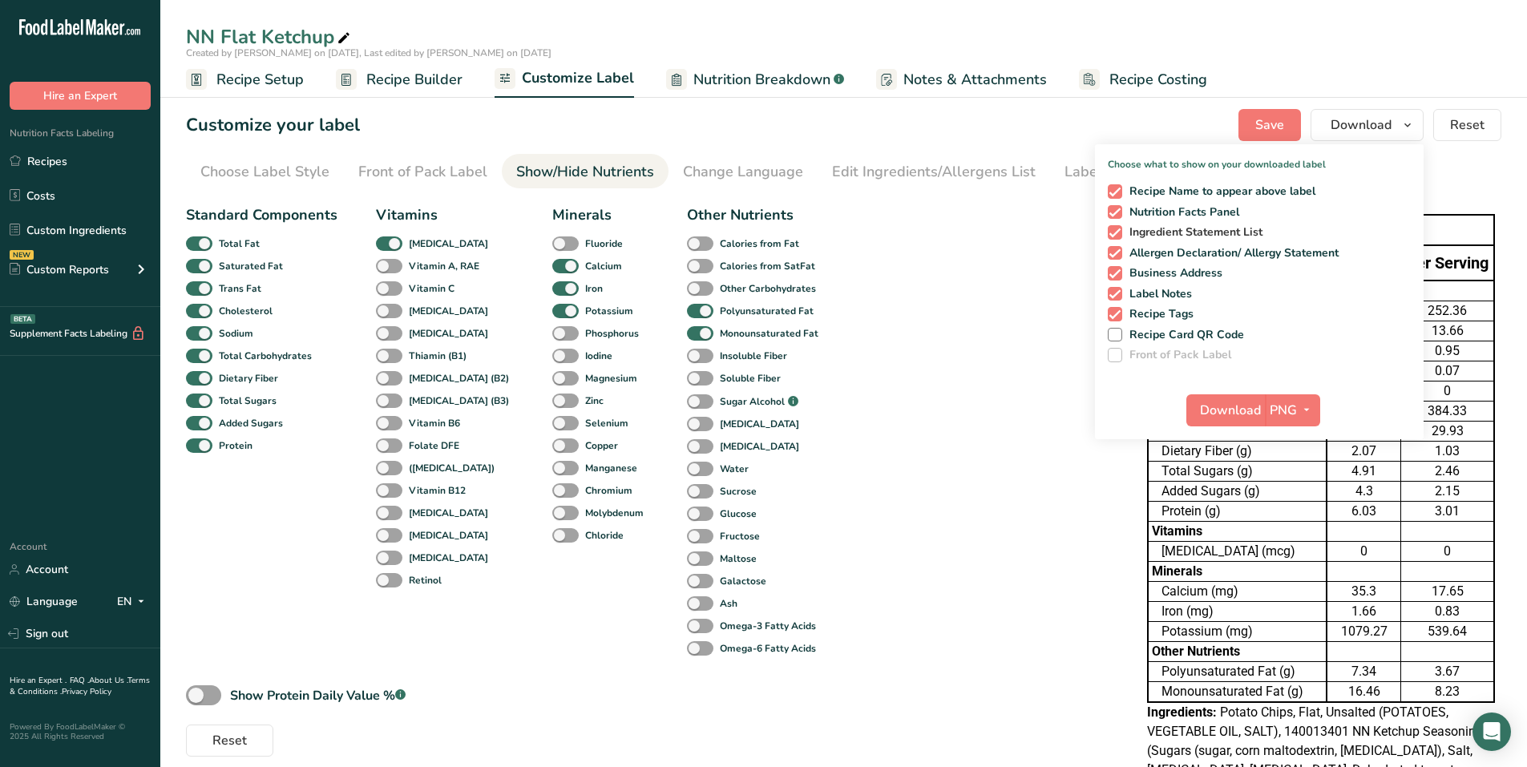
click at [755, 235] on span at bounding box center [1115, 232] width 14 height 14
click at [755, 235] on input "Ingredient Statement List" at bounding box center [1113, 232] width 10 height 10
checkbox input "false"
click at [755, 257] on span at bounding box center [1115, 253] width 14 height 14
click at [755, 257] on input "Allergen Declaration/ Allergy Statement" at bounding box center [1113, 253] width 10 height 10
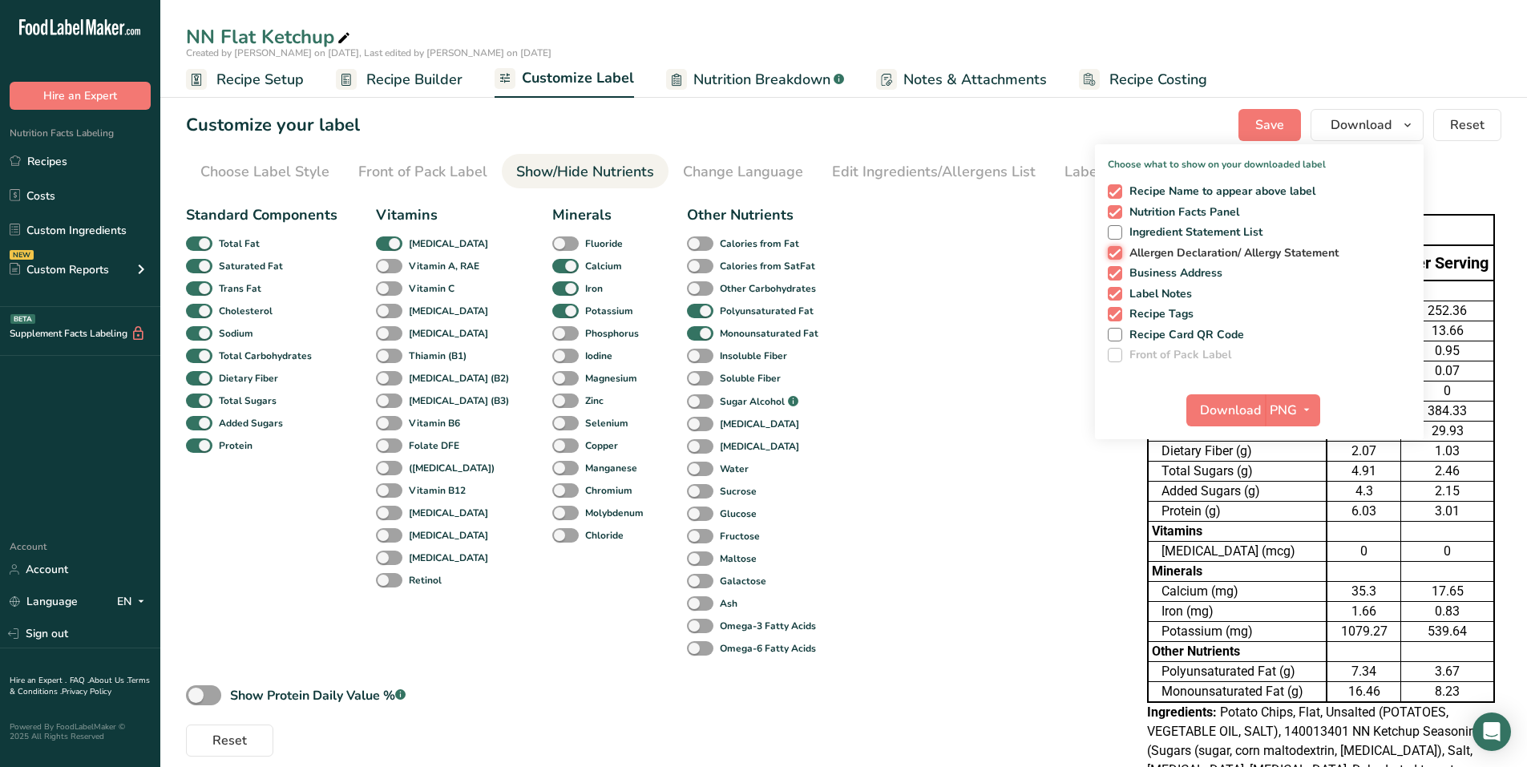
checkbox input "false"
click at [755, 274] on span at bounding box center [1115, 273] width 14 height 14
click at [755, 274] on input "Business Address" at bounding box center [1113, 273] width 10 height 10
checkbox input "false"
click at [755, 293] on span at bounding box center [1115, 294] width 14 height 14
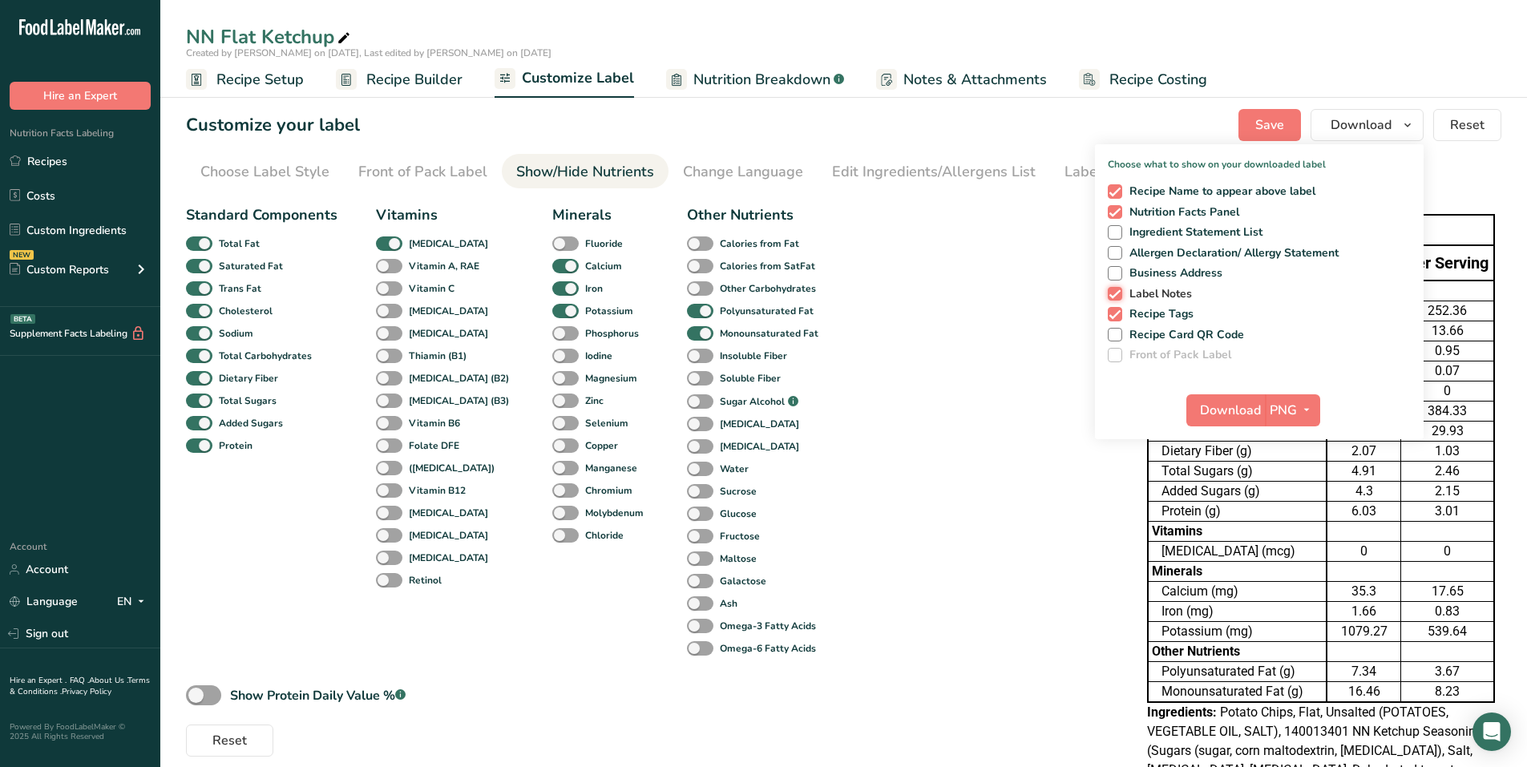
click at [755, 293] on input "Label Notes" at bounding box center [1113, 294] width 10 height 10
checkbox input "false"
click at [755, 313] on span at bounding box center [1115, 314] width 14 height 14
click at [755, 313] on input "Recipe Tags" at bounding box center [1113, 314] width 10 height 10
checkbox input "false"
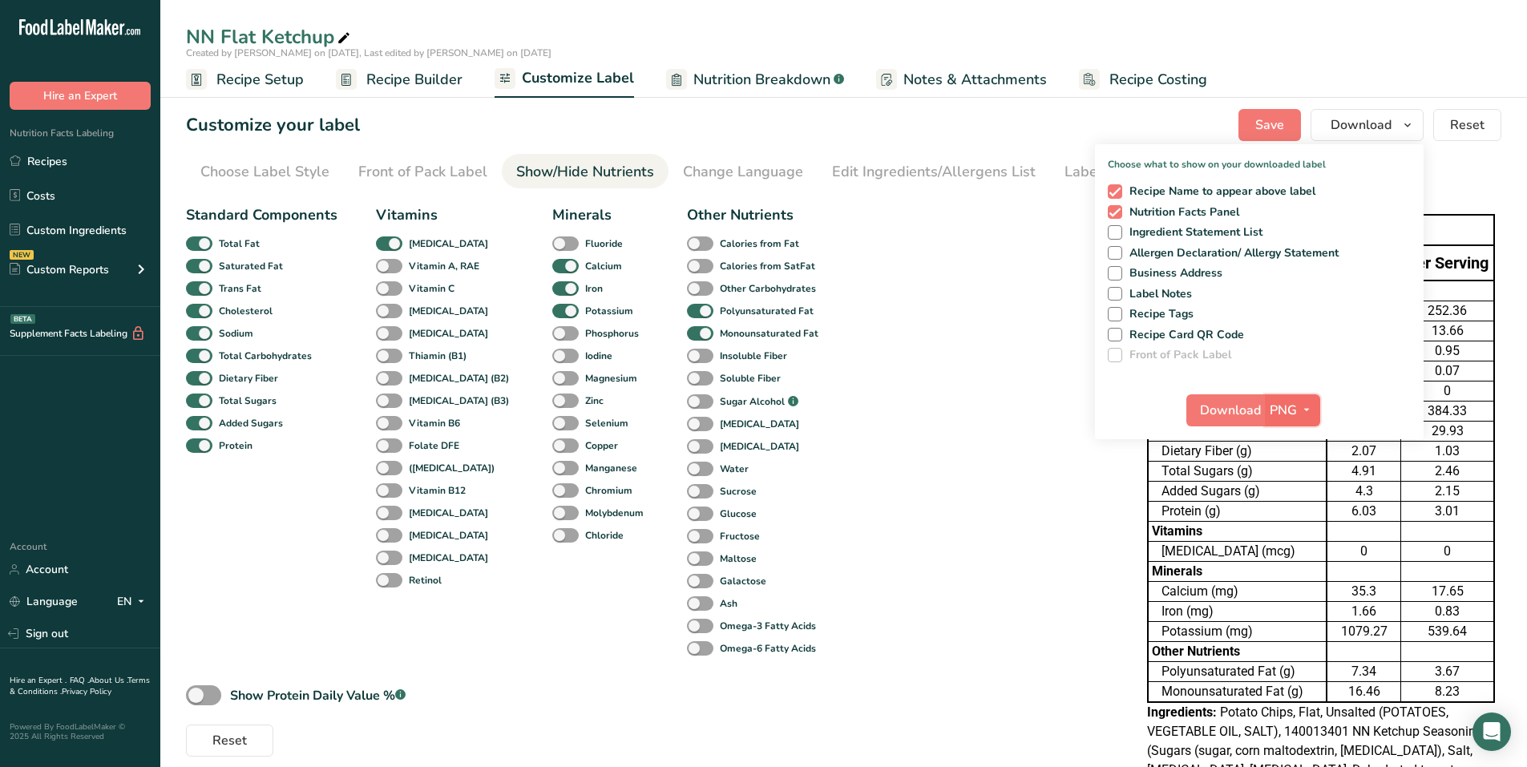
click at [755, 405] on icon "button" at bounding box center [1306, 410] width 13 height 20
click at [755, 521] on link "PDF" at bounding box center [1294, 522] width 51 height 26
click at [755, 412] on span "Download" at bounding box center [1231, 410] width 61 height 19
click at [79, 159] on link "Recipes" at bounding box center [80, 161] width 160 height 30
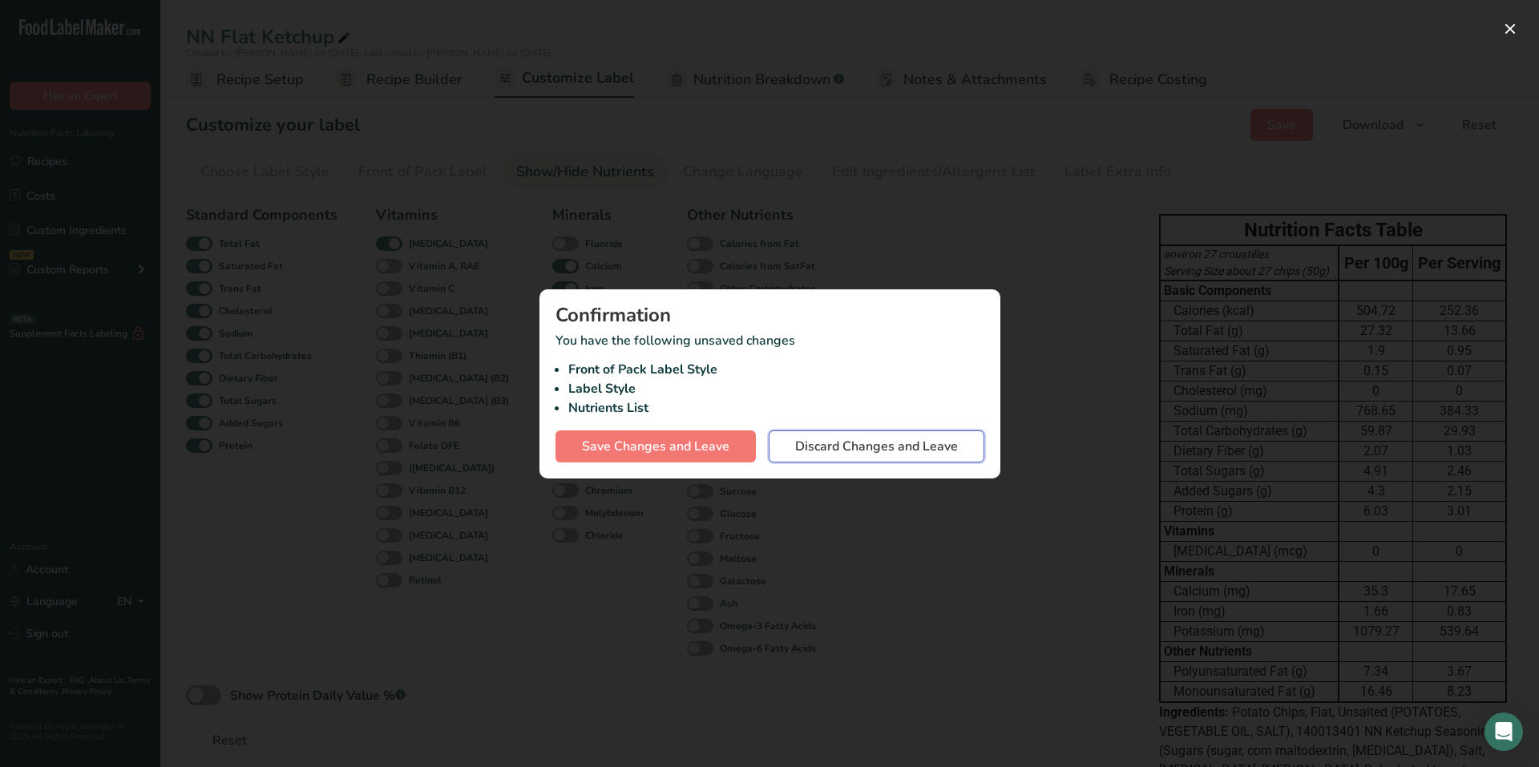
click at [755, 453] on span "Discard Changes and Leave" at bounding box center [876, 446] width 163 height 19
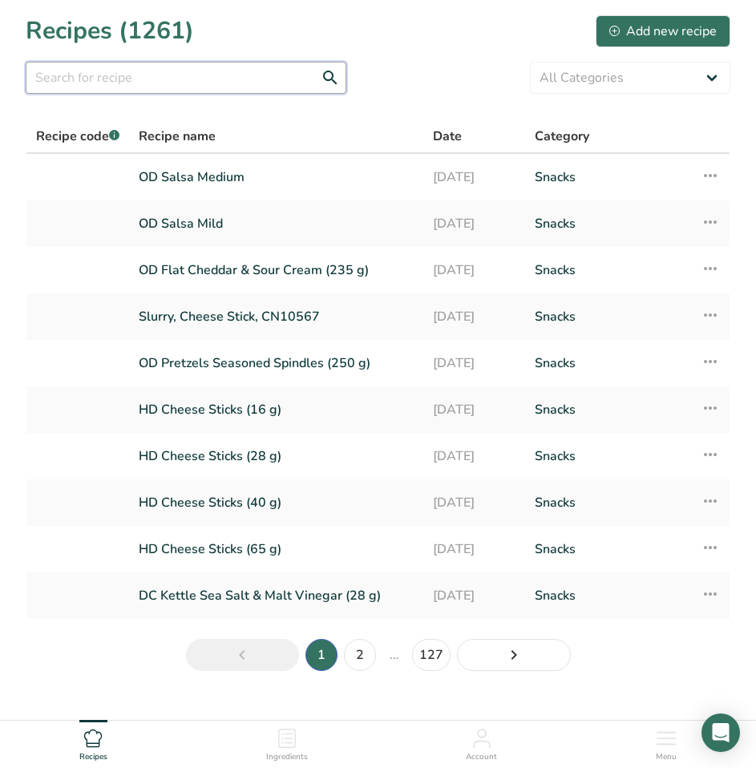
click at [245, 71] on input "text" at bounding box center [186, 78] width 321 height 32
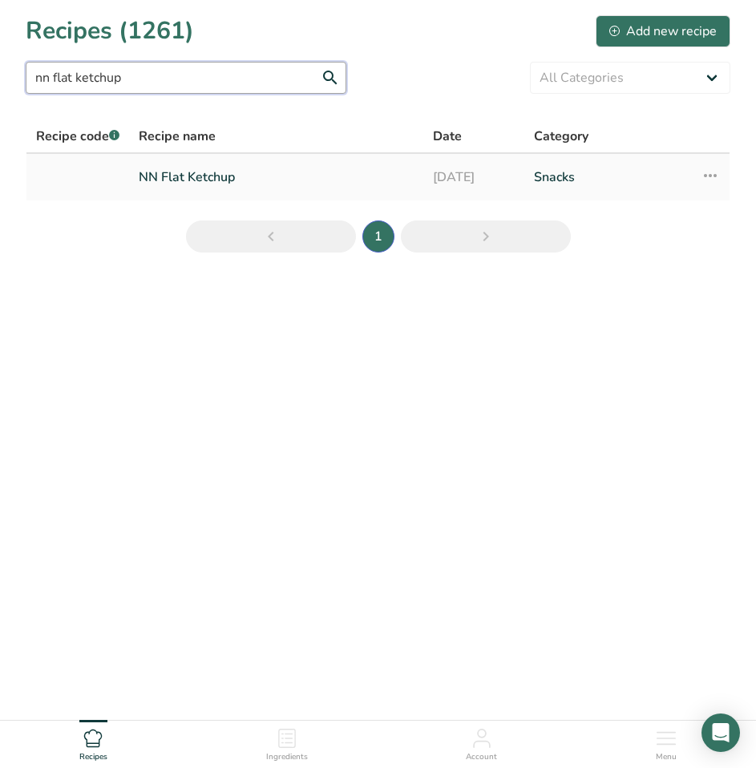
type input "nn flat ketchup"
click at [217, 172] on link "NN Flat Ketchup" at bounding box center [276, 177] width 275 height 34
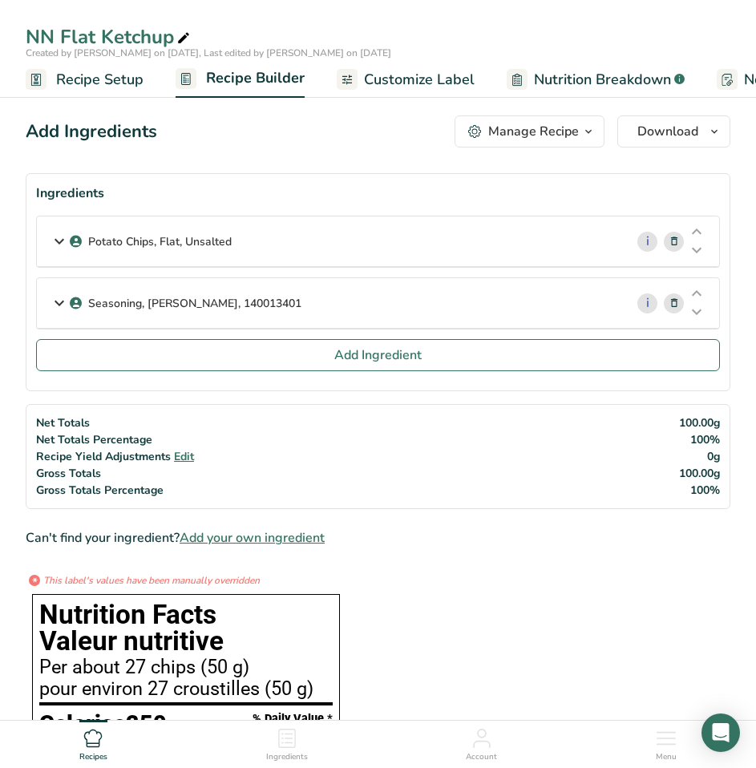
click at [430, 80] on span "Customize Label" at bounding box center [419, 80] width 111 height 22
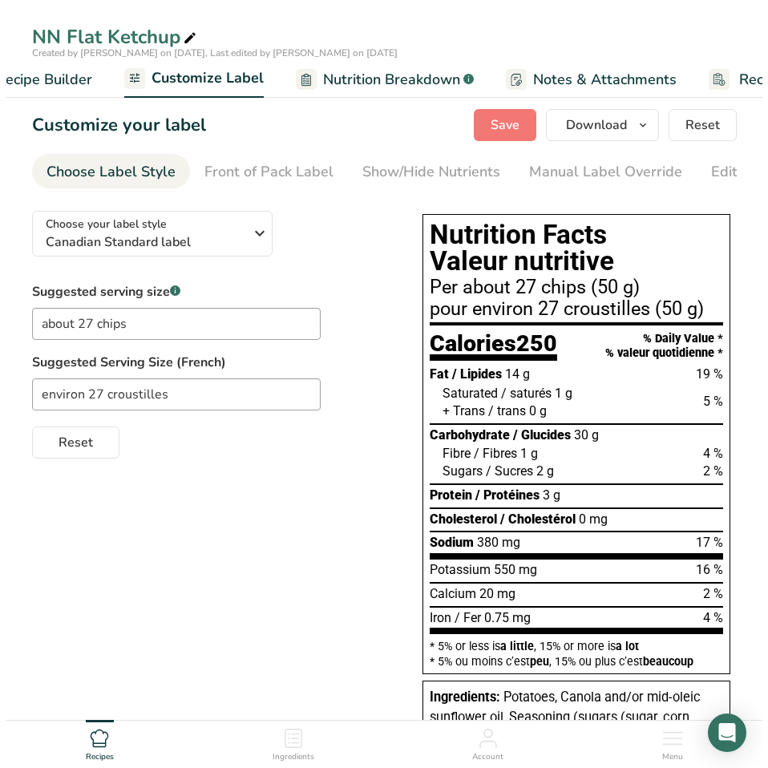
scroll to position [0, 313]
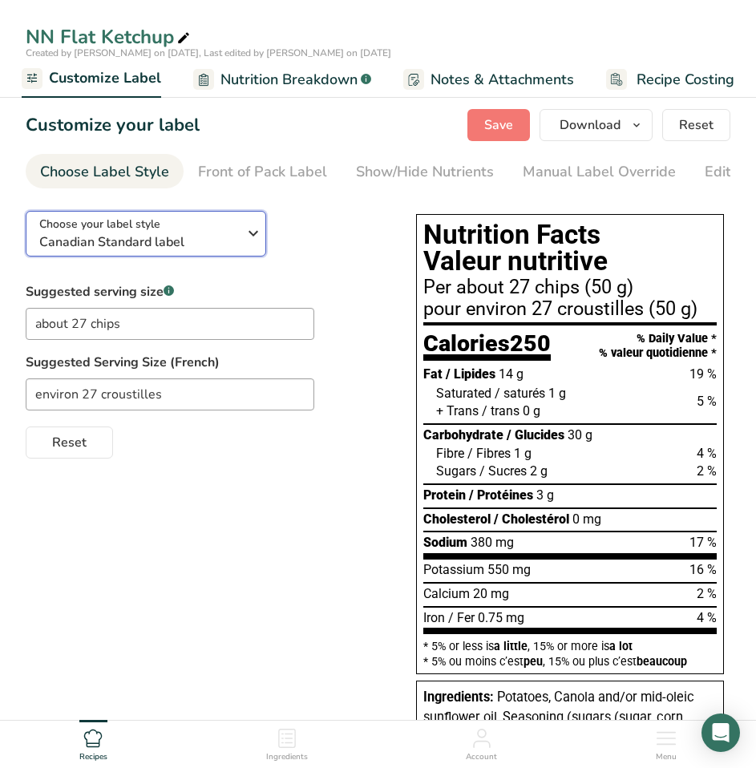
click at [248, 232] on icon "button" at bounding box center [253, 233] width 19 height 29
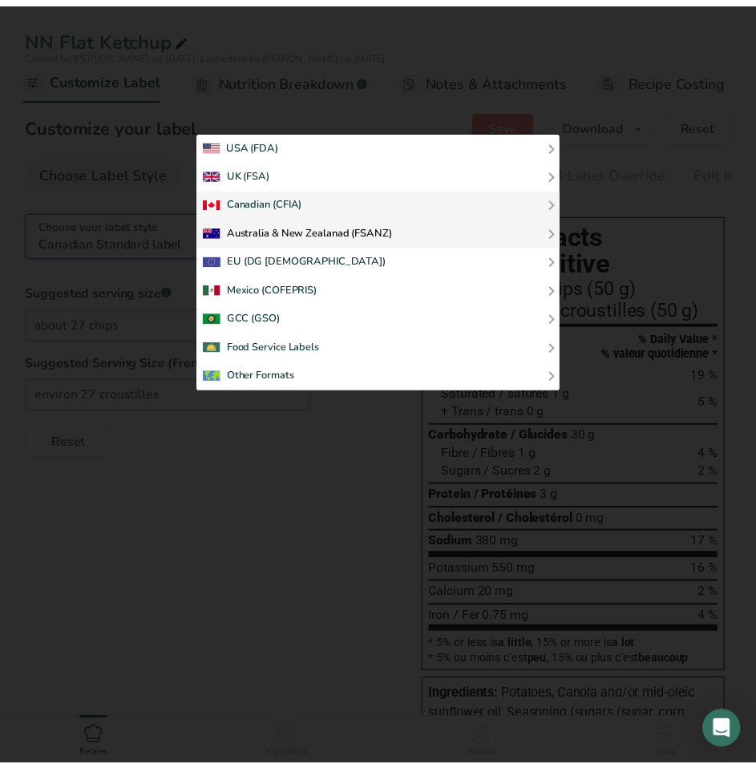
scroll to position [0, 305]
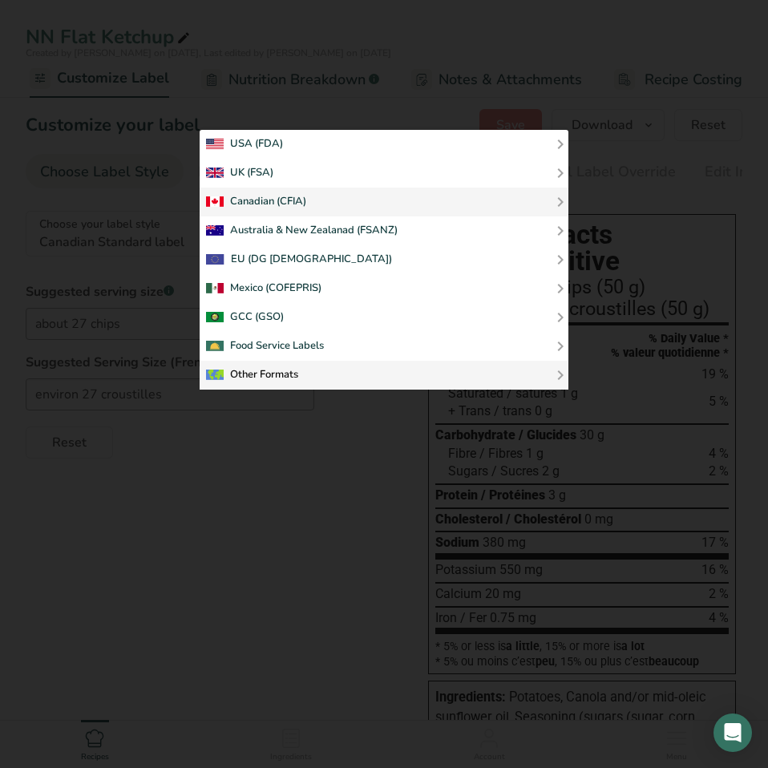
click at [283, 366] on div "Other Formats" at bounding box center [252, 374] width 92 height 19
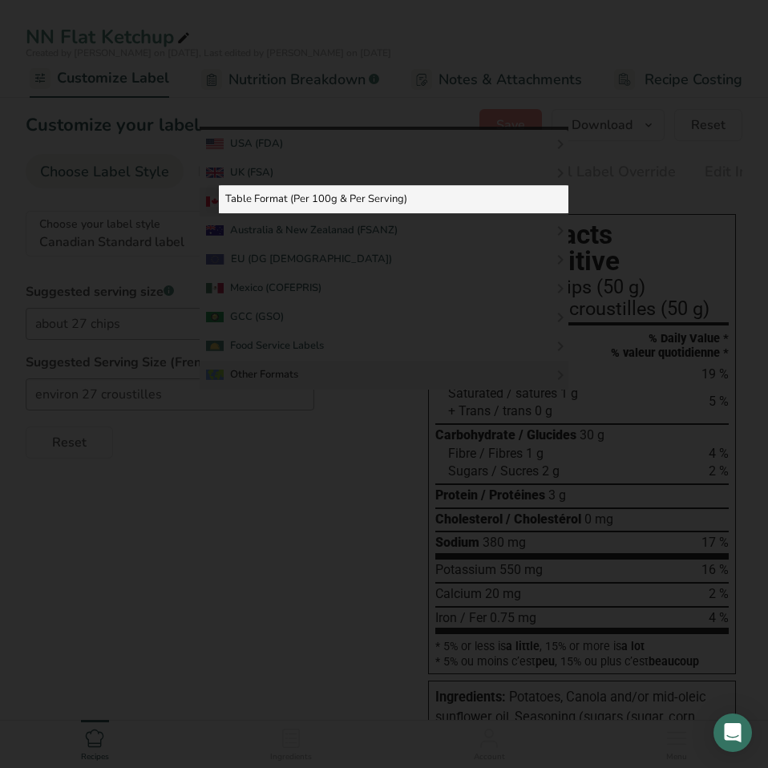
click at [377, 196] on link "Table Format (Per 100g & Per Serving)" at bounding box center [393, 199] width 349 height 29
checkbox input "true"
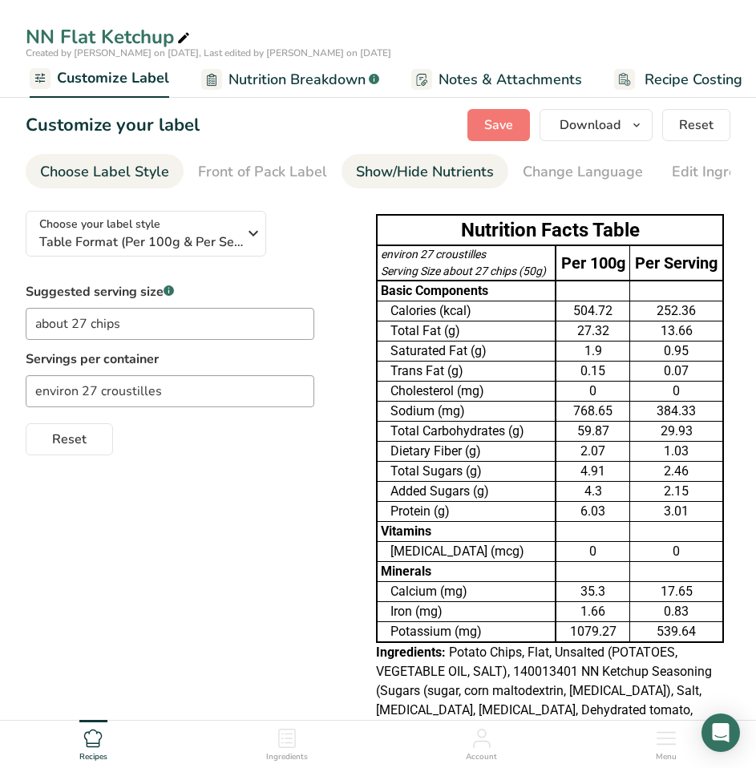
click at [414, 178] on div "Show/Hide Nutrients" at bounding box center [425, 172] width 138 height 22
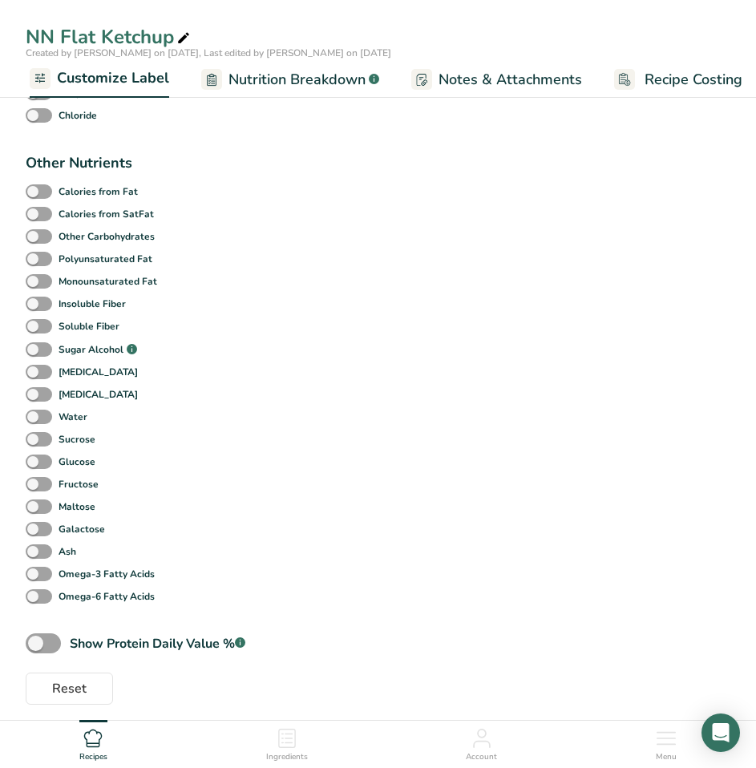
scroll to position [1122, 0]
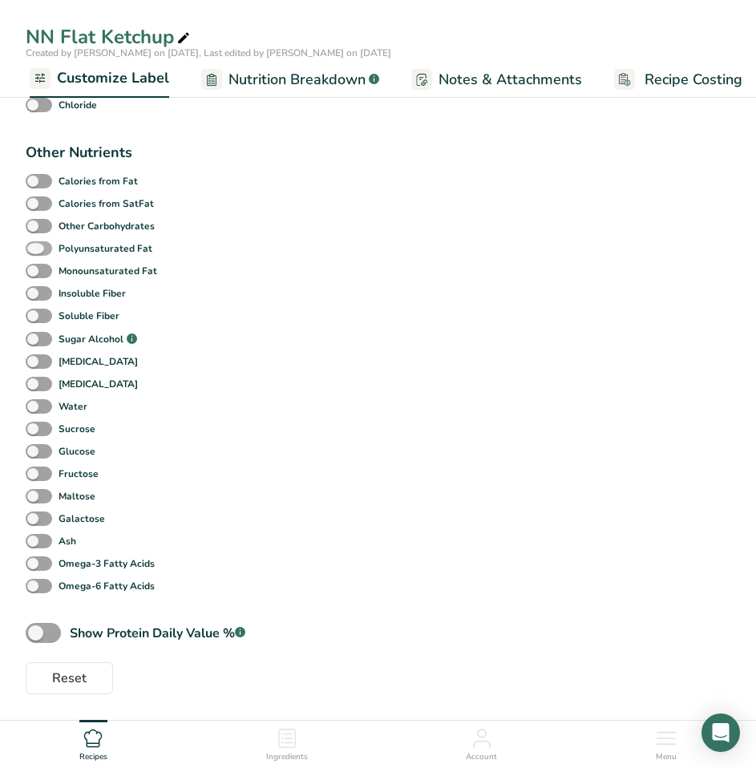
click at [38, 245] on span at bounding box center [39, 248] width 26 height 15
click at [36, 245] on input "Polyunsaturated Fat" at bounding box center [31, 248] width 10 height 10
checkbox input "true"
click at [47, 276] on span at bounding box center [39, 271] width 26 height 15
click at [36, 276] on input "Monounsaturated Fat" at bounding box center [31, 270] width 10 height 10
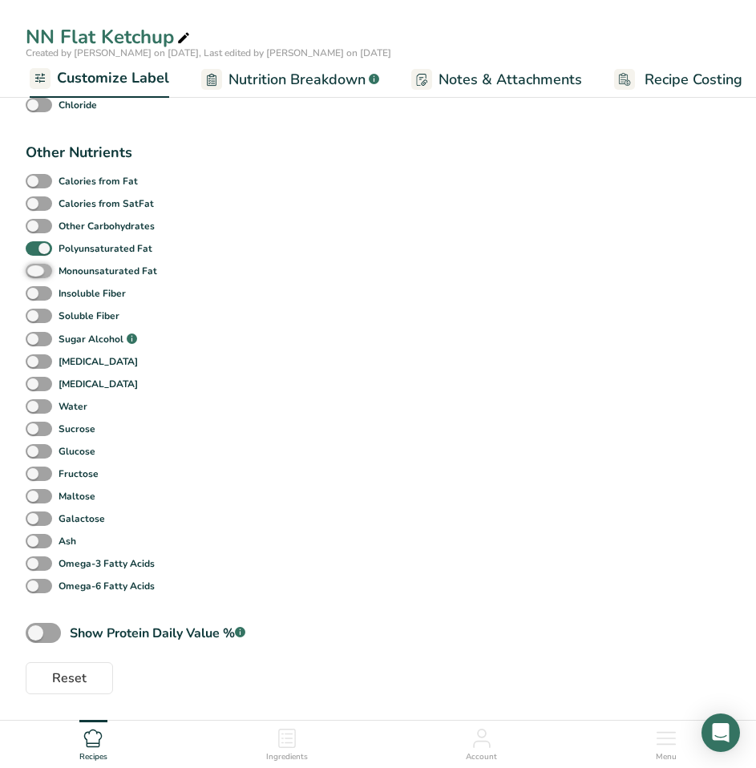
checkbox input "true"
click at [48, 403] on span at bounding box center [39, 406] width 26 height 15
click at [36, 403] on input "Water" at bounding box center [31, 406] width 10 height 10
checkbox input "true"
click at [46, 539] on span at bounding box center [39, 541] width 26 height 15
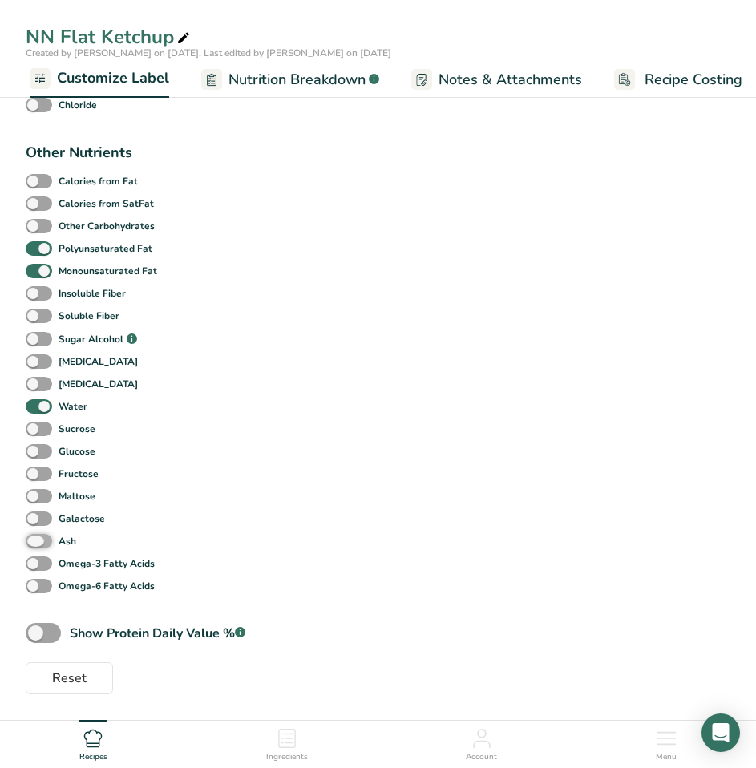
click at [36, 539] on input "Ash" at bounding box center [31, 540] width 10 height 10
checkbox input "true"
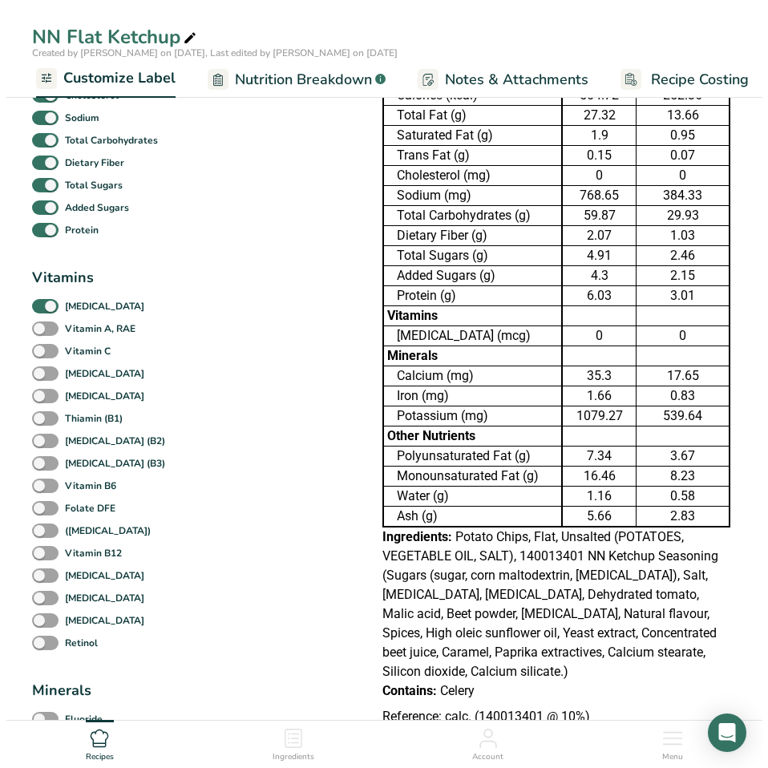
scroll to position [0, 0]
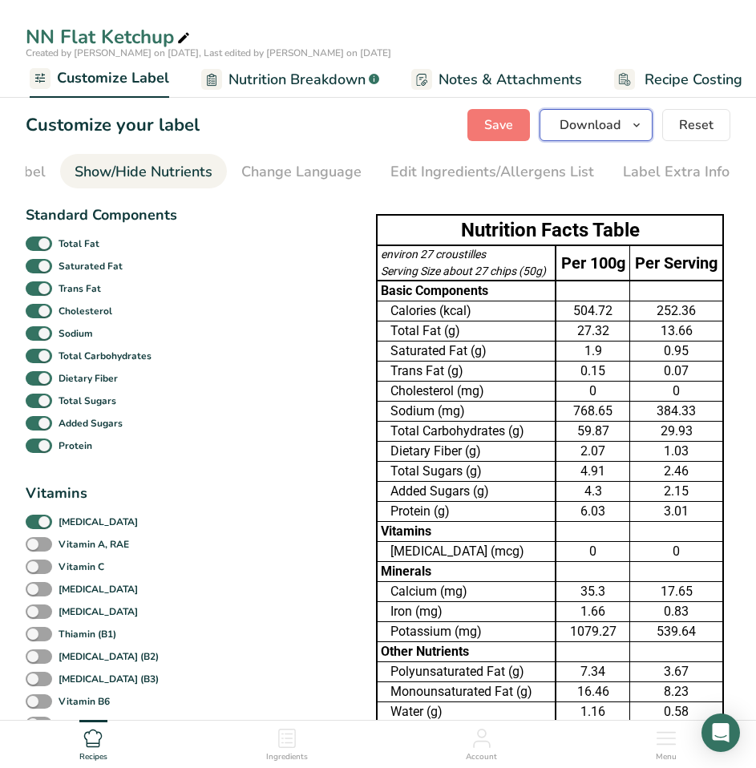
click at [638, 127] on icon "button" at bounding box center [636, 125] width 13 height 20
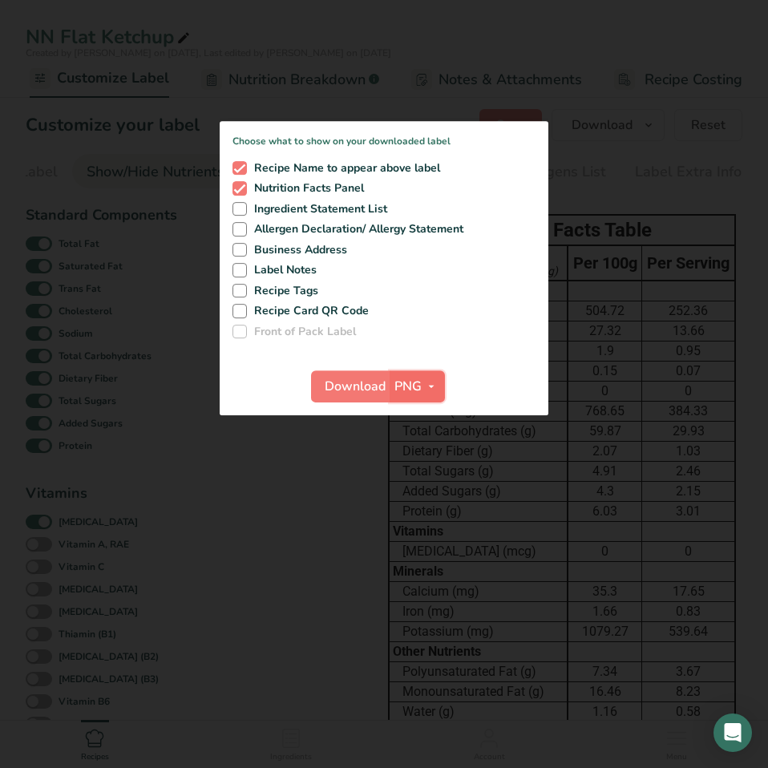
click at [427, 383] on icon "button" at bounding box center [431, 387] width 13 height 20
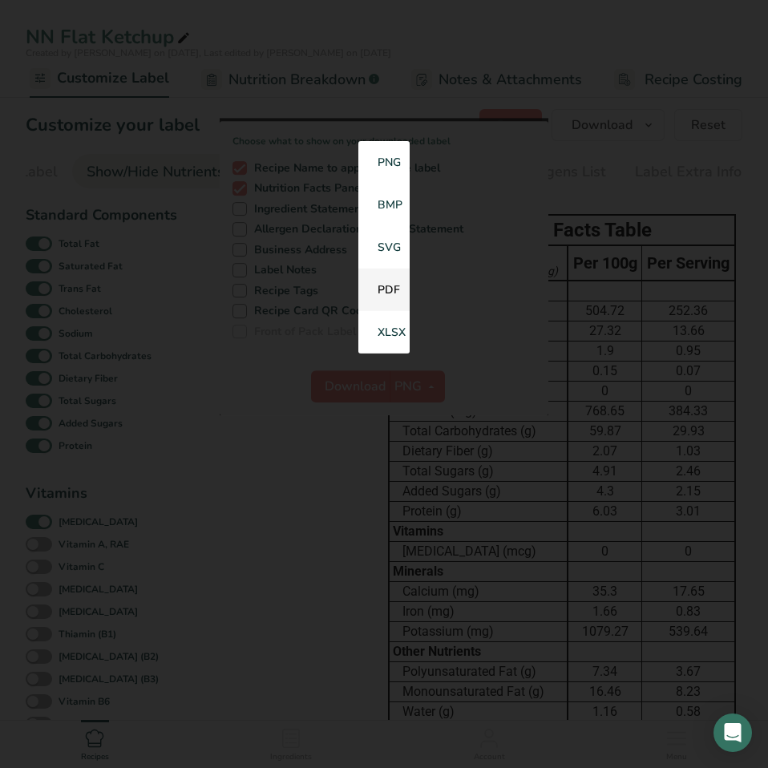
click at [385, 294] on link "PDF" at bounding box center [383, 289] width 51 height 42
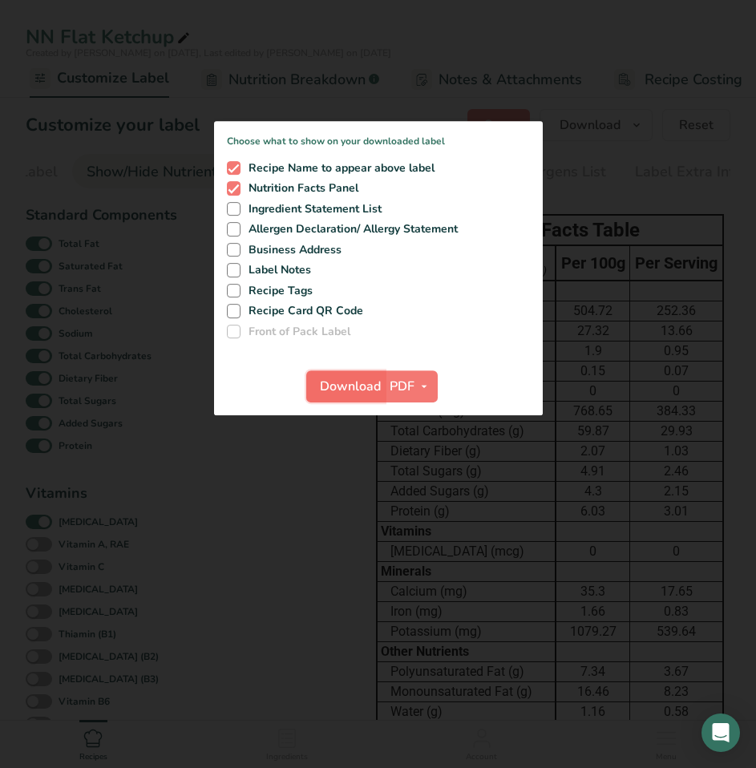
click at [358, 387] on span "Download" at bounding box center [350, 386] width 61 height 19
click at [641, 184] on div at bounding box center [378, 384] width 756 height 768
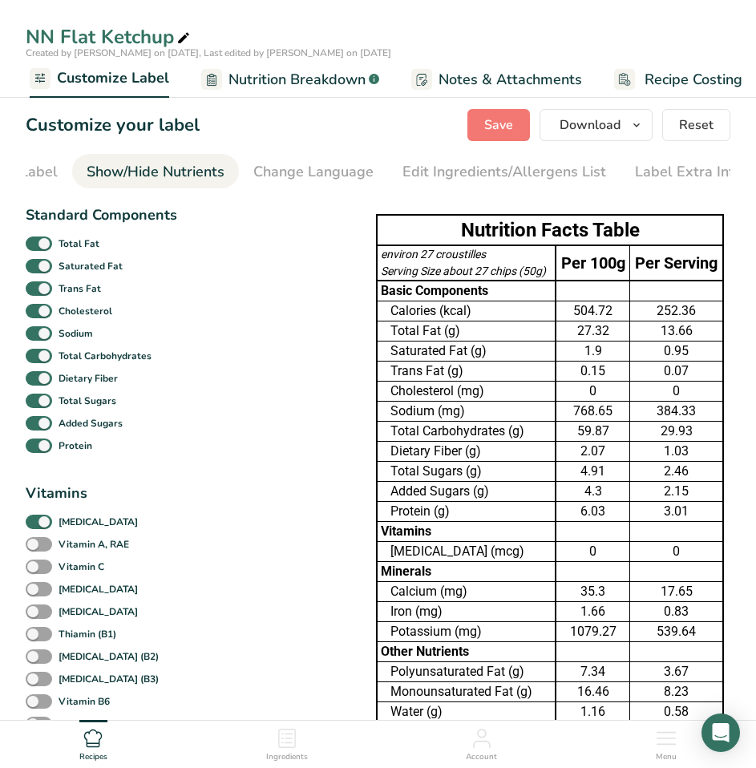
scroll to position [0, 272]
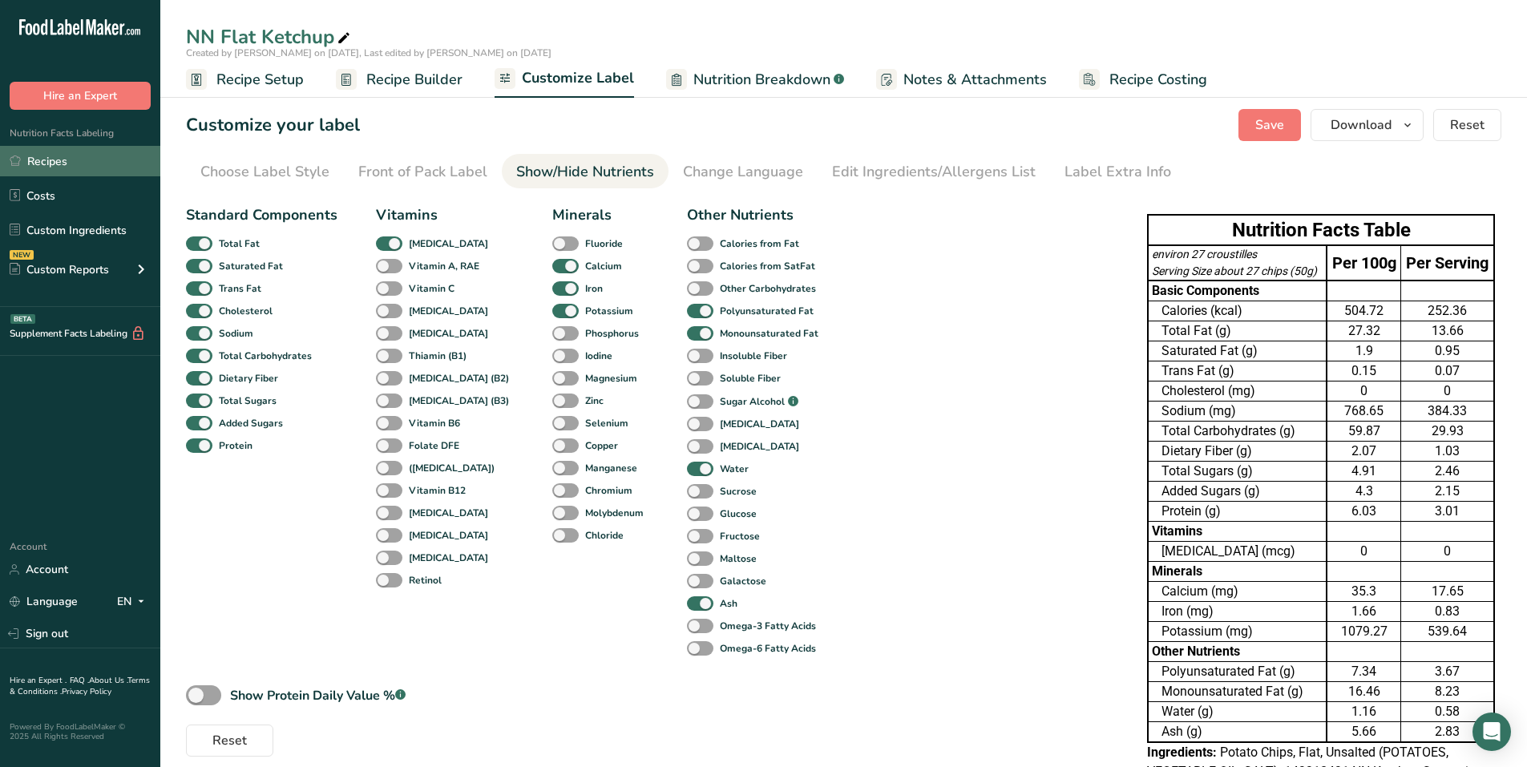
click at [38, 153] on link "Recipes" at bounding box center [80, 161] width 160 height 30
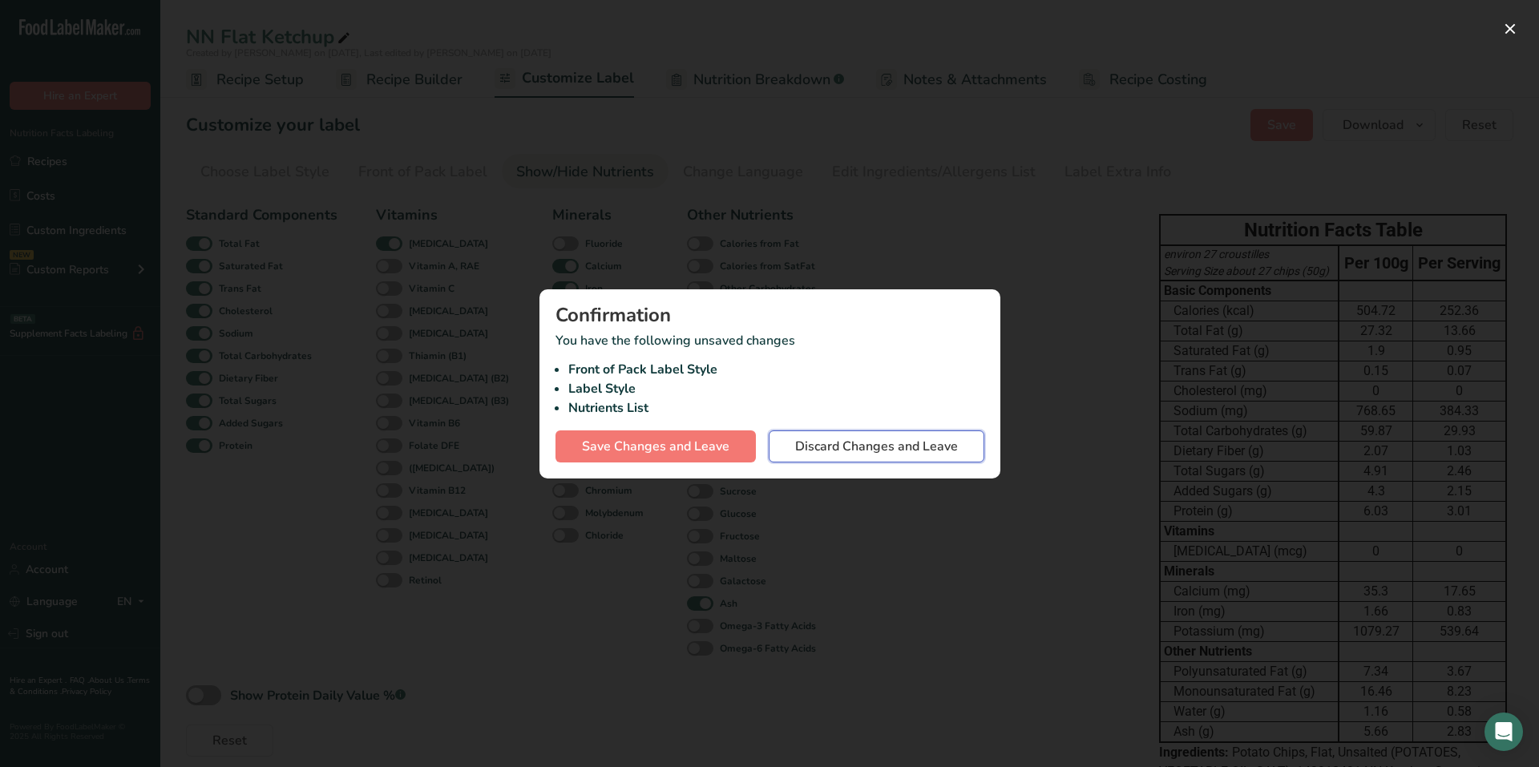
click at [755, 452] on span "Discard Changes and Leave" at bounding box center [876, 446] width 163 height 19
